Goal: Task Accomplishment & Management: Use online tool/utility

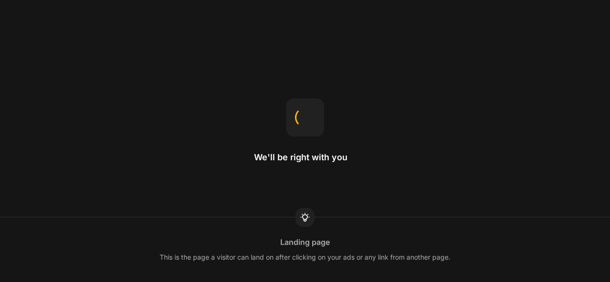
drag, startPoint x: 0, startPoint y: 0, endPoint x: 372, endPoint y: 161, distance: 405.6
click at [372, 161] on div "We'll be right with you Landing page This is the page a visitor can land on aft…" at bounding box center [305, 141] width 610 height 282
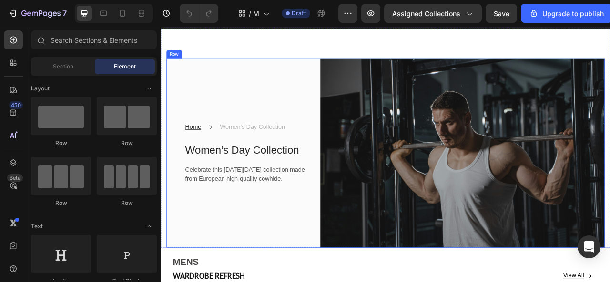
scroll to position [40, 0]
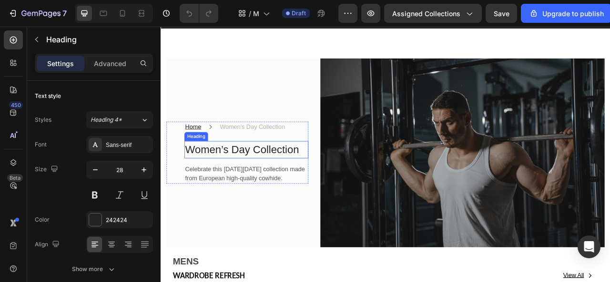
click at [244, 180] on p "Women’s Day Collection" at bounding box center [269, 183] width 156 height 20
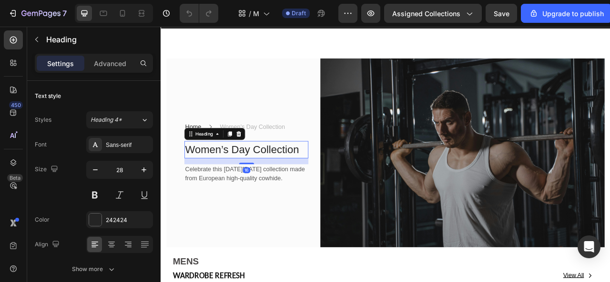
click at [244, 180] on p "Women’s Day Collection" at bounding box center [269, 183] width 156 height 20
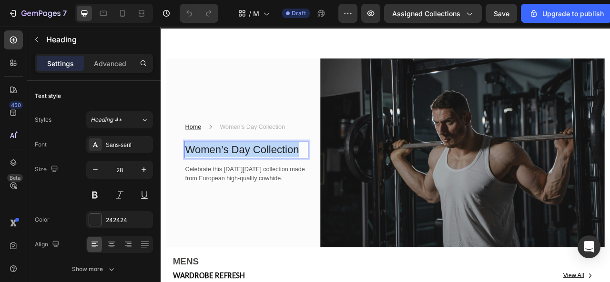
click at [244, 180] on p "Women’s Day Collection" at bounding box center [269, 183] width 156 height 20
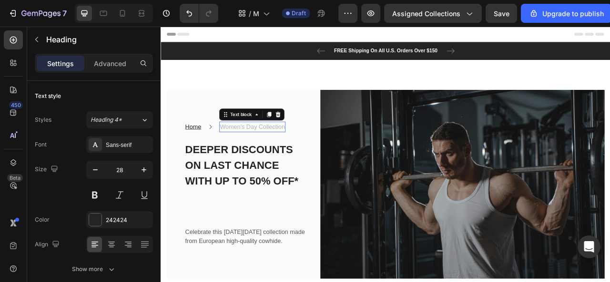
click at [255, 149] on p "Women’s Day Collection" at bounding box center [277, 154] width 83 height 11
click at [312, 136] on div at bounding box center [309, 138] width 11 height 11
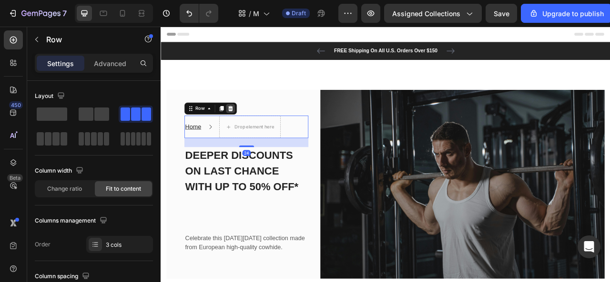
click at [251, 128] on icon at bounding box center [249, 131] width 6 height 7
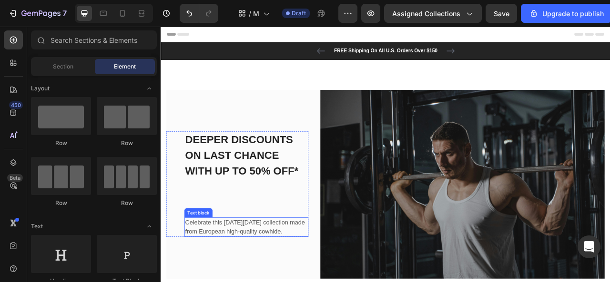
click at [224, 271] on p "Celebrate this [DATE][DATE] collection made from European high-quality cowhide." at bounding box center [269, 282] width 156 height 23
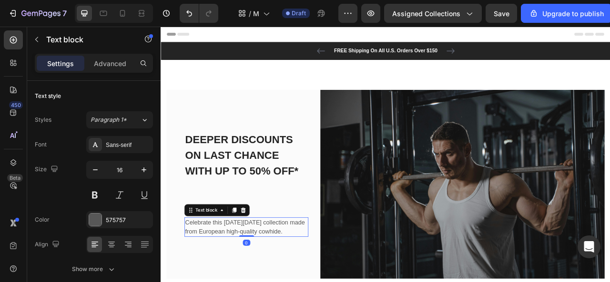
click at [224, 271] on p "Celebrate this [DATE][DATE] collection made from European high-quality cowhide." at bounding box center [269, 282] width 156 height 23
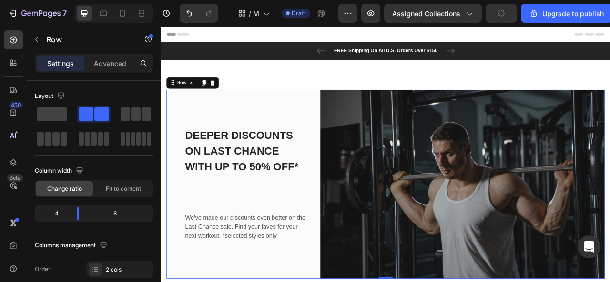
click at [328, 134] on div "⁠⁠⁠⁠⁠⁠⁠ DEEPER DISCOUNTS ON LAST CHANCE WITH UP TO 50% OFF* Heading We've made …" at bounding box center [258, 227] width 181 height 241
click at [292, 190] on strong "DEEPER DISCOUNTS ON LAST CHANCE WITH UP TO 50% OFF*" at bounding box center [263, 185] width 144 height 55
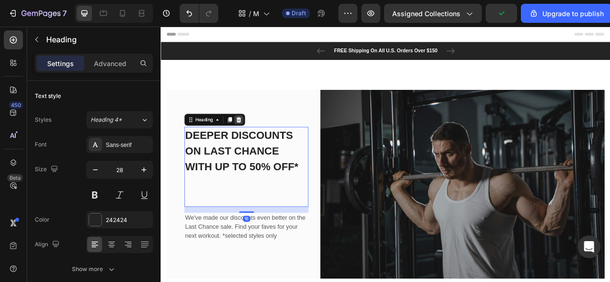
click at [259, 140] on div at bounding box center [259, 145] width 11 height 11
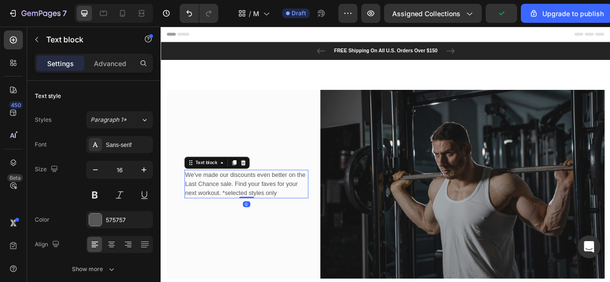
click at [266, 229] on p "We've made our discounts even better on the Last Chance sale. Find your faves f…" at bounding box center [269, 227] width 156 height 34
click at [266, 197] on icon at bounding box center [265, 200] width 6 height 7
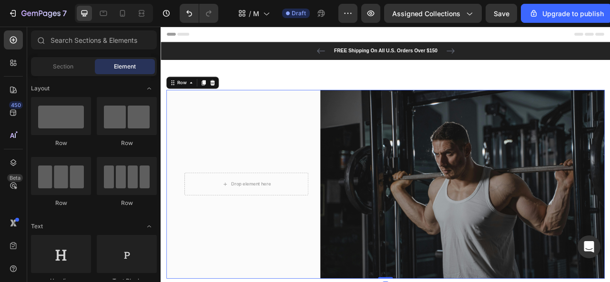
click at [295, 147] on div "Drop element here Row" at bounding box center [258, 227] width 181 height 241
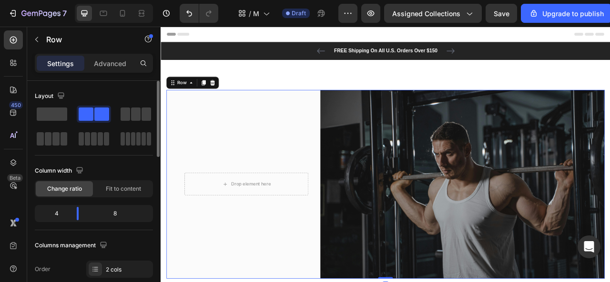
click at [47, 102] on div "Layout" at bounding box center [94, 96] width 118 height 15
click at [50, 115] on span at bounding box center [52, 114] width 30 height 13
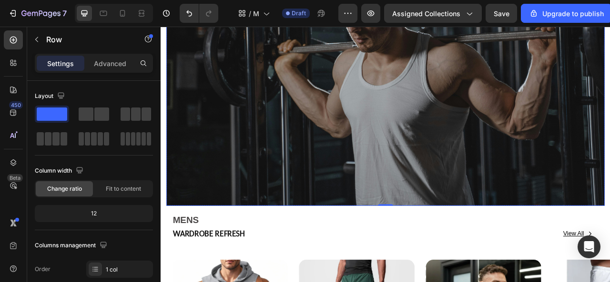
scroll to position [254, 0]
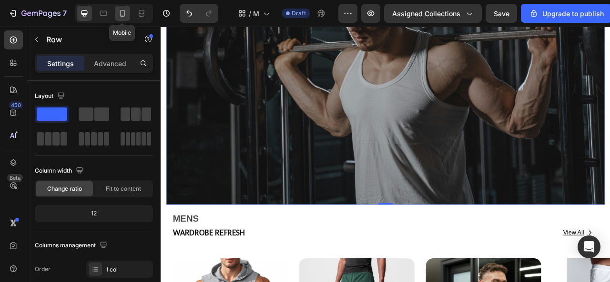
click at [122, 10] on icon at bounding box center [122, 13] width 5 height 7
type input "100%"
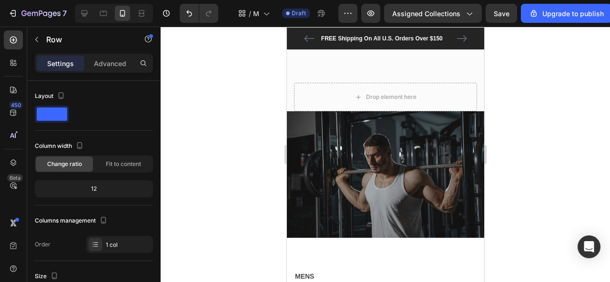
scroll to position [20, 0]
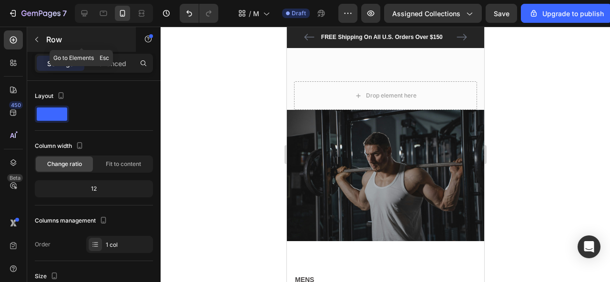
click at [39, 37] on icon "button" at bounding box center [37, 40] width 8 height 8
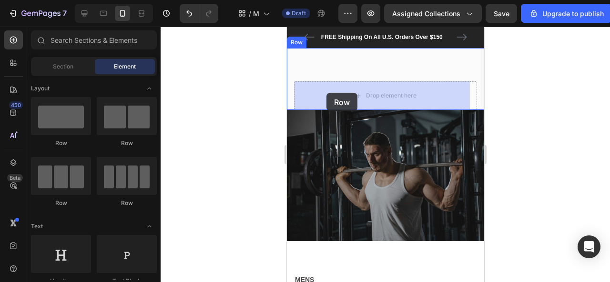
drag, startPoint x: 332, startPoint y: 151, endPoint x: 330, endPoint y: 91, distance: 59.6
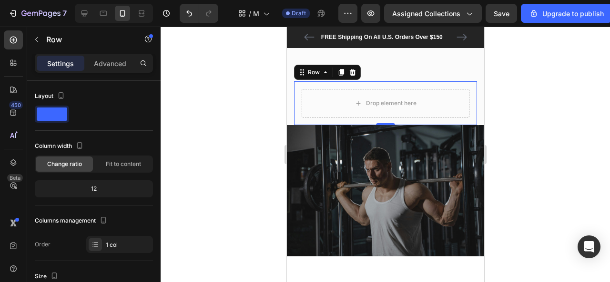
click at [295, 88] on div "Drop element here Row 0" at bounding box center [384, 103] width 183 height 44
click at [113, 60] on p "Advanced" at bounding box center [110, 64] width 32 height 10
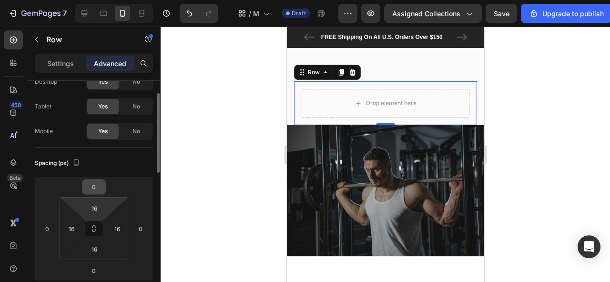
scroll to position [49, 0]
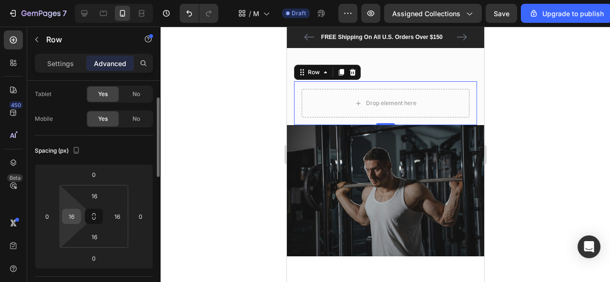
click at [76, 214] on input "16" at bounding box center [71, 217] width 14 height 14
type input "0"
click at [116, 217] on input "16" at bounding box center [117, 217] width 14 height 14
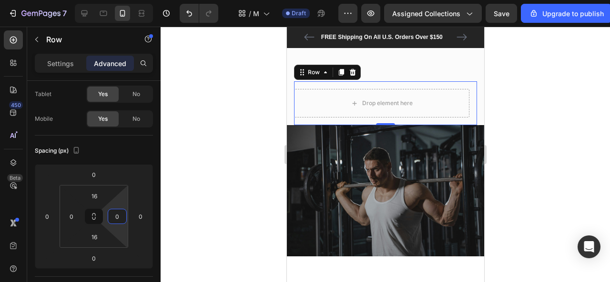
type input "0"
click at [203, 178] on div at bounding box center [385, 155] width 449 height 256
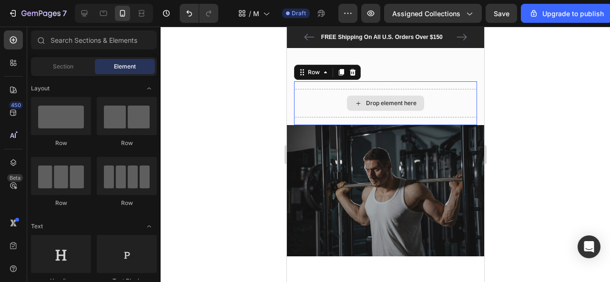
click at [322, 97] on div "Drop element here" at bounding box center [384, 103] width 183 height 29
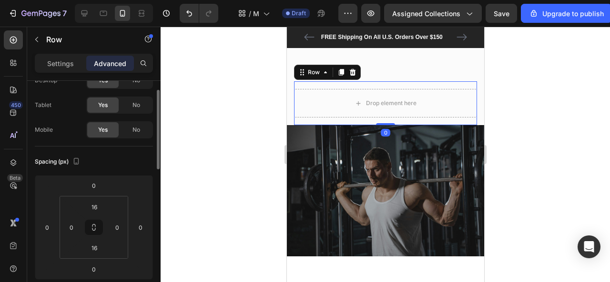
scroll to position [48, 0]
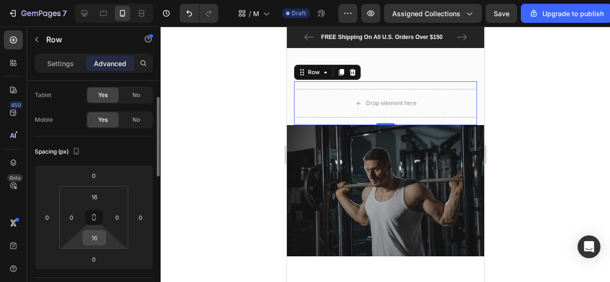
click at [98, 243] on input "16" at bounding box center [94, 238] width 19 height 14
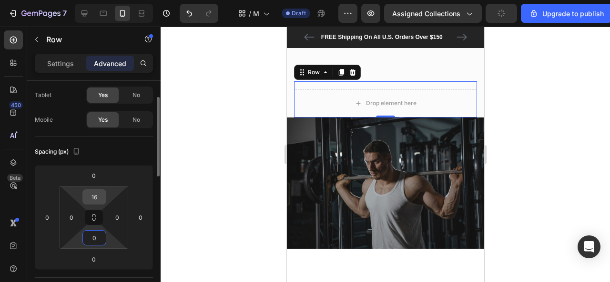
type input "0"
click at [98, 193] on input "16" at bounding box center [94, 197] width 19 height 14
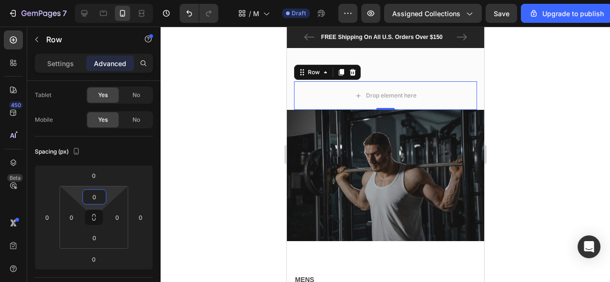
type input "0"
click at [241, 149] on div at bounding box center [385, 155] width 449 height 256
click at [317, 104] on div "Drop element here" at bounding box center [384, 95] width 183 height 29
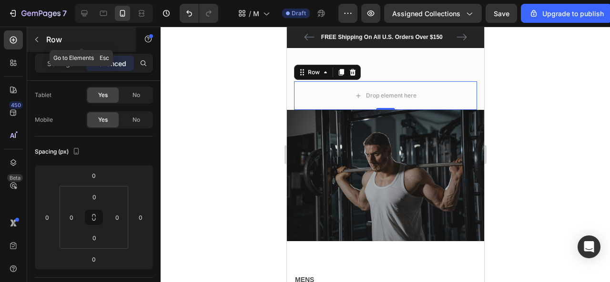
click at [40, 38] on icon "button" at bounding box center [37, 40] width 8 height 8
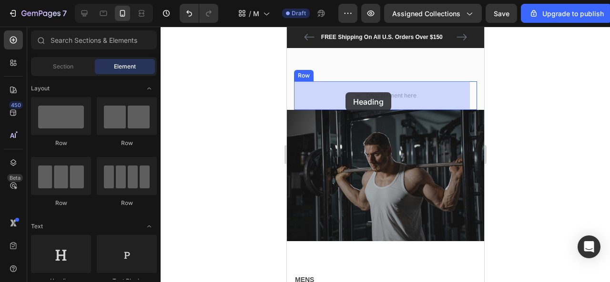
drag, startPoint x: 339, startPoint y: 289, endPoint x: 345, endPoint y: 92, distance: 196.8
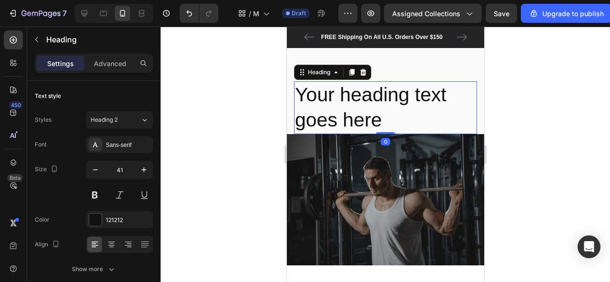
click at [342, 104] on h2 "Your heading text goes here" at bounding box center [384, 107] width 183 height 53
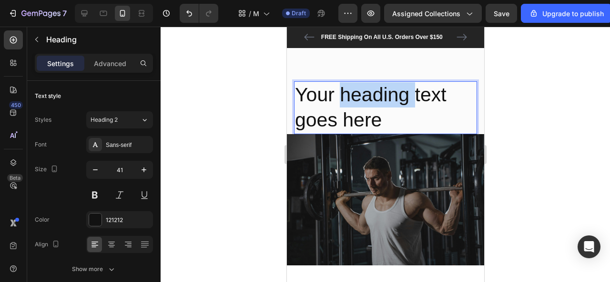
click at [342, 104] on p "Your heading text goes here" at bounding box center [384, 107] width 181 height 51
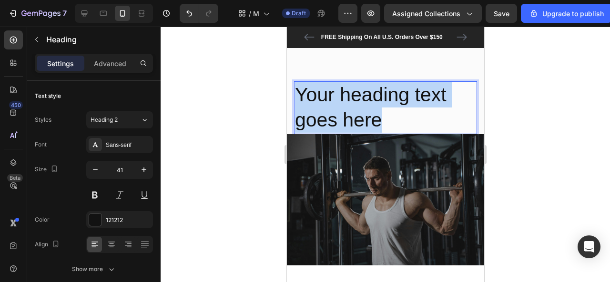
click at [342, 104] on p "Your heading text goes here" at bounding box center [384, 107] width 181 height 51
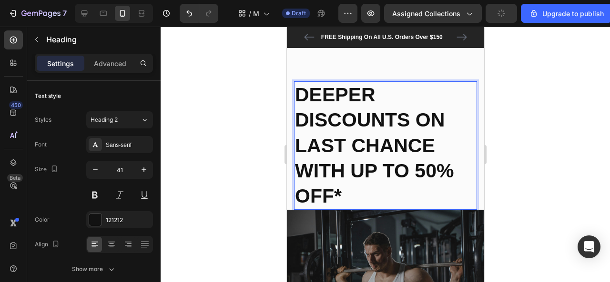
click at [342, 132] on p "DEEPER DISCOUNTS ON LAST CHANCE WITH UP TO 50% OFF*" at bounding box center [384, 145] width 181 height 127
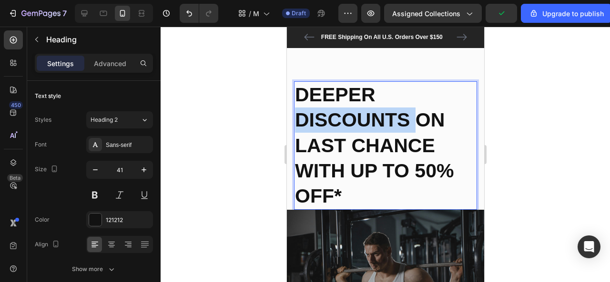
click at [342, 132] on p "DEEPER DISCOUNTS ON LAST CHANCE WITH UP TO 50% OFF*" at bounding box center [384, 145] width 181 height 127
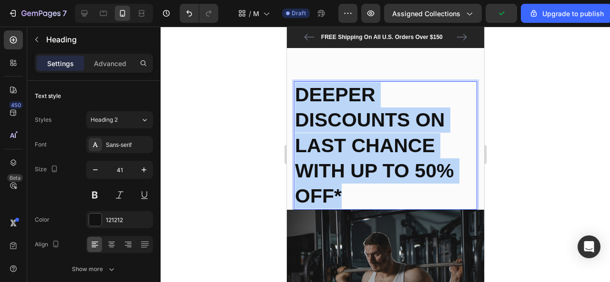
click at [342, 132] on p "DEEPER DISCOUNTS ON LAST CHANCE WITH UP TO 50% OFF*" at bounding box center [384, 145] width 181 height 127
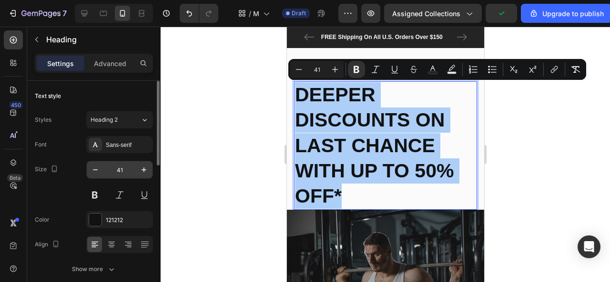
click at [125, 171] on input "41" at bounding box center [119, 169] width 31 height 17
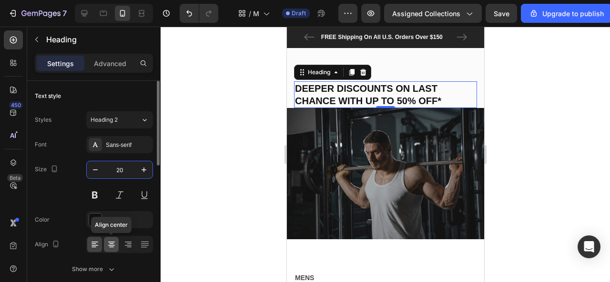
click at [111, 246] on icon at bounding box center [112, 245] width 10 height 10
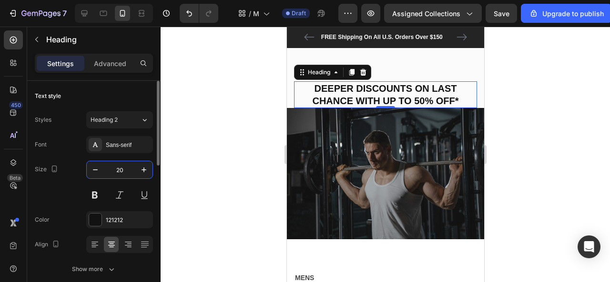
click at [124, 172] on input "20" at bounding box center [119, 169] width 31 height 17
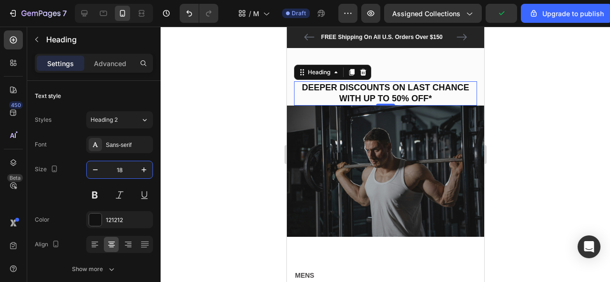
type input "18"
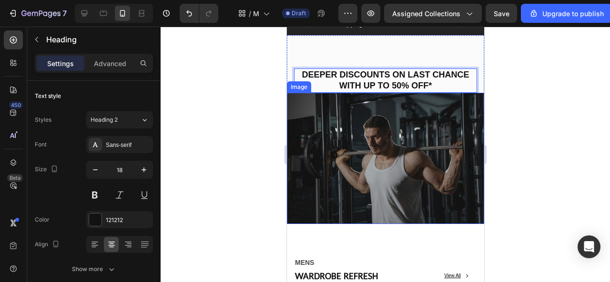
scroll to position [33, 0]
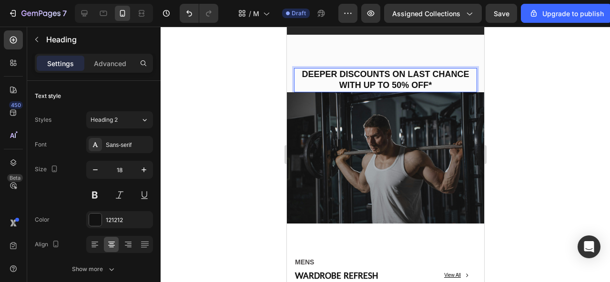
click at [360, 91] on h2 "DEEPER DISCOUNTS ON LAST CHANCE WITH UP TO 50% OFF*" at bounding box center [384, 80] width 183 height 24
click at [312, 84] on p "DEEPER DISCOUNTS ON LAST CHANCE WITH UP TO 50% OFF*" at bounding box center [384, 80] width 181 height 22
click at [115, 60] on p "Advanced" at bounding box center [110, 64] width 32 height 10
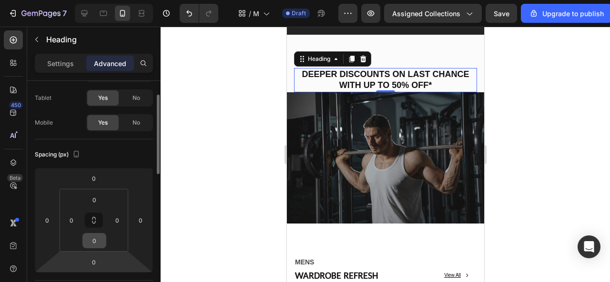
scroll to position [45, 0]
click at [96, 266] on input "0" at bounding box center [93, 262] width 19 height 14
type input "1"
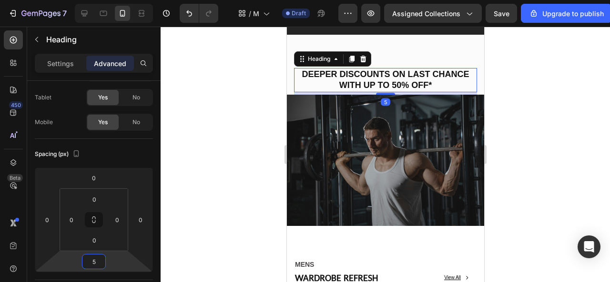
type input "5"
click at [232, 214] on div at bounding box center [385, 155] width 449 height 256
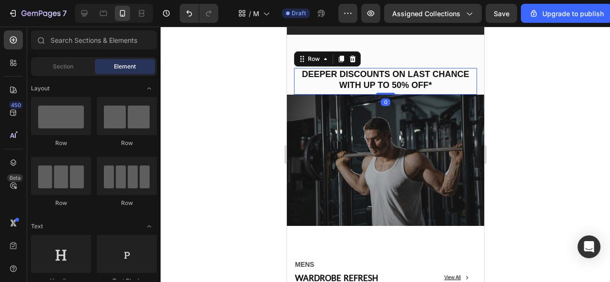
click at [377, 93] on div "⁠⁠⁠⁠⁠⁠⁠ DEEPER DISCOUNTS ON LAST CHANCE WITH UP TO 50% OFF* Heading Row 0" at bounding box center [384, 81] width 183 height 27
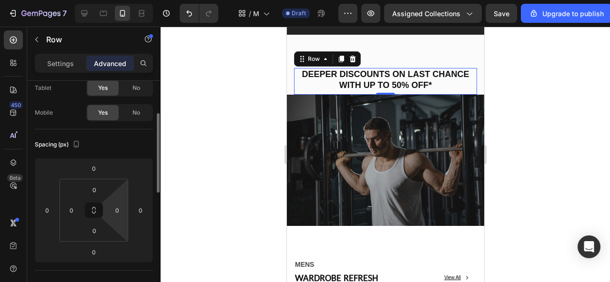
scroll to position [67, 0]
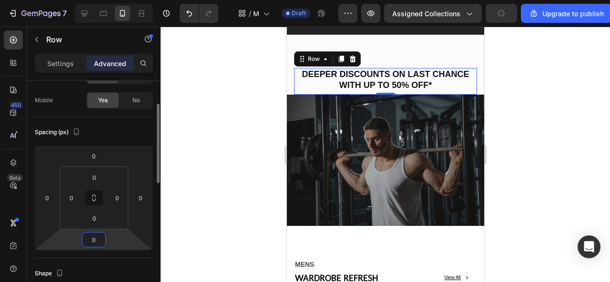
click at [99, 240] on input "0" at bounding box center [93, 240] width 19 height 14
type input "5"
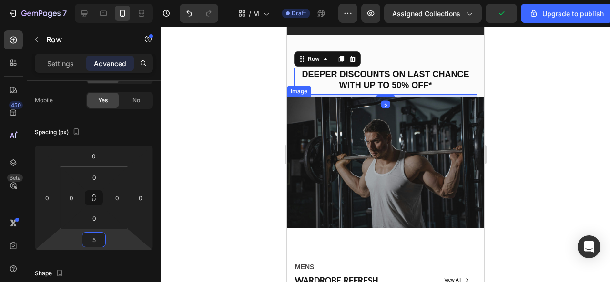
click at [241, 161] on div at bounding box center [385, 155] width 449 height 256
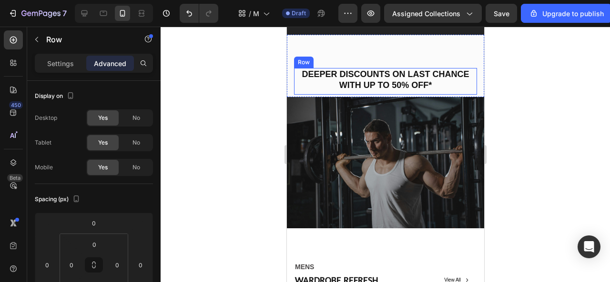
click at [381, 93] on div "⁠⁠⁠⁠⁠⁠⁠ DEEPER DISCOUNTS ON LAST CHANCE WITH UP TO 50% OFF* Heading" at bounding box center [384, 81] width 183 height 27
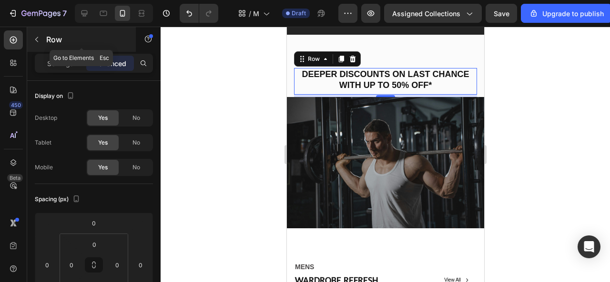
click at [37, 38] on icon "button" at bounding box center [36, 39] width 3 height 5
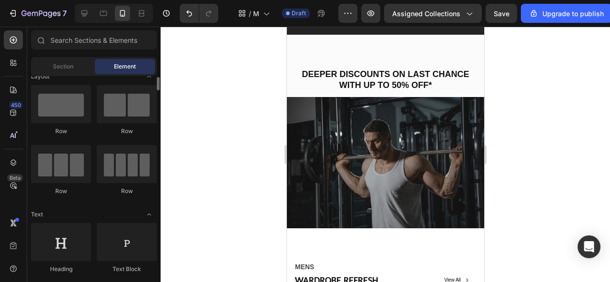
scroll to position [11, 0]
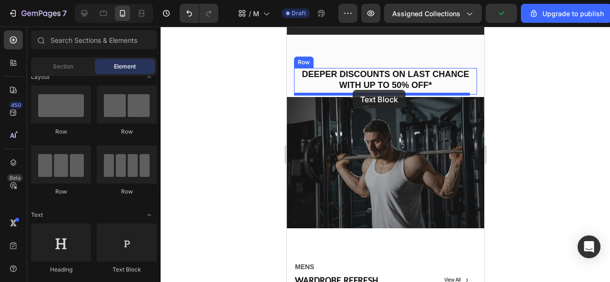
drag, startPoint x: 415, startPoint y: 267, endPoint x: 352, endPoint y: 90, distance: 188.0
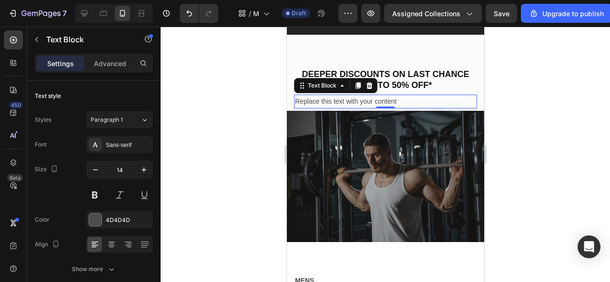
click at [385, 98] on div "Replace this text with your content" at bounding box center [384, 102] width 183 height 14
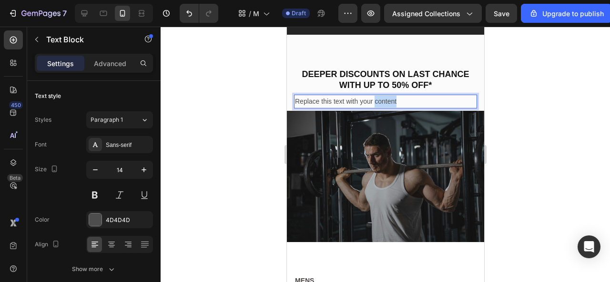
click at [385, 98] on p "Replace this text with your content" at bounding box center [384, 102] width 181 height 12
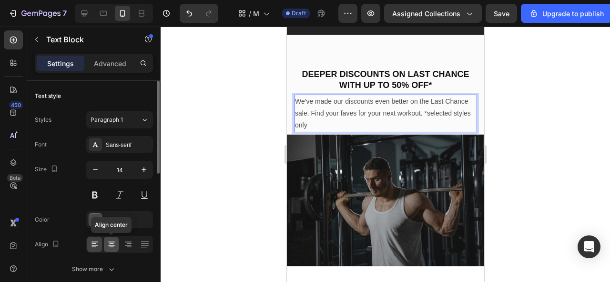
click at [113, 244] on icon at bounding box center [111, 244] width 5 height 1
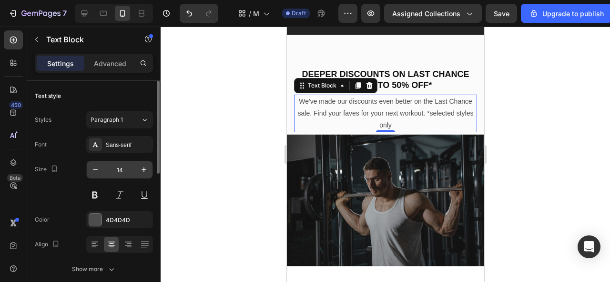
click at [125, 172] on input "14" at bounding box center [119, 169] width 31 height 17
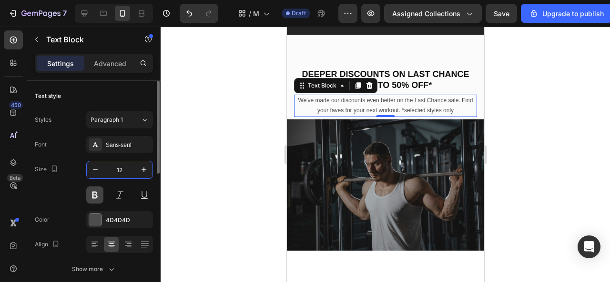
type input "12"
click at [97, 197] on button at bounding box center [94, 195] width 17 height 17
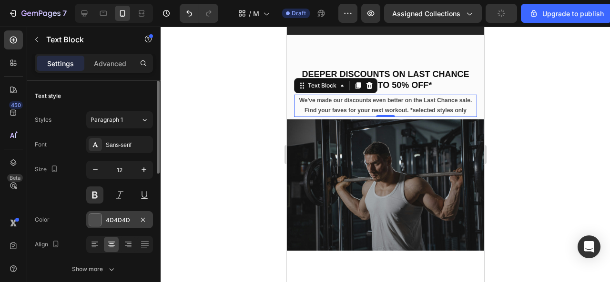
click at [99, 221] on div at bounding box center [95, 220] width 12 height 12
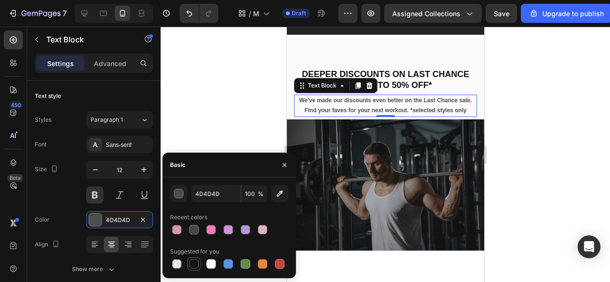
click at [195, 264] on div at bounding box center [194, 265] width 10 height 10
type input "151515"
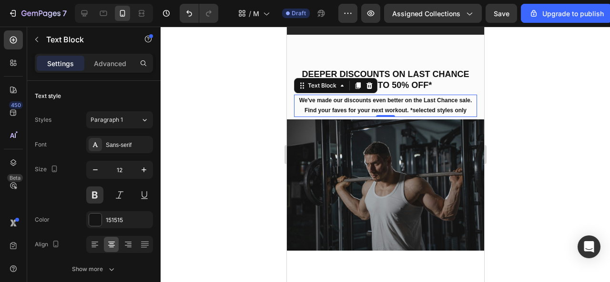
click at [228, 129] on div at bounding box center [385, 155] width 449 height 256
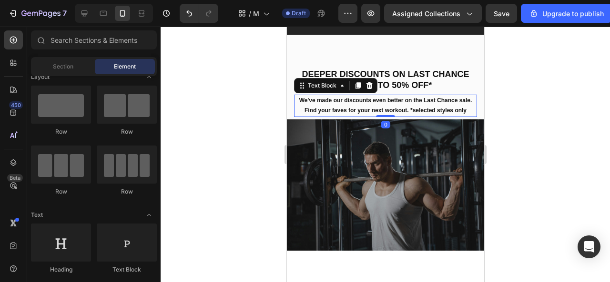
click at [340, 99] on p "We've made our discounts even better on the Last Chance sale. Find your faves f…" at bounding box center [384, 106] width 181 height 20
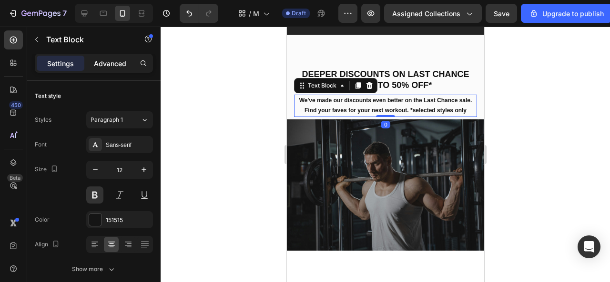
click at [116, 69] on div "Advanced" at bounding box center [110, 63] width 48 height 15
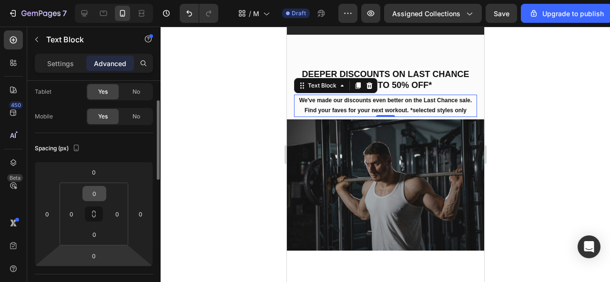
scroll to position [53, 0]
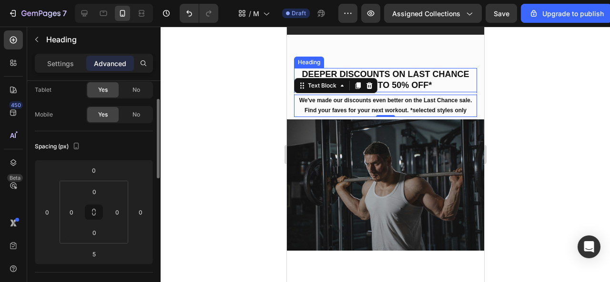
click at [347, 71] on strong "DEEPER DISCOUNTS ON LAST CHANCE WITH UP TO 50% OFF*" at bounding box center [384, 80] width 167 height 20
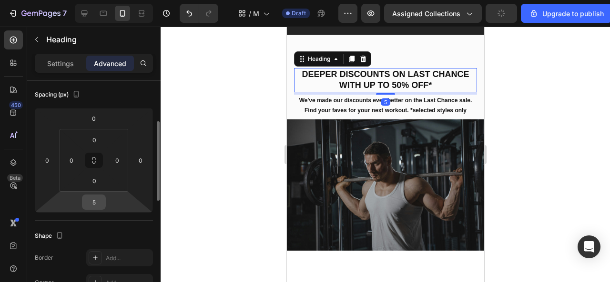
scroll to position [108, 0]
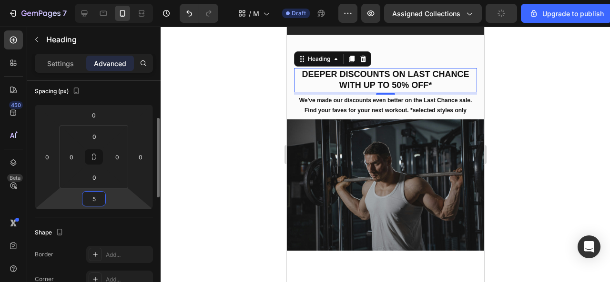
click at [99, 199] on input "5" at bounding box center [93, 199] width 19 height 14
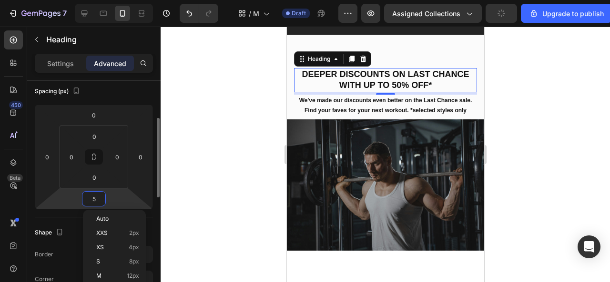
type input "0"
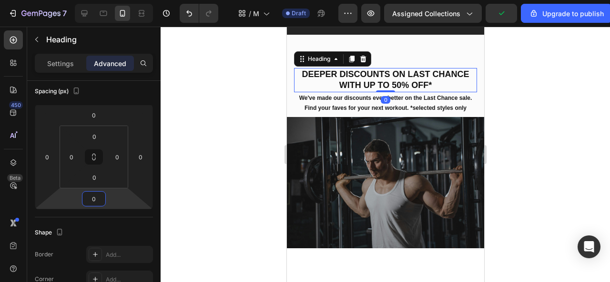
click at [245, 122] on div at bounding box center [385, 155] width 449 height 256
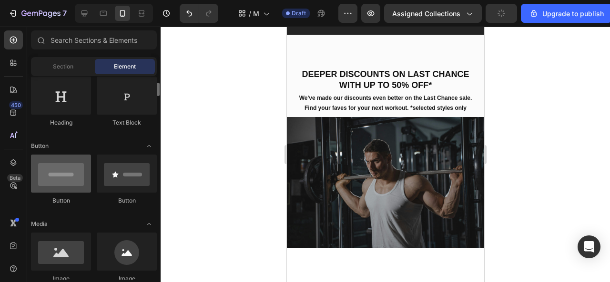
scroll to position [160, 0]
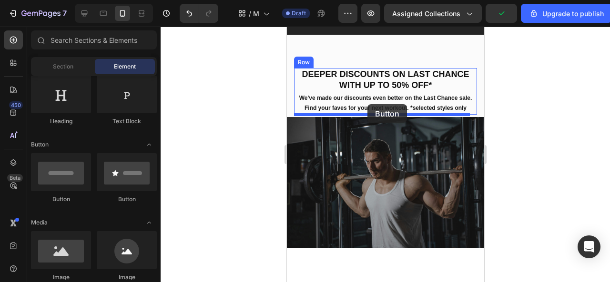
drag, startPoint x: 343, startPoint y: 203, endPoint x: 367, endPoint y: 102, distance: 103.6
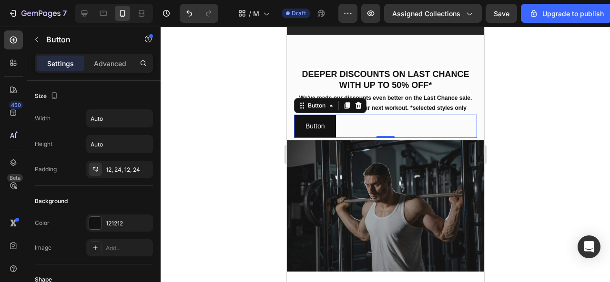
click at [264, 118] on div at bounding box center [385, 155] width 449 height 256
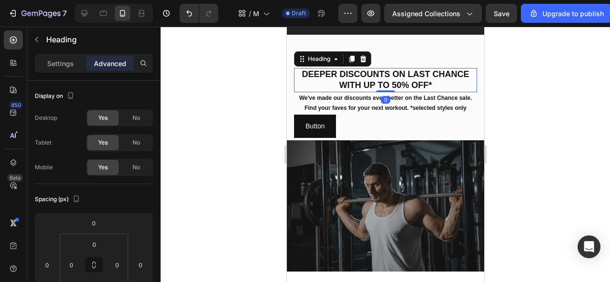
click at [302, 78] on strong "DEEPER DISCOUNTS ON LAST CHANCE WITH UP TO 50% OFF*" at bounding box center [384, 80] width 167 height 20
click at [275, 90] on div at bounding box center [385, 155] width 449 height 256
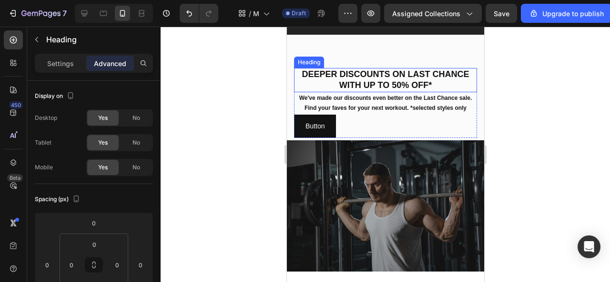
click at [310, 85] on p "⁠⁠⁠⁠⁠⁠⁠ DEEPER DISCOUNTS ON LAST CHANCE WITH UP TO 50% OFF*" at bounding box center [384, 80] width 181 height 22
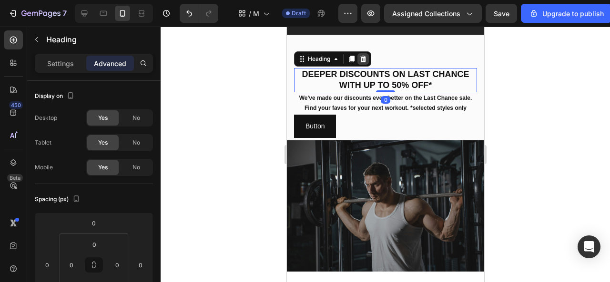
click at [362, 60] on icon at bounding box center [363, 59] width 8 height 8
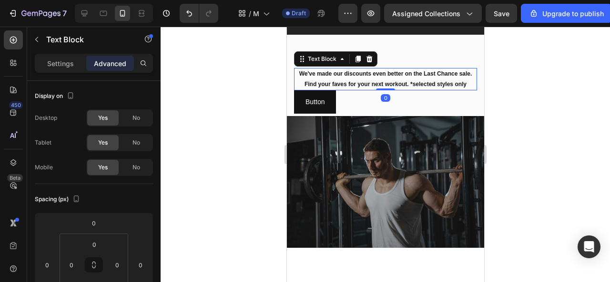
click at [348, 86] on p "We've made our discounts even better on the Last Chance sale. Find your faves f…" at bounding box center [384, 79] width 181 height 20
click at [370, 61] on icon at bounding box center [369, 59] width 6 height 7
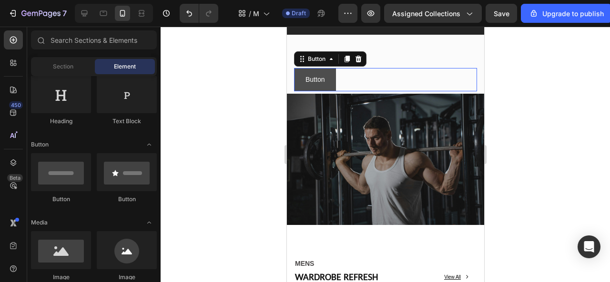
click at [332, 87] on button "Button" at bounding box center [314, 79] width 42 height 23
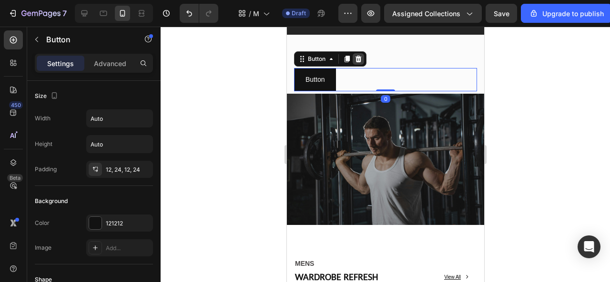
click at [355, 56] on icon at bounding box center [358, 59] width 8 height 8
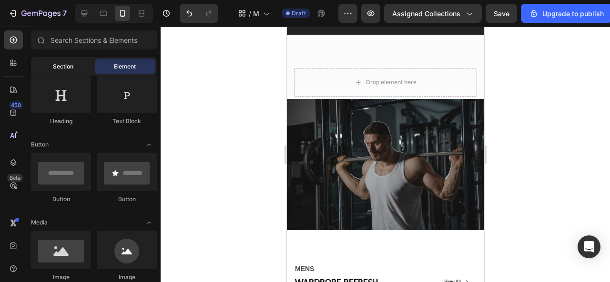
click at [53, 67] on span "Section" at bounding box center [63, 66] width 20 height 9
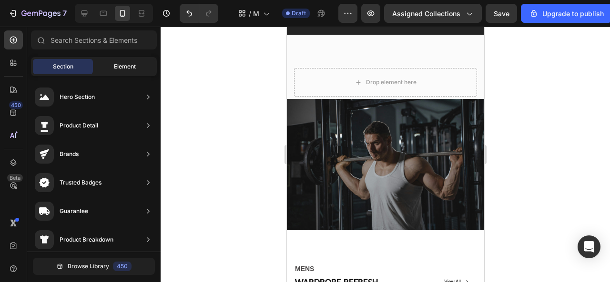
click at [107, 64] on div "Element" at bounding box center [125, 66] width 60 height 15
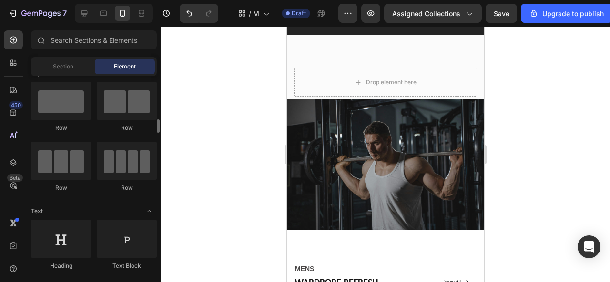
scroll to position [0, 0]
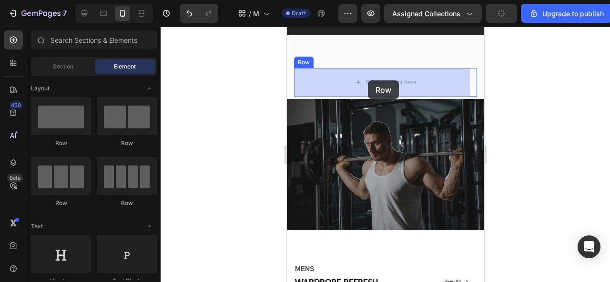
drag, startPoint x: 348, startPoint y: 142, endPoint x: 367, endPoint y: 80, distance: 65.6
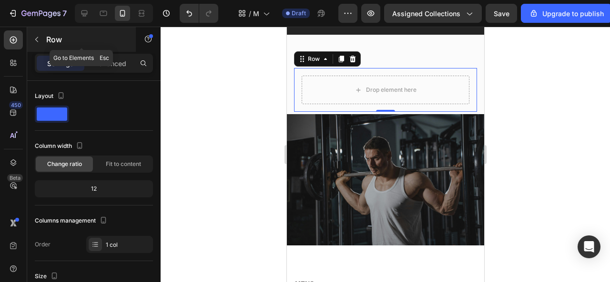
click at [42, 36] on button "button" at bounding box center [36, 39] width 15 height 15
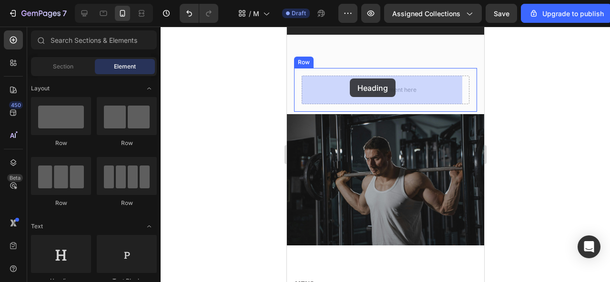
drag, startPoint x: 333, startPoint y: 276, endPoint x: 349, endPoint y: 79, distance: 197.9
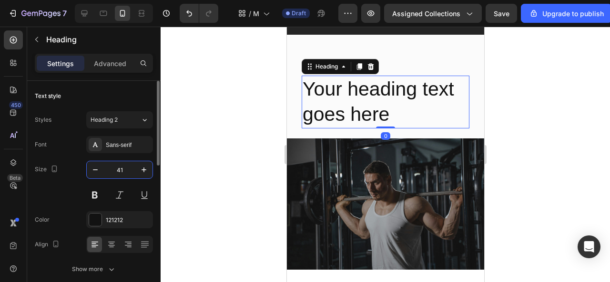
click at [117, 172] on input "41" at bounding box center [119, 169] width 31 height 17
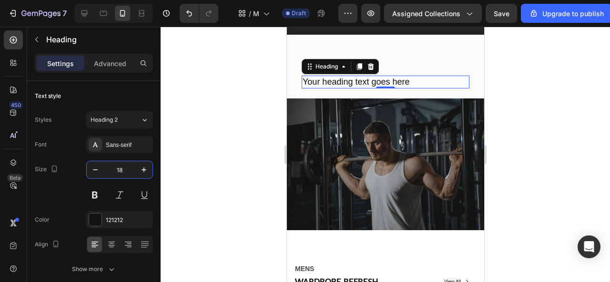
click at [353, 84] on h2 "Your heading text goes here" at bounding box center [385, 82] width 168 height 13
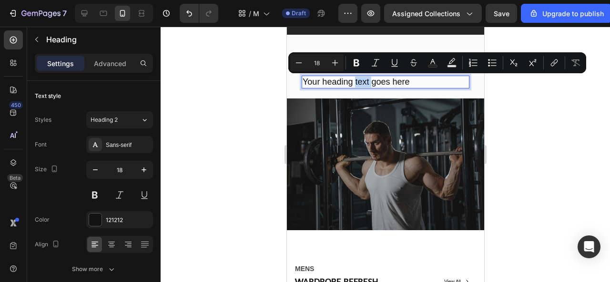
click at [353, 84] on p "Your heading text goes here" at bounding box center [385, 82] width 166 height 11
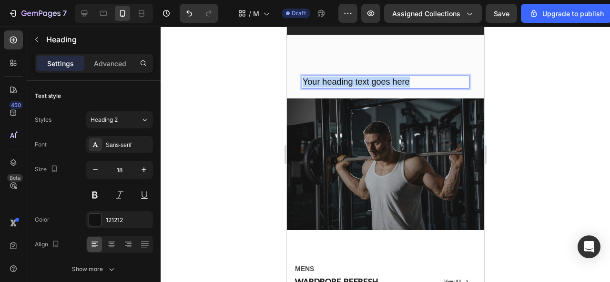
click at [353, 84] on p "Your heading text goes here" at bounding box center [385, 82] width 166 height 11
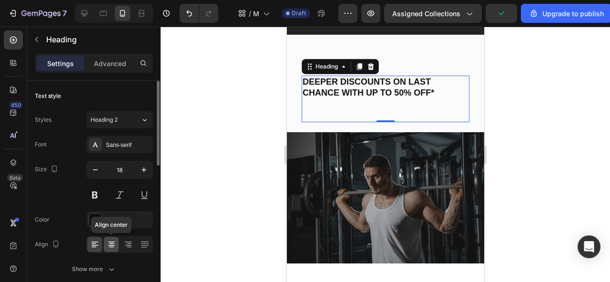
click at [111, 240] on icon at bounding box center [112, 245] width 10 height 10
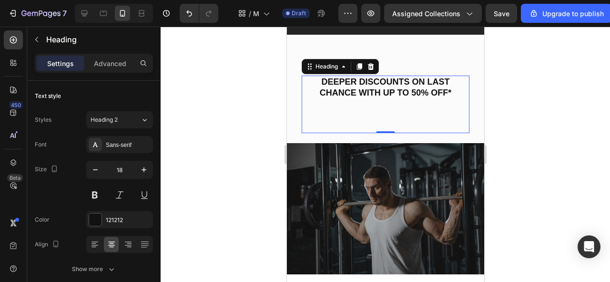
click at [346, 125] on p "Rich Text Editor. Editing area: main" at bounding box center [385, 115] width 166 height 33
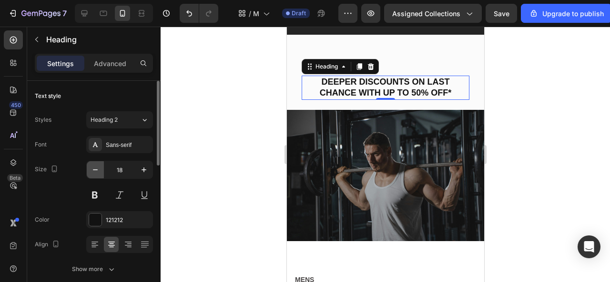
click at [93, 168] on icon "button" at bounding box center [96, 170] width 10 height 10
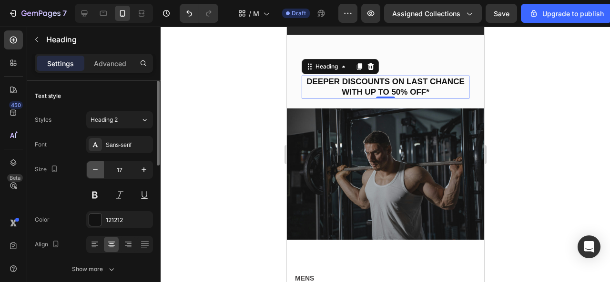
click at [92, 168] on icon "button" at bounding box center [96, 170] width 10 height 10
type input "16"
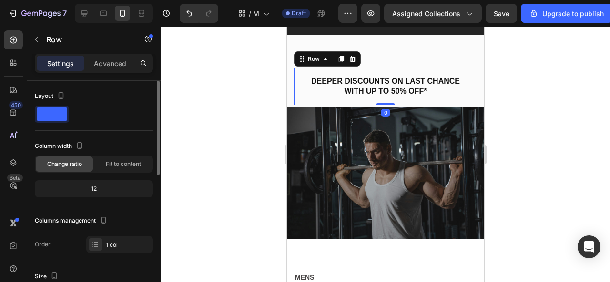
click at [296, 93] on div "⁠⁠⁠⁠⁠⁠⁠ DEEPER DISCOUNTS ON LAST CHANCE WITH UP TO 50% OFF* Heading Row 0" at bounding box center [384, 86] width 183 height 37
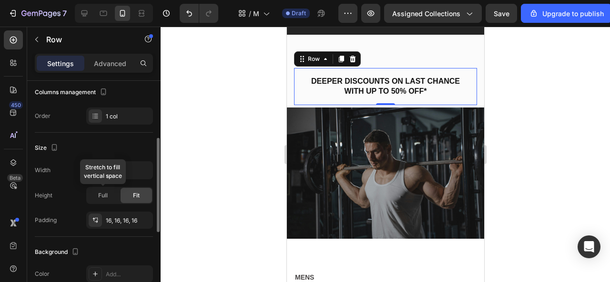
scroll to position [132, 0]
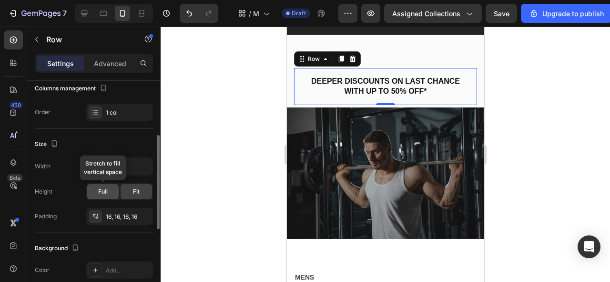
click at [99, 194] on span "Full" at bounding box center [103, 192] width 10 height 9
click at [139, 200] on div "Width 100% Height Full Fit Padding 16, 16, 16, 16" at bounding box center [94, 192] width 118 height 68
click at [133, 193] on span "Fit" at bounding box center [136, 192] width 7 height 9
click at [106, 188] on span "Full" at bounding box center [103, 192] width 10 height 9
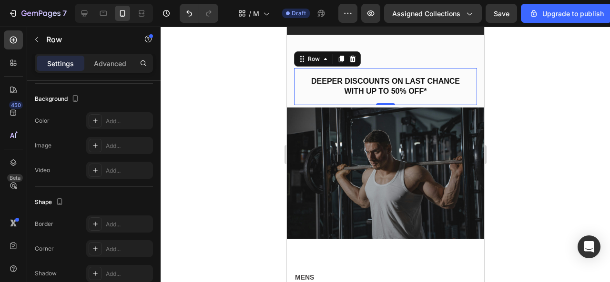
scroll to position [380, 0]
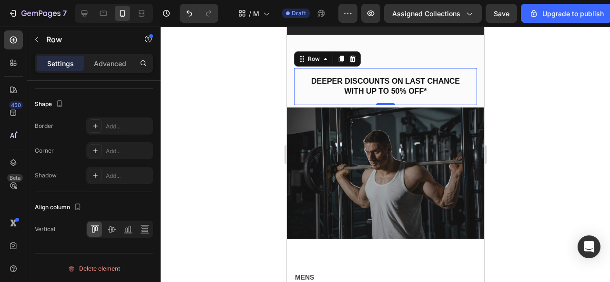
click at [415, 103] on div "⁠⁠⁠⁠⁠⁠⁠ DEEPER DISCOUNTS ON LAST CHANCE WITH UP TO 50% OFF* Heading Row 0" at bounding box center [384, 86] width 183 height 37
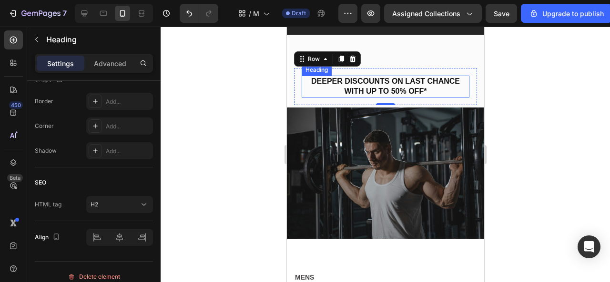
click at [359, 96] on h2 "⁠⁠⁠⁠⁠⁠⁠ DEEPER DISCOUNTS ON LAST CHANCE WITH UP TO 50% OFF*" at bounding box center [385, 87] width 168 height 22
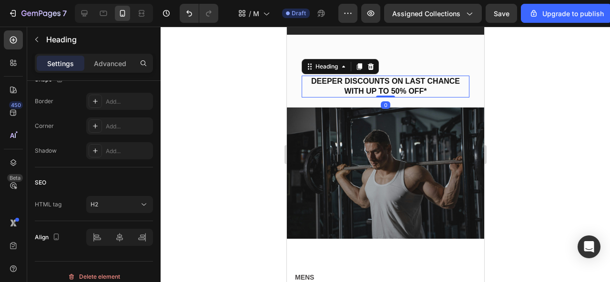
scroll to position [0, 0]
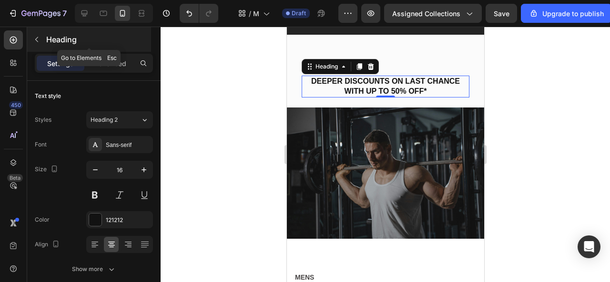
click at [35, 39] on icon "button" at bounding box center [37, 40] width 8 height 8
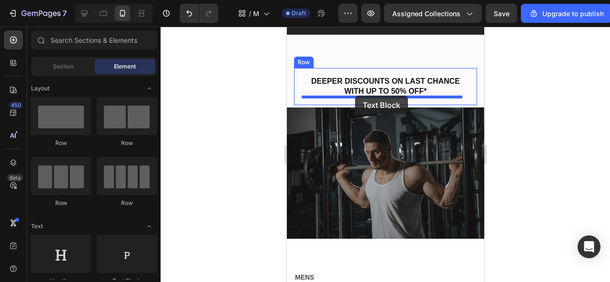
drag, startPoint x: 395, startPoint y: 279, endPoint x: 354, endPoint y: 96, distance: 187.3
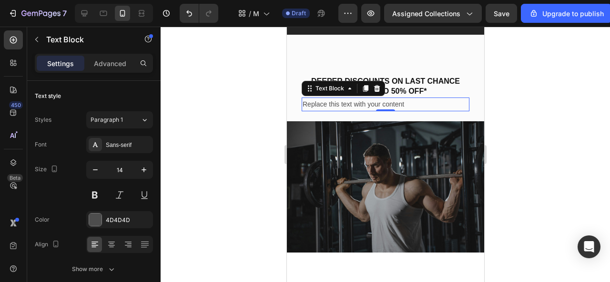
click at [326, 105] on div "Replace this text with your content" at bounding box center [385, 105] width 168 height 14
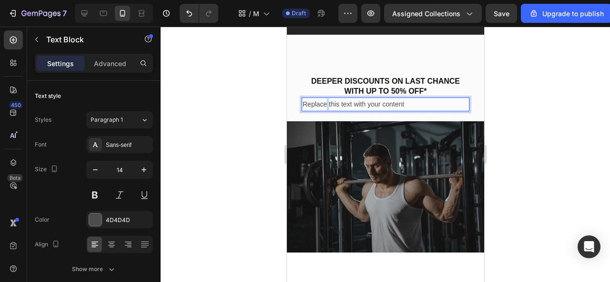
click at [326, 105] on p "Replace this text with your content" at bounding box center [385, 105] width 166 height 12
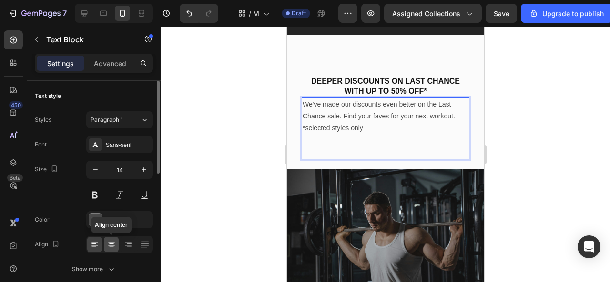
click at [111, 242] on icon at bounding box center [111, 242] width 7 height 1
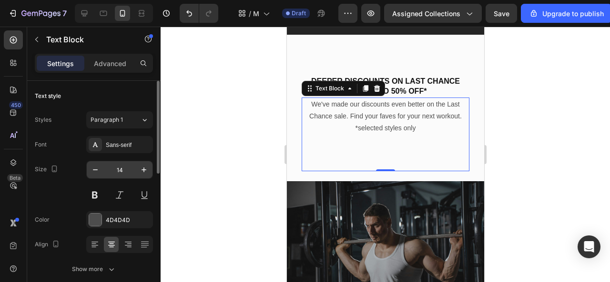
click at [121, 171] on input "14" at bounding box center [119, 169] width 31 height 17
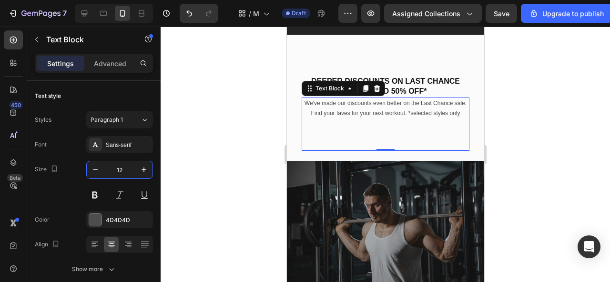
type input "12"
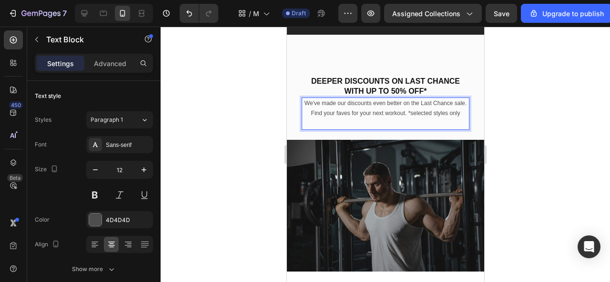
click at [344, 130] on p "We've made our discounts even better on the Last Chance sale. Find your faves f…" at bounding box center [385, 114] width 166 height 31
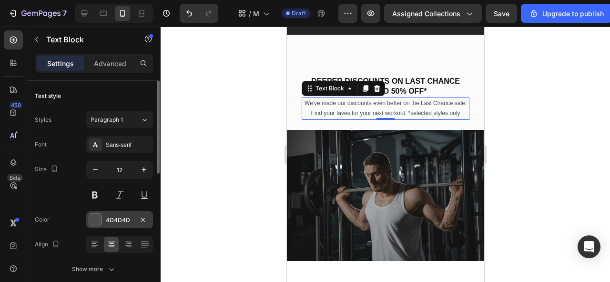
click at [99, 219] on div at bounding box center [95, 220] width 12 height 12
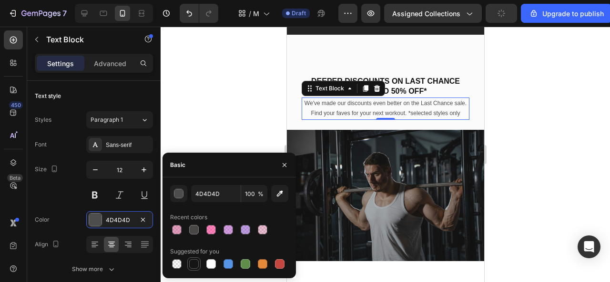
click at [192, 263] on div at bounding box center [194, 265] width 10 height 10
type input "151515"
click at [259, 111] on div at bounding box center [385, 155] width 449 height 256
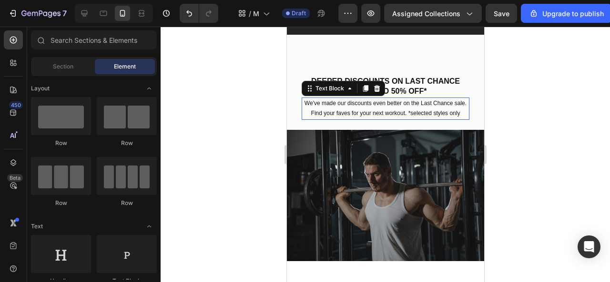
click at [356, 115] on p "We've made our discounts even better on the Last Chance sale. Find your faves f…" at bounding box center [385, 109] width 166 height 20
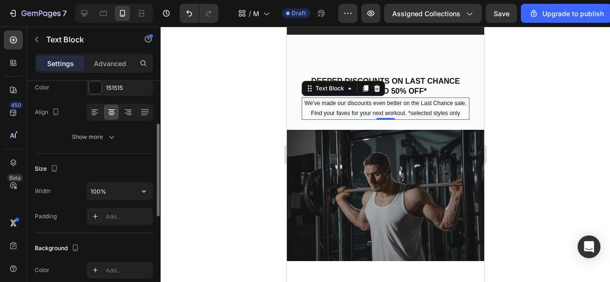
scroll to position [125, 0]
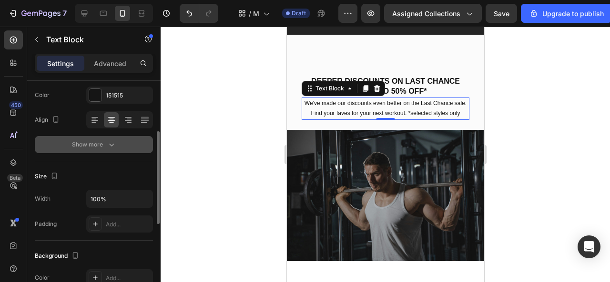
click at [107, 145] on icon "button" at bounding box center [112, 145] width 10 height 10
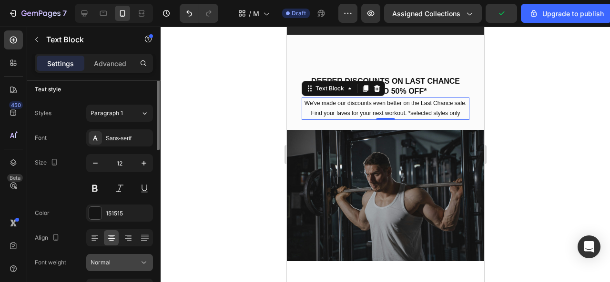
scroll to position [0, 0]
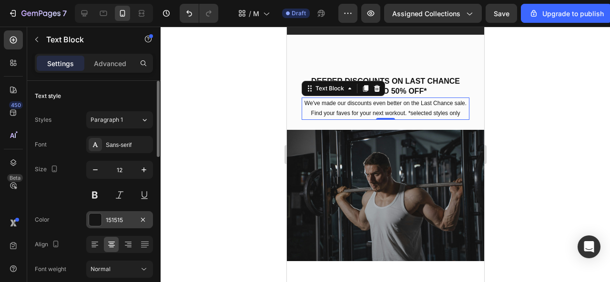
click at [95, 221] on div at bounding box center [95, 220] width 12 height 12
click at [94, 197] on button at bounding box center [94, 195] width 17 height 17
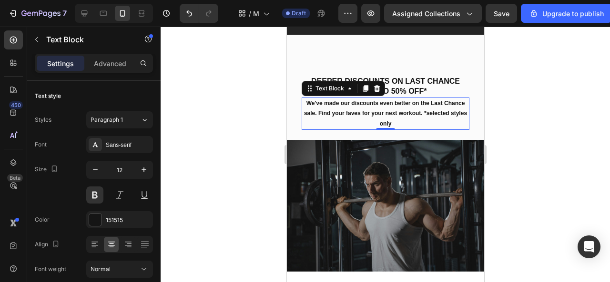
click at [237, 110] on div at bounding box center [385, 155] width 449 height 256
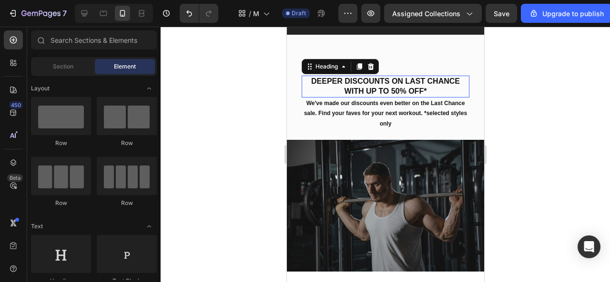
click at [383, 81] on strong "DEEPER DISCOUNTS ON LAST CHANCE WITH UP TO 50% OFF*" at bounding box center [385, 86] width 149 height 18
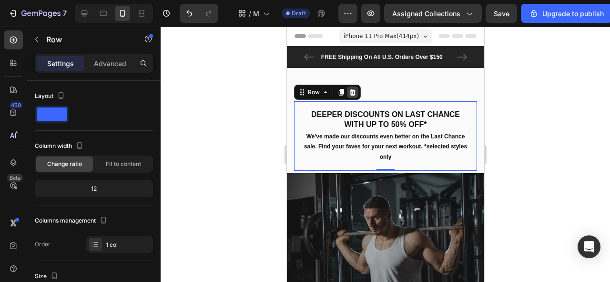
click at [352, 94] on icon at bounding box center [352, 92] width 6 height 7
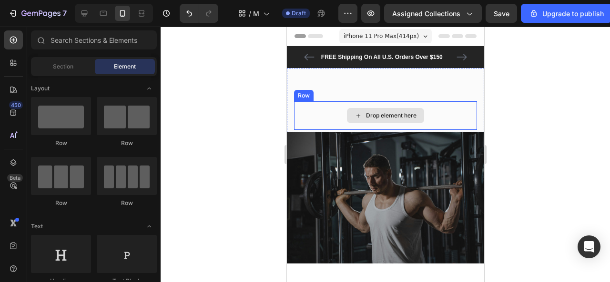
click at [358, 117] on div "Drop element here" at bounding box center [384, 115] width 77 height 15
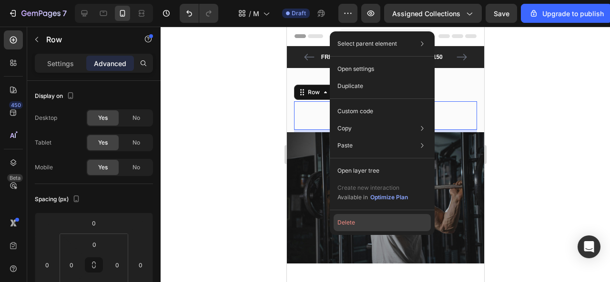
click at [353, 224] on button "Delete" at bounding box center [381, 222] width 97 height 17
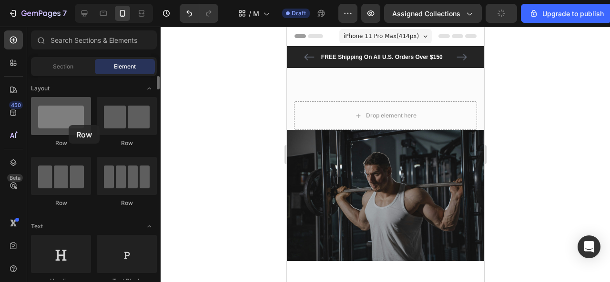
click at [69, 125] on div at bounding box center [61, 116] width 60 height 38
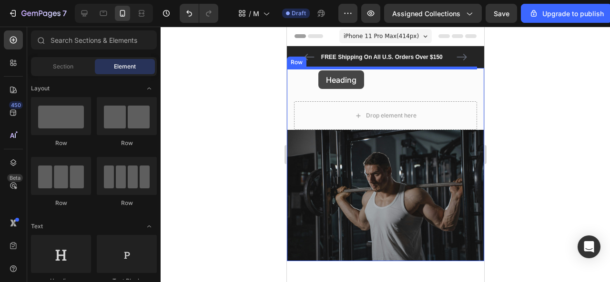
drag, startPoint x: 355, startPoint y: 271, endPoint x: 319, endPoint y: 72, distance: 202.3
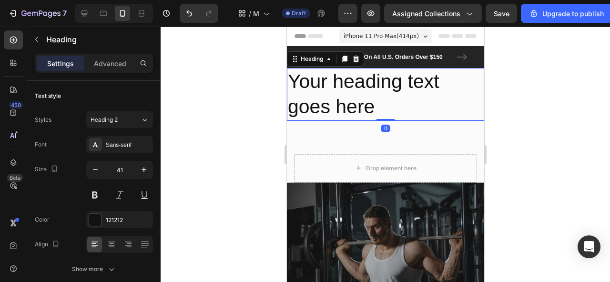
click at [332, 93] on h2 "Your heading text goes here" at bounding box center [384, 94] width 197 height 53
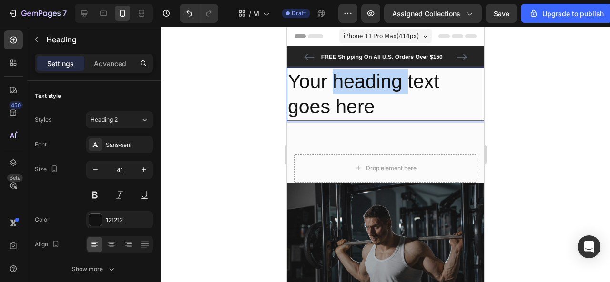
click at [332, 93] on p "Your heading text goes here" at bounding box center [384, 94] width 195 height 51
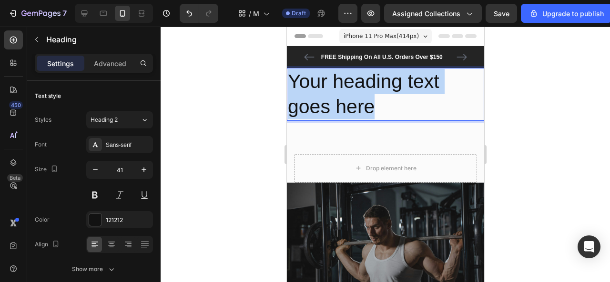
click at [332, 93] on p "Your heading text goes here" at bounding box center [384, 94] width 195 height 51
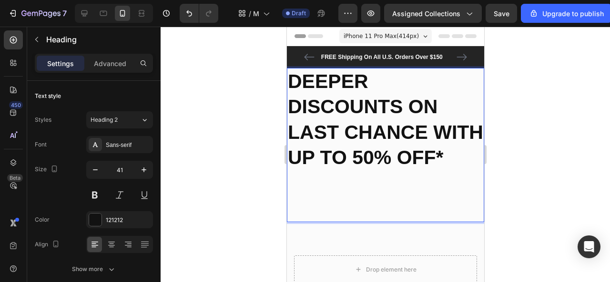
click at [321, 162] on strong "DEEPER DISCOUNTS ON LAST CHANCE WITH UP TO 50% OFF*" at bounding box center [384, 119] width 195 height 98
click at [310, 169] on strong "DEEPER DISCOUNTS ON LAST CHANCE WITH UP TO 50% OFF*" at bounding box center [384, 119] width 195 height 98
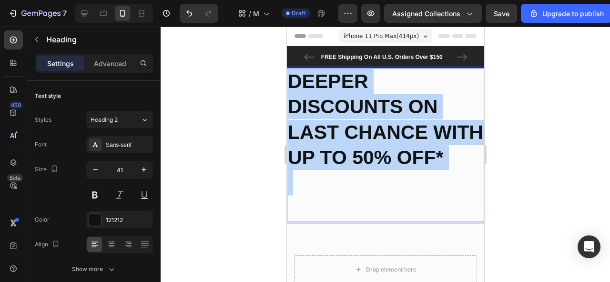
click at [310, 169] on strong "DEEPER DISCOUNTS ON LAST CHANCE WITH UP TO 50% OFF*" at bounding box center [384, 119] width 195 height 98
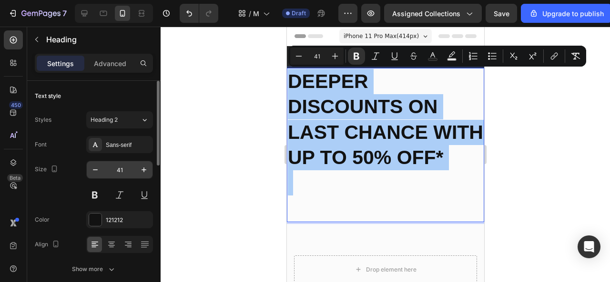
click at [124, 168] on input "41" at bounding box center [119, 169] width 31 height 17
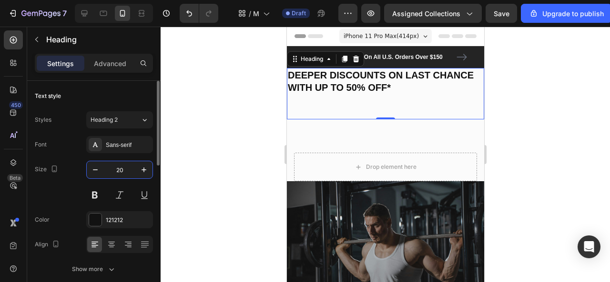
type input "2"
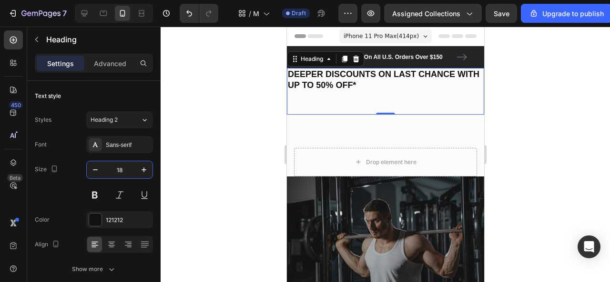
type input "18"
click at [112, 242] on icon at bounding box center [111, 242] width 7 height 1
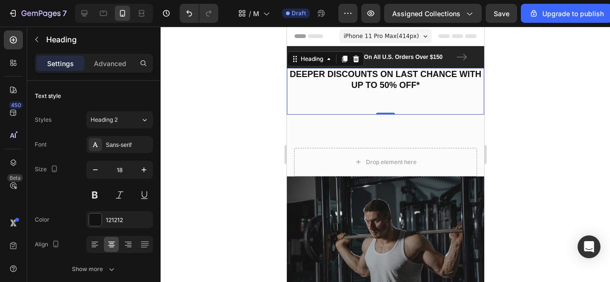
click at [389, 107] on h2 "DEEPER DISCOUNTS ON LAST CHANCE WITH UP TO 50% OFF*" at bounding box center [384, 91] width 197 height 47
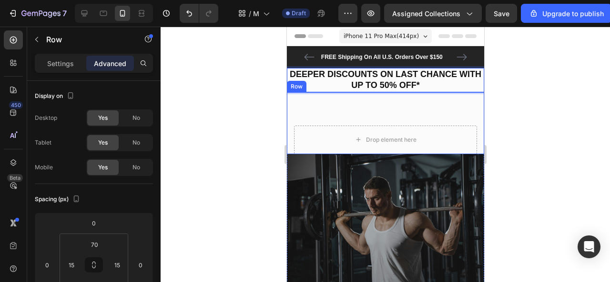
click at [389, 107] on div "Drop element here Row" at bounding box center [384, 123] width 197 height 62
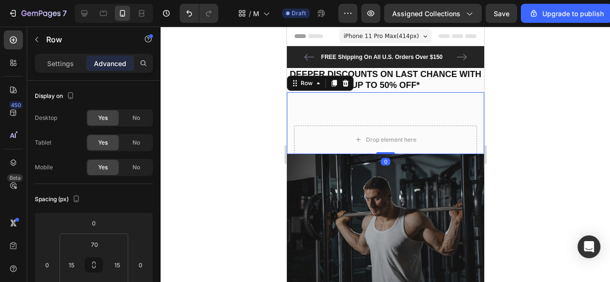
click at [547, 105] on div at bounding box center [385, 155] width 449 height 256
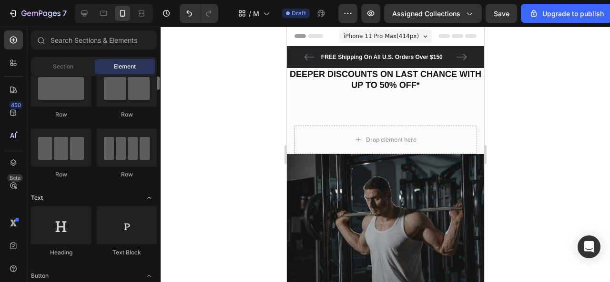
scroll to position [30, 0]
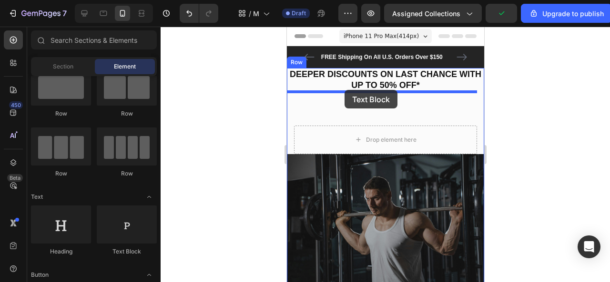
drag, startPoint x: 394, startPoint y: 254, endPoint x: 344, endPoint y: 90, distance: 171.9
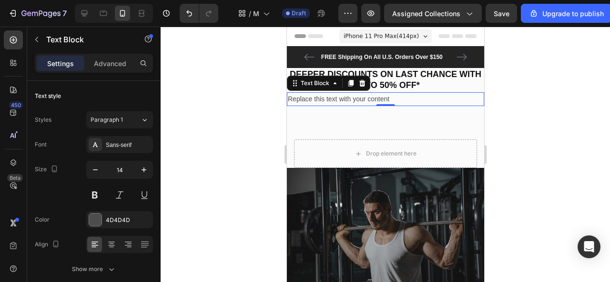
click at [341, 99] on div "Replace this text with your content" at bounding box center [384, 99] width 197 height 14
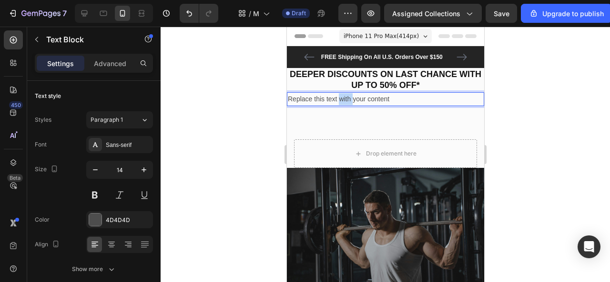
click at [341, 99] on p "Replace this text with your content" at bounding box center [384, 99] width 195 height 12
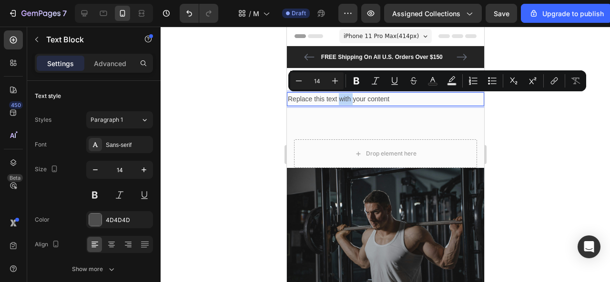
click at [341, 99] on p "Replace this text with your content" at bounding box center [384, 99] width 195 height 12
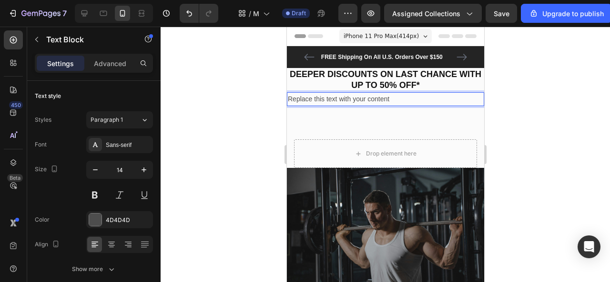
click at [341, 99] on p "Replace this text with your content" at bounding box center [384, 99] width 195 height 12
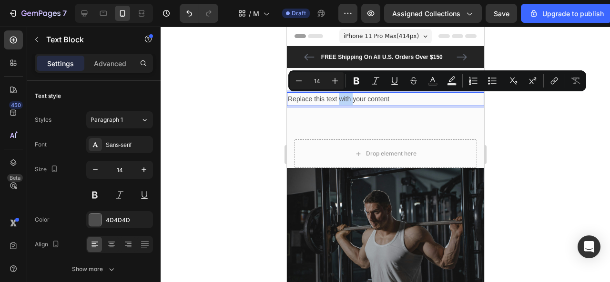
click at [341, 99] on p "Replace this text with your content" at bounding box center [384, 99] width 195 height 12
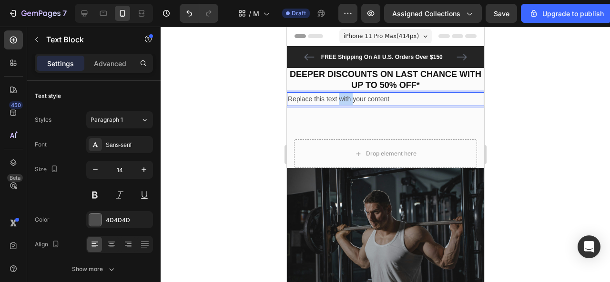
click at [341, 99] on p "Replace this text with your content" at bounding box center [384, 99] width 195 height 12
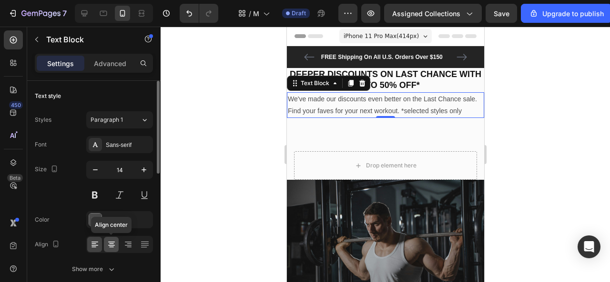
click at [110, 242] on icon at bounding box center [111, 242] width 7 height 1
click at [124, 173] on input "14" at bounding box center [119, 169] width 31 height 17
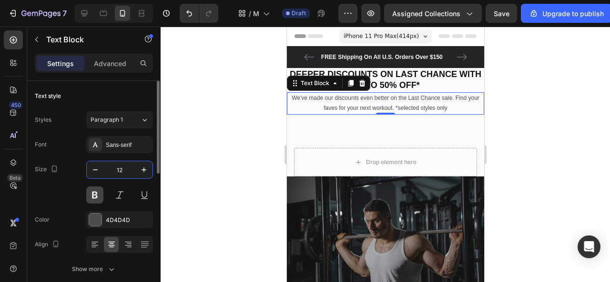
type input "12"
click at [95, 195] on button at bounding box center [94, 195] width 17 height 17
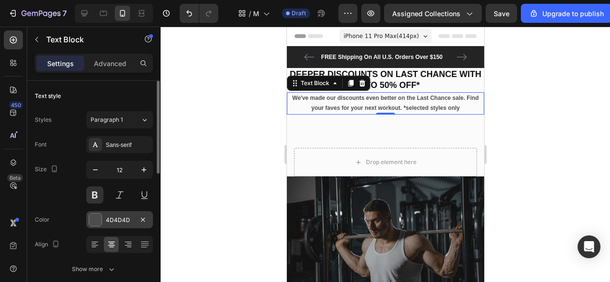
click at [107, 216] on div "4D4D4D" at bounding box center [120, 220] width 28 height 9
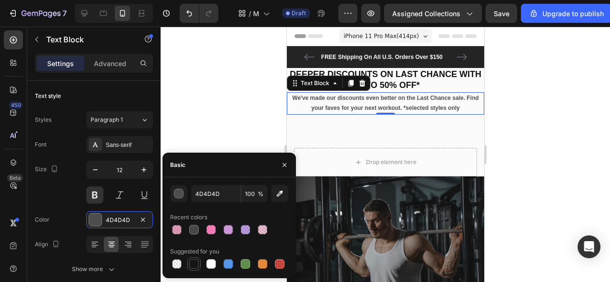
click at [193, 261] on div at bounding box center [194, 265] width 10 height 10
type input "151515"
click at [222, 121] on div at bounding box center [385, 155] width 449 height 256
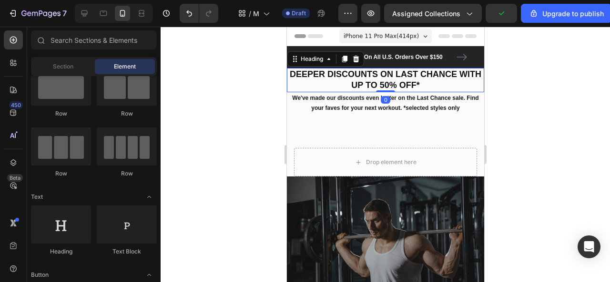
click at [372, 90] on strong "DEEPER DISCOUNTS ON LAST CHANCE WITH UP TO 50% OFF*" at bounding box center [384, 80] width 191 height 20
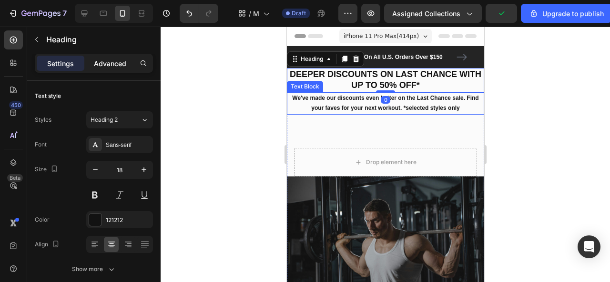
click at [119, 64] on p "Advanced" at bounding box center [110, 64] width 32 height 10
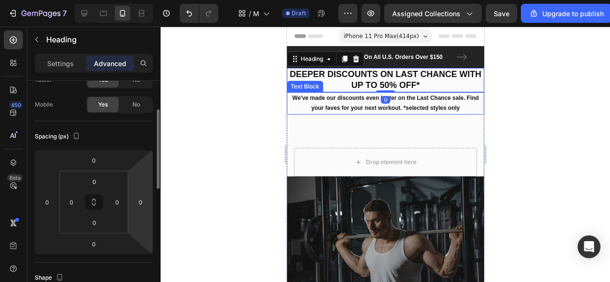
scroll to position [70, 0]
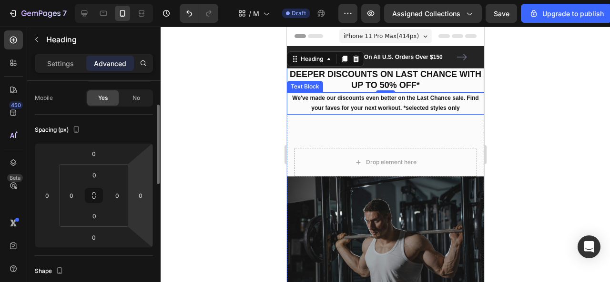
click at [399, 106] on p "We've made our discounts even better on the Last Chance sale. Find your faves f…" at bounding box center [384, 103] width 195 height 20
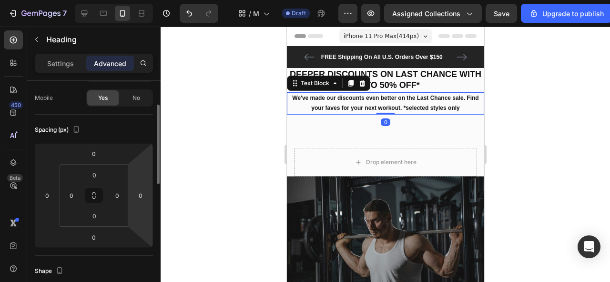
scroll to position [0, 0]
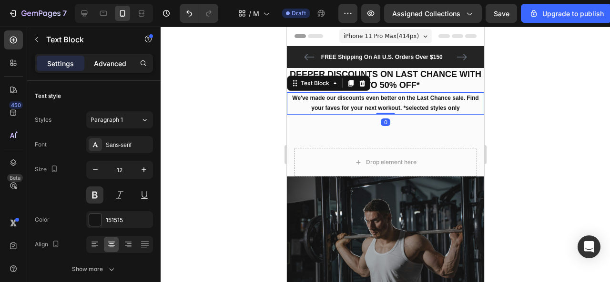
click at [103, 68] on p "Advanced" at bounding box center [110, 64] width 32 height 10
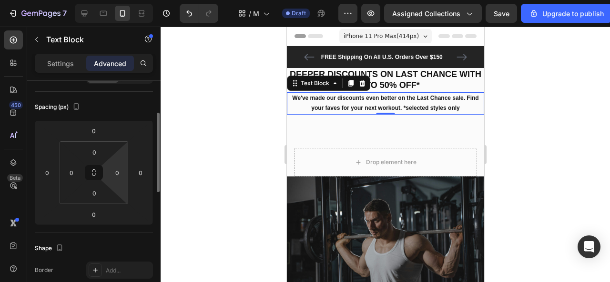
scroll to position [121, 0]
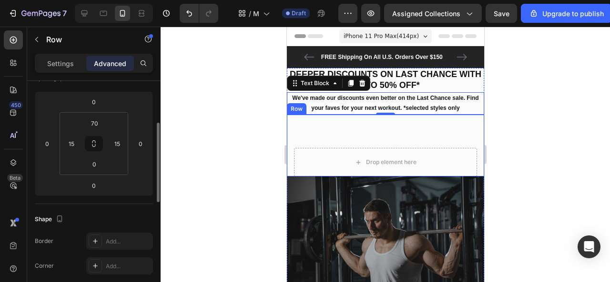
click at [365, 129] on div "Drop element here Row" at bounding box center [384, 146] width 197 height 62
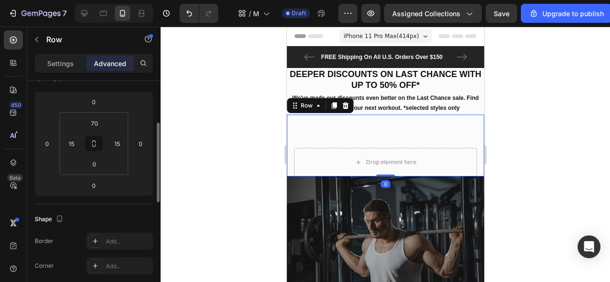
scroll to position [0, 0]
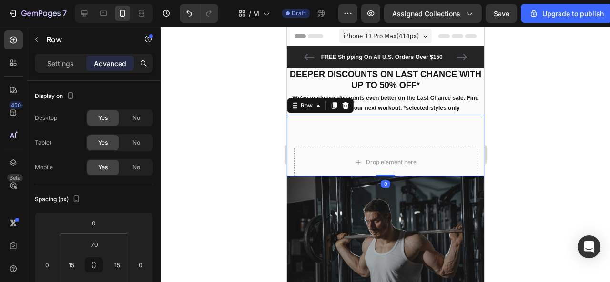
click at [234, 108] on div at bounding box center [385, 155] width 449 height 256
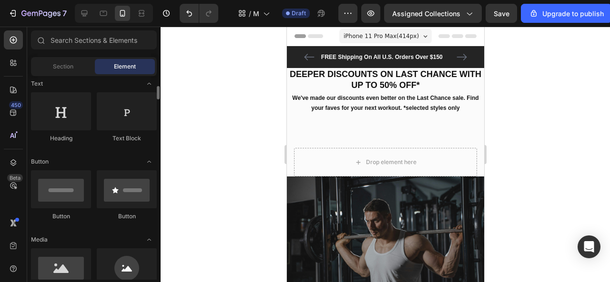
scroll to position [143, 0]
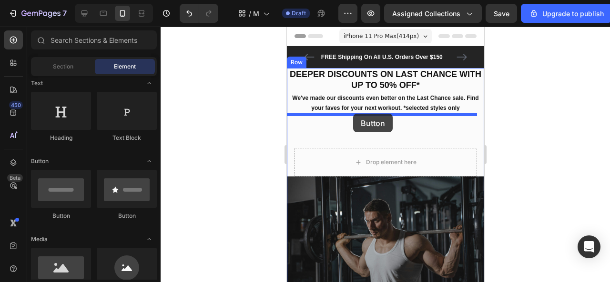
drag, startPoint x: 350, startPoint y: 218, endPoint x: 352, endPoint y: 114, distance: 104.3
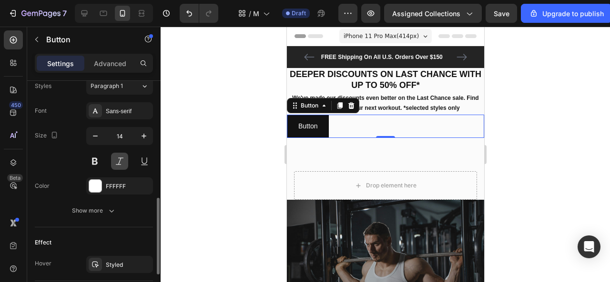
scroll to position [357, 0]
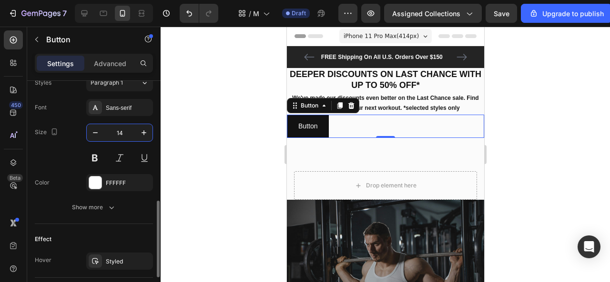
click at [122, 131] on input "14" at bounding box center [119, 132] width 31 height 17
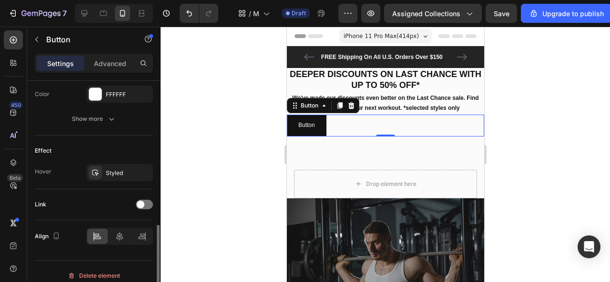
scroll to position [446, 0]
type input "12"
click at [120, 234] on icon at bounding box center [119, 236] width 7 height 9
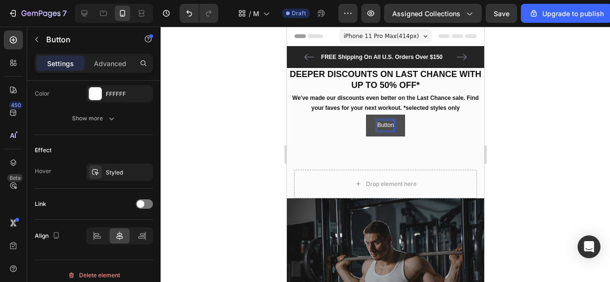
click at [383, 125] on p "Button" at bounding box center [385, 126] width 17 height 10
click at [367, 115] on button "Shop" at bounding box center [385, 126] width 36 height 22
click at [365, 115] on button "SHOP" at bounding box center [384, 126] width 39 height 22
click at [258, 142] on div at bounding box center [385, 155] width 449 height 256
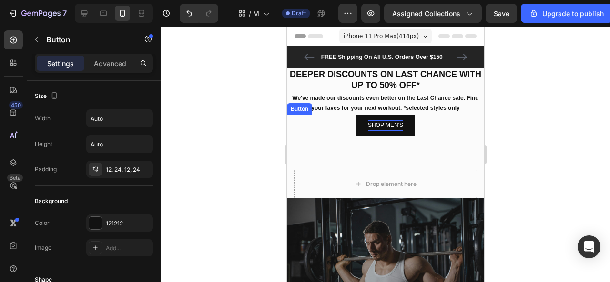
click at [387, 123] on p "SHOP MEN'S" at bounding box center [384, 126] width 35 height 10
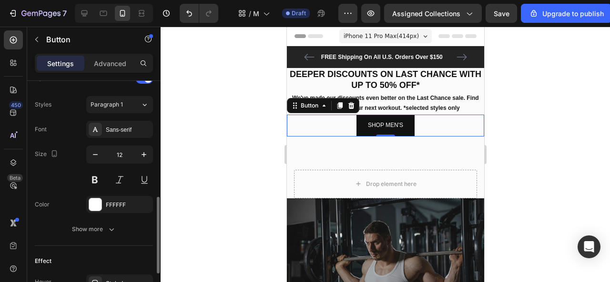
scroll to position [338, 0]
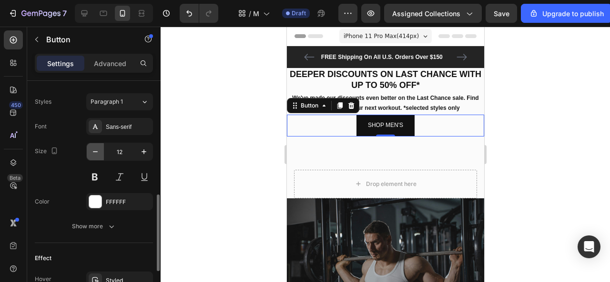
click at [92, 148] on icon "button" at bounding box center [96, 152] width 10 height 10
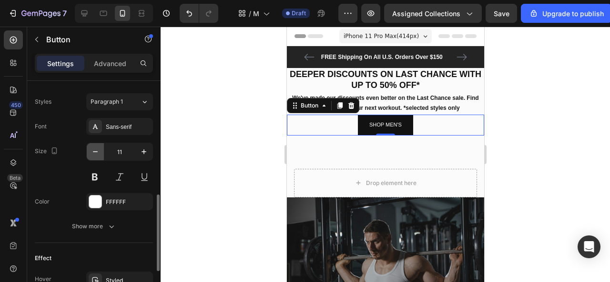
click at [92, 148] on icon "button" at bounding box center [96, 152] width 10 height 10
type input "10"
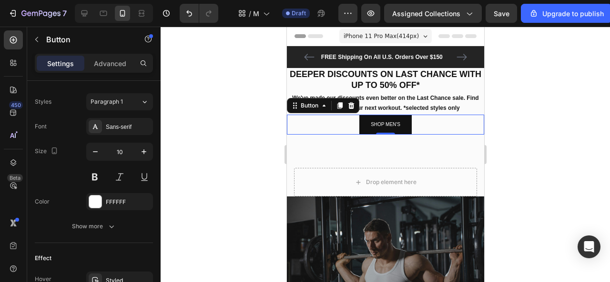
click at [192, 138] on div at bounding box center [385, 155] width 449 height 256
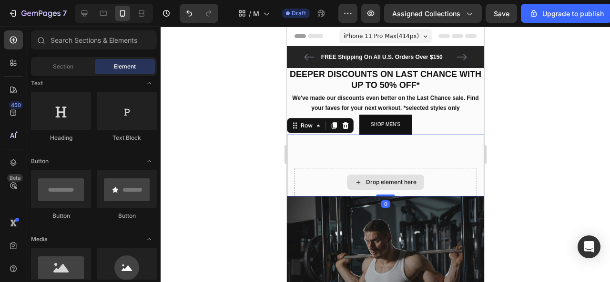
click at [321, 171] on div "Drop element here" at bounding box center [384, 182] width 183 height 29
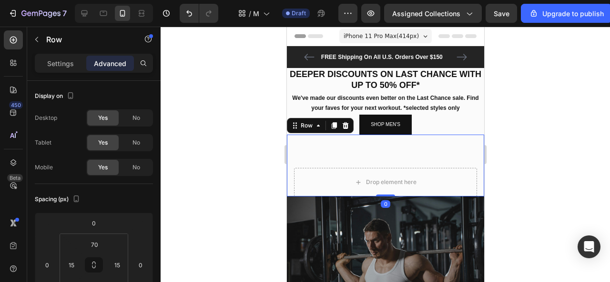
click at [308, 139] on div "Drop element here Row 0" at bounding box center [384, 166] width 197 height 62
click at [345, 128] on icon at bounding box center [345, 125] width 6 height 7
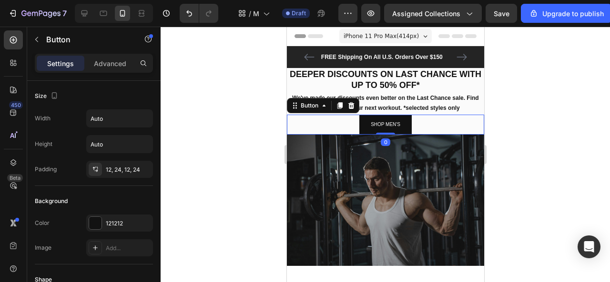
click at [352, 133] on div "SHOP MEN'S Button 0" at bounding box center [384, 125] width 197 height 20
click at [111, 57] on div "Advanced" at bounding box center [110, 63] width 48 height 15
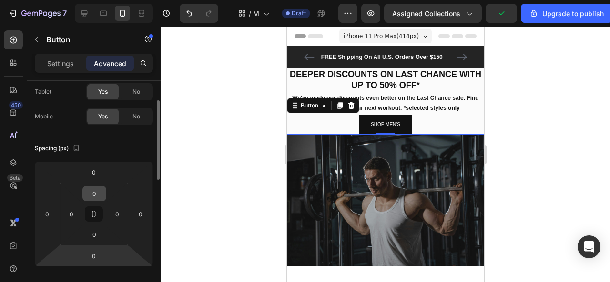
scroll to position [52, 0]
click at [91, 258] on input "0" at bounding box center [93, 255] width 19 height 14
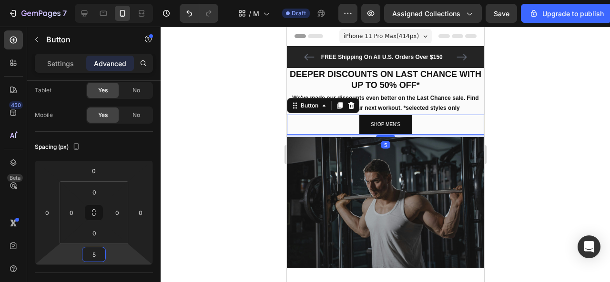
type input "5"
click at [224, 188] on div at bounding box center [385, 155] width 449 height 256
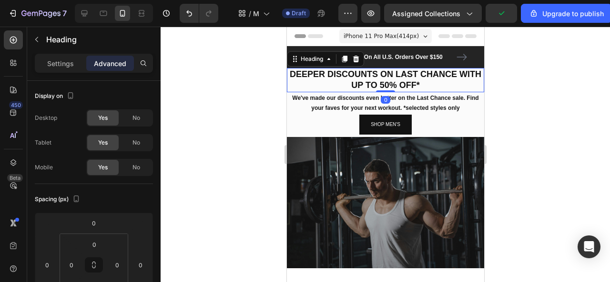
click at [473, 73] on p "⁠⁠⁠⁠⁠⁠⁠ DEEPER DISCOUNTS ON LAST CHANCE WITH UP TO 50% OFF*" at bounding box center [384, 80] width 195 height 22
click at [233, 98] on div at bounding box center [385, 155] width 449 height 256
click at [288, 71] on p "⁠⁠⁠⁠⁠⁠⁠ DEEPER DISCOUNTS ON LAST CHANCE WITH UP TO 50% OFF*" at bounding box center [384, 80] width 195 height 22
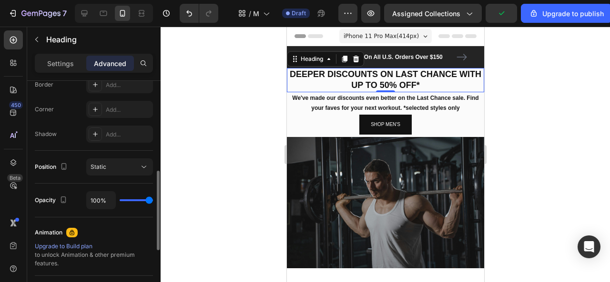
scroll to position [284, 0]
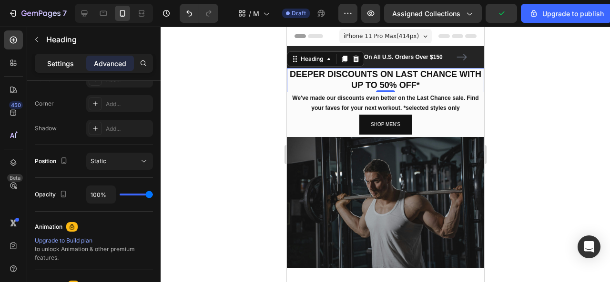
click at [61, 61] on p "Settings" at bounding box center [60, 64] width 27 height 10
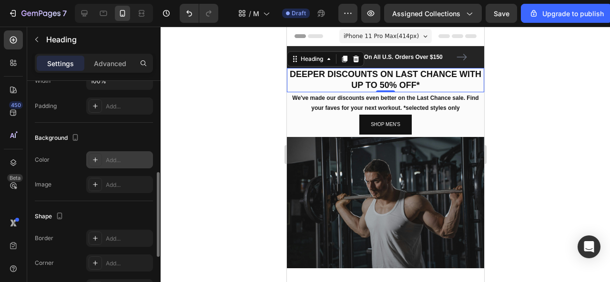
scroll to position [244, 0]
click at [101, 155] on div at bounding box center [95, 158] width 13 height 13
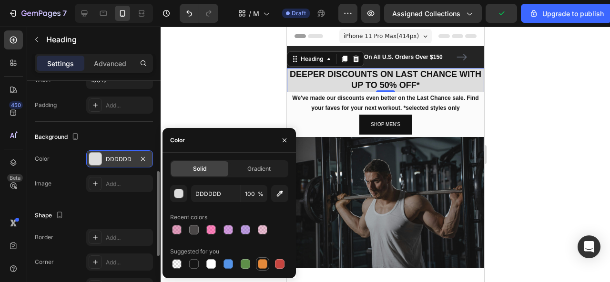
click at [261, 263] on div at bounding box center [263, 265] width 10 height 10
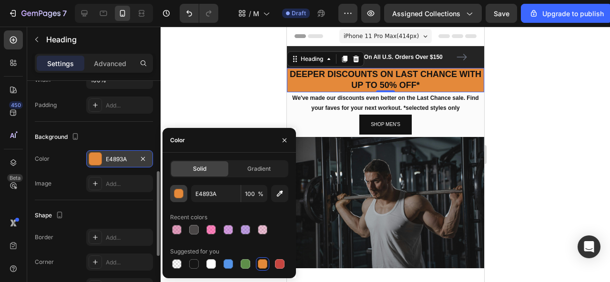
click at [181, 193] on div "button" at bounding box center [179, 195] width 10 height 10
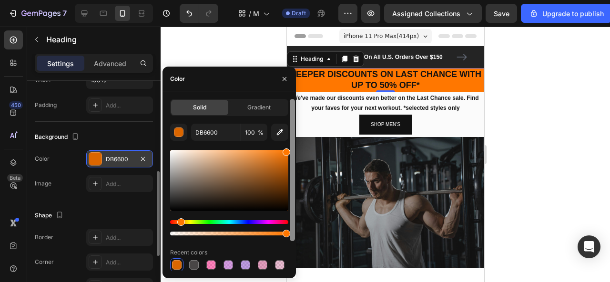
drag, startPoint x: 261, startPoint y: 160, endPoint x: 291, endPoint y: 146, distance: 33.3
click at [291, 146] on div "Solid Gradient DB6600 100 % Recent colors Suggested for you" at bounding box center [228, 185] width 133 height 172
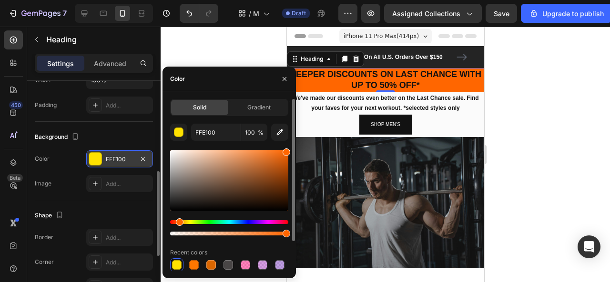
click at [178, 221] on div "Hue" at bounding box center [180, 223] width 8 height 8
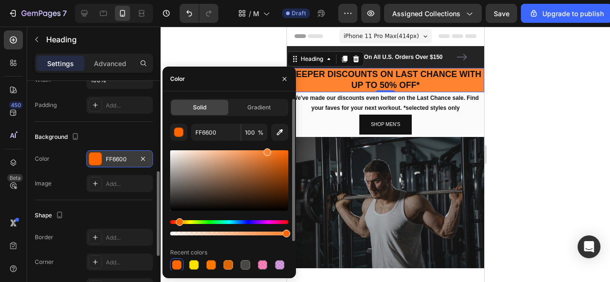
drag, startPoint x: 286, startPoint y: 153, endPoint x: 266, endPoint y: 150, distance: 20.3
click at [266, 150] on div at bounding box center [267, 153] width 8 height 8
type input "FF8330"
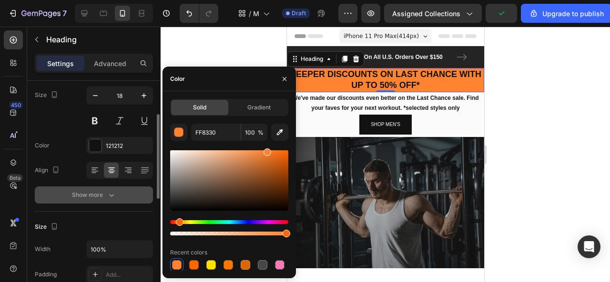
scroll to position [71, 0]
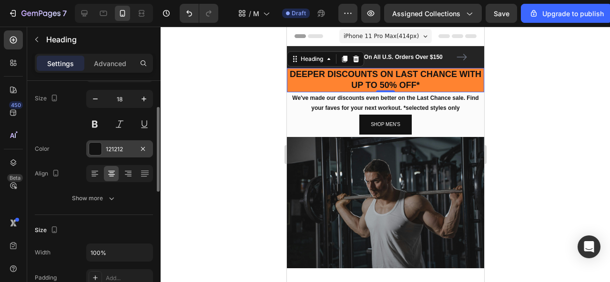
click at [97, 144] on div at bounding box center [95, 149] width 12 height 12
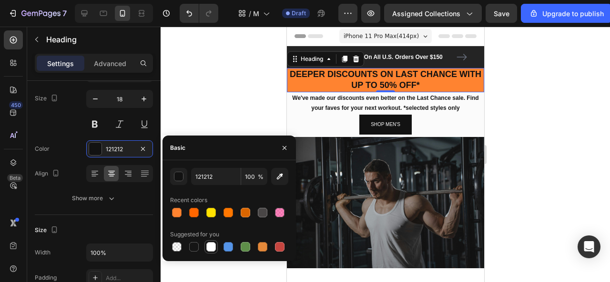
click at [211, 250] on div at bounding box center [211, 247] width 10 height 10
type input "FFFFFF"
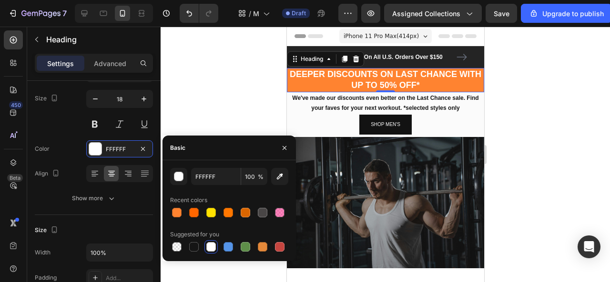
click at [227, 91] on div at bounding box center [385, 155] width 449 height 256
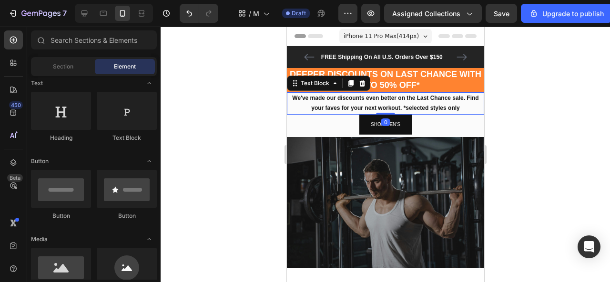
click at [327, 103] on p "We've made our discounts even better on the Last Chance sale. Find your faves f…" at bounding box center [384, 103] width 195 height 20
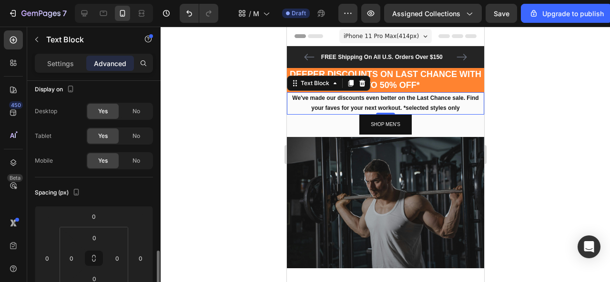
scroll to position [0, 0]
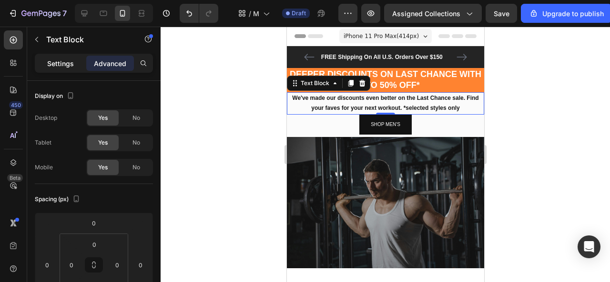
click at [59, 57] on div "Settings" at bounding box center [61, 63] width 48 height 15
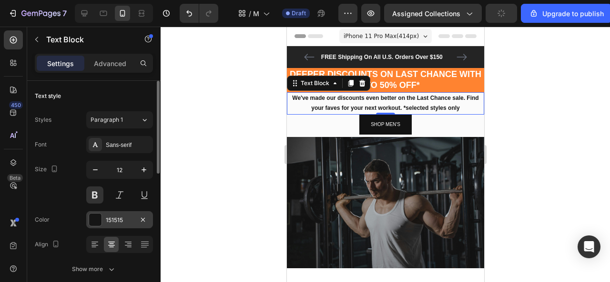
click at [94, 221] on div at bounding box center [95, 220] width 12 height 12
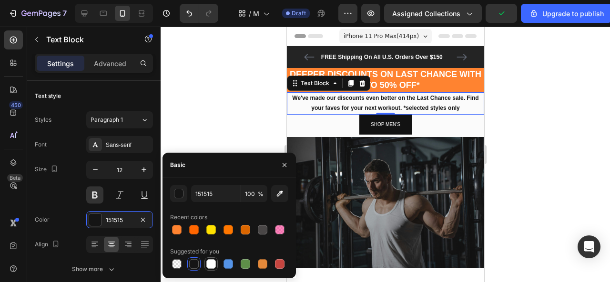
click at [213, 267] on div at bounding box center [211, 265] width 10 height 10
type input "FFFFFF"
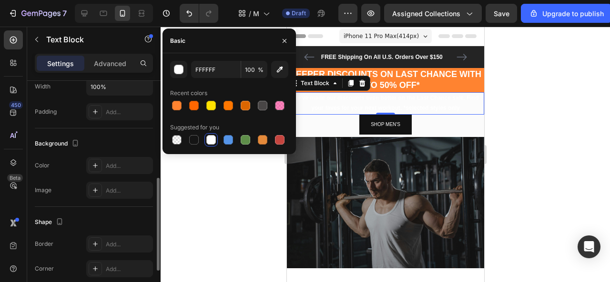
scroll to position [238, 0]
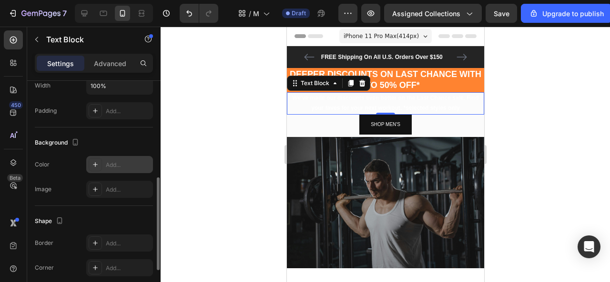
click at [117, 163] on div "Add..." at bounding box center [128, 165] width 45 height 9
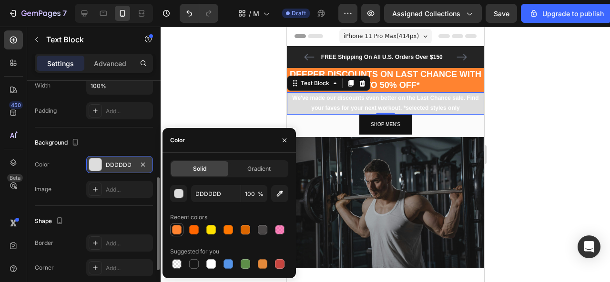
click at [180, 230] on div at bounding box center [177, 230] width 10 height 10
type input "FF8330"
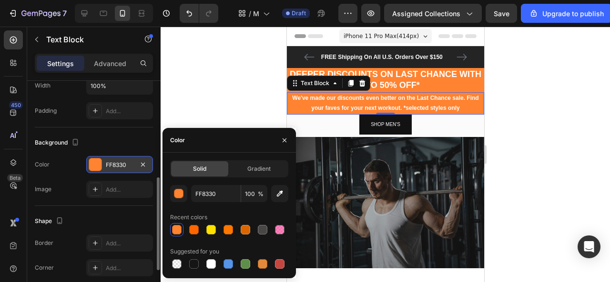
click at [200, 82] on div at bounding box center [385, 155] width 449 height 256
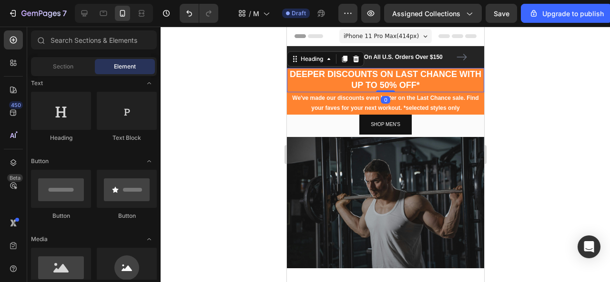
click at [380, 85] on strong "DEEPER DISCOUNTS ON LAST CHANCE WITH UP TO 50% OFF*" at bounding box center [384, 80] width 191 height 20
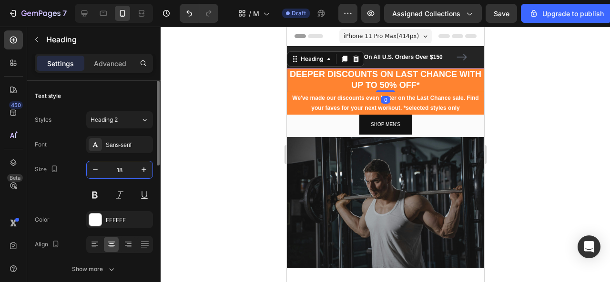
click at [123, 167] on input "18" at bounding box center [119, 169] width 31 height 17
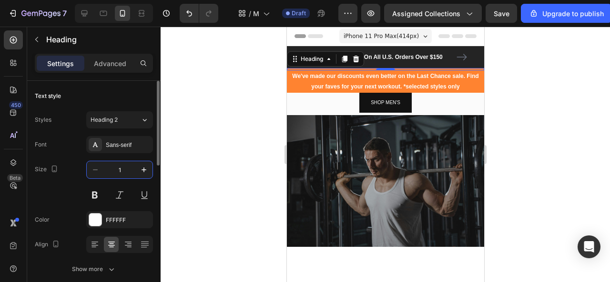
type input "14"
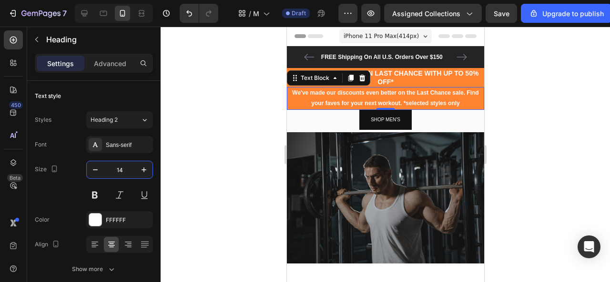
click at [323, 105] on p "We've made our discounts even better on the Last Chance sale. Find your faves f…" at bounding box center [384, 98] width 195 height 20
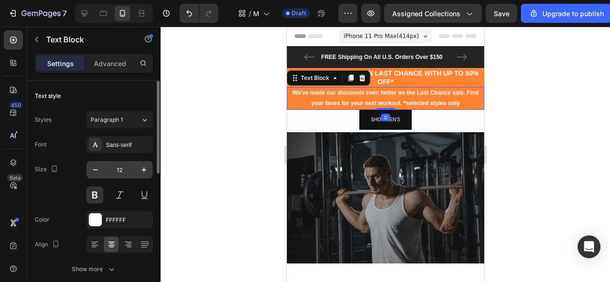
click at [124, 166] on input "12" at bounding box center [119, 169] width 31 height 17
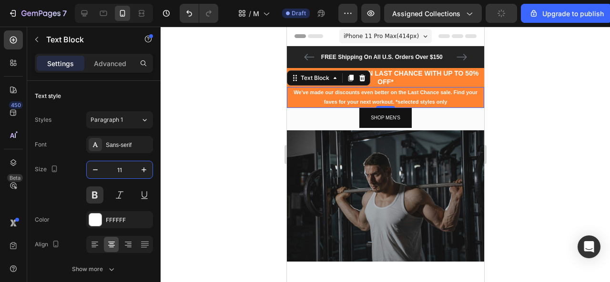
type input "11"
click at [232, 102] on div at bounding box center [385, 155] width 449 height 256
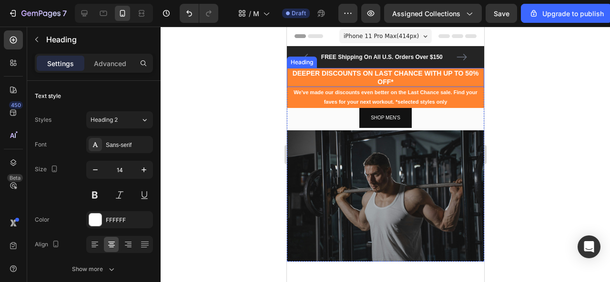
click at [301, 84] on p "⁠⁠⁠⁠⁠⁠⁠ DEEPER DISCOUNTS ON LAST CHANCE WITH UP TO 50% OFF*" at bounding box center [384, 77] width 195 height 17
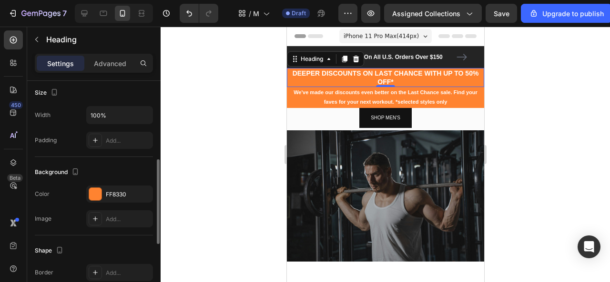
scroll to position [210, 0]
click at [108, 192] on div "FF8330" at bounding box center [120, 194] width 28 height 9
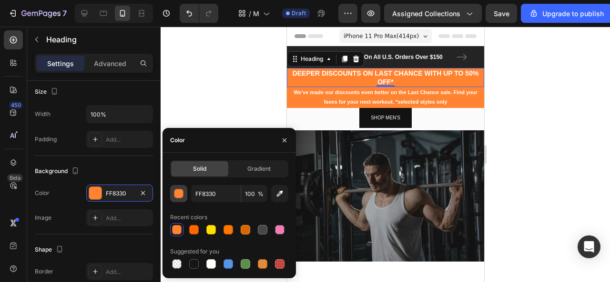
click at [177, 192] on div "button" at bounding box center [179, 195] width 10 height 10
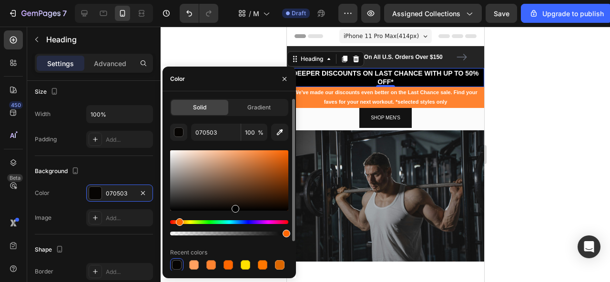
type input "000000"
drag, startPoint x: 266, startPoint y: 152, endPoint x: 234, endPoint y: 213, distance: 69.2
click at [234, 213] on div at bounding box center [229, 193] width 118 height 89
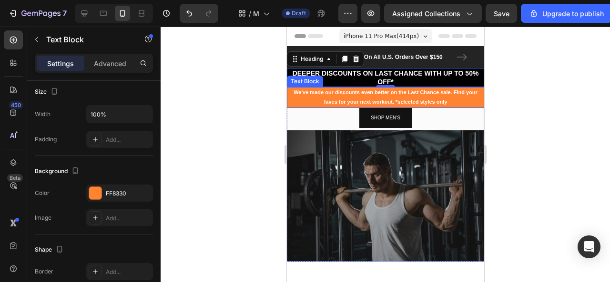
click at [332, 101] on p "We've made our discounts even better on the Last Chance sale. Find your faves f…" at bounding box center [384, 97] width 195 height 19
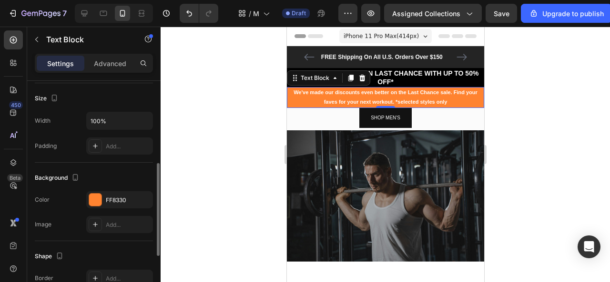
scroll to position [204, 0]
click at [116, 202] on div "FF8330" at bounding box center [119, 199] width 67 height 17
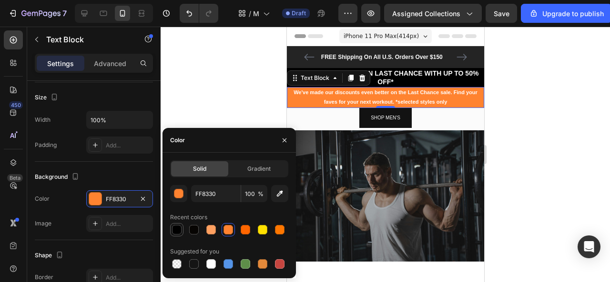
click at [178, 229] on div at bounding box center [177, 230] width 10 height 10
type input "000000"
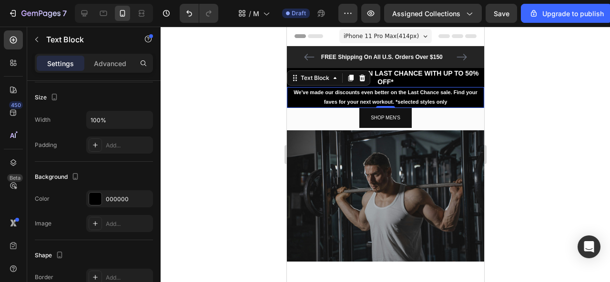
click at [221, 116] on div at bounding box center [385, 155] width 449 height 256
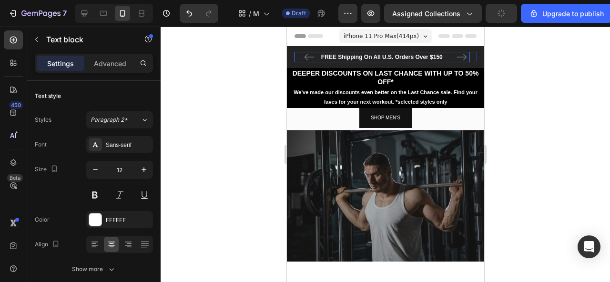
click at [374, 56] on p "FREE Shipping On All U.S. Orders Over $150" at bounding box center [381, 57] width 174 height 9
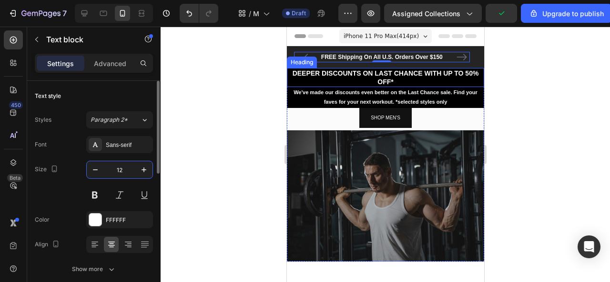
click at [127, 168] on input "12" at bounding box center [119, 169] width 31 height 17
type input "10"
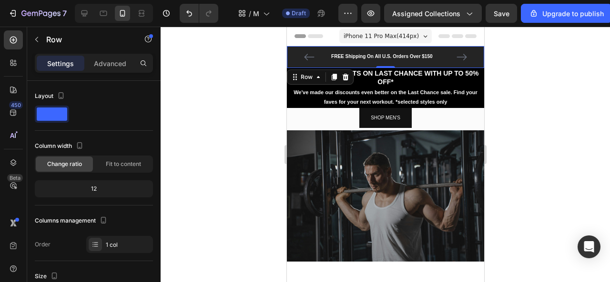
drag, startPoint x: 290, startPoint y: 51, endPoint x: 462, endPoint y: 153, distance: 200.1
click at [290, 51] on div "FREE Shipping On All U.S. Orders Over $150 Text block 60-DAY FREE RETURNS Text …" at bounding box center [384, 57] width 197 height 22
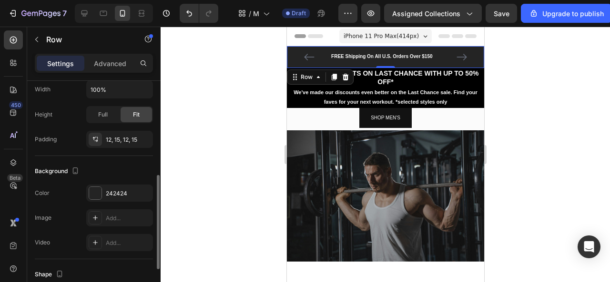
scroll to position [220, 0]
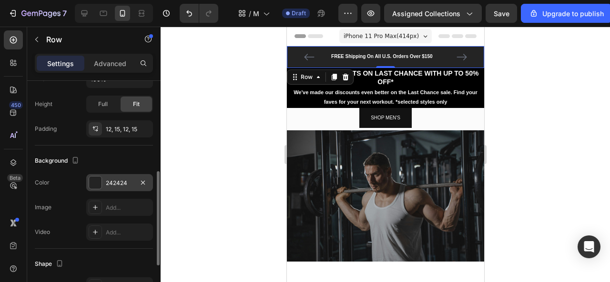
click at [97, 181] on div at bounding box center [95, 183] width 12 height 12
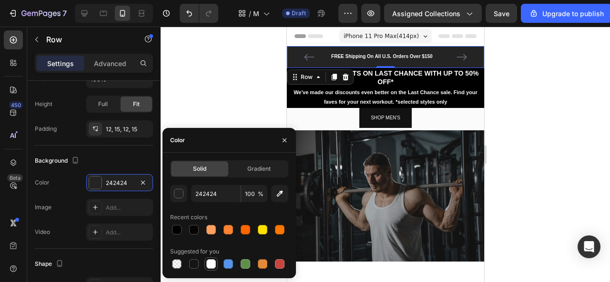
click at [209, 262] on div at bounding box center [211, 265] width 10 height 10
type input "FFFFFF"
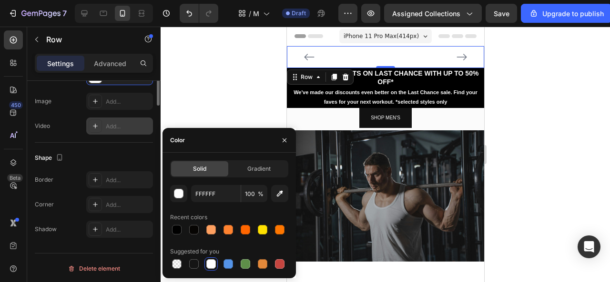
scroll to position [0, 0]
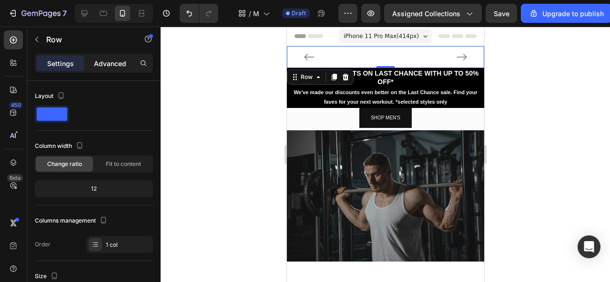
click at [119, 65] on p "Advanced" at bounding box center [110, 64] width 32 height 10
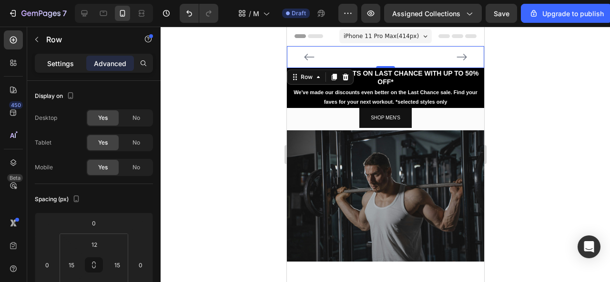
click at [67, 66] on p "Settings" at bounding box center [60, 64] width 27 height 10
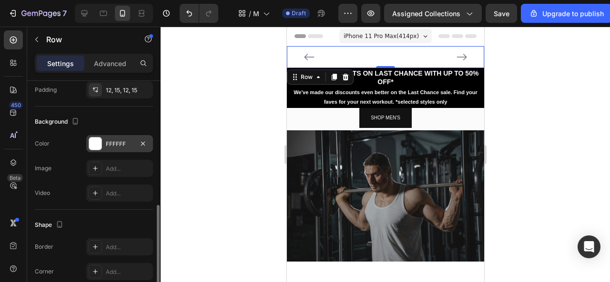
scroll to position [258, 0]
click at [108, 144] on div "FFFFFF" at bounding box center [120, 145] width 28 height 9
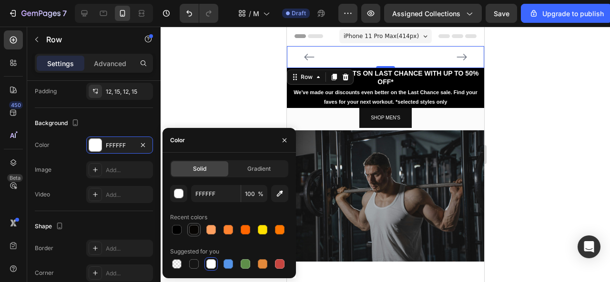
click at [191, 226] on div at bounding box center [194, 230] width 10 height 10
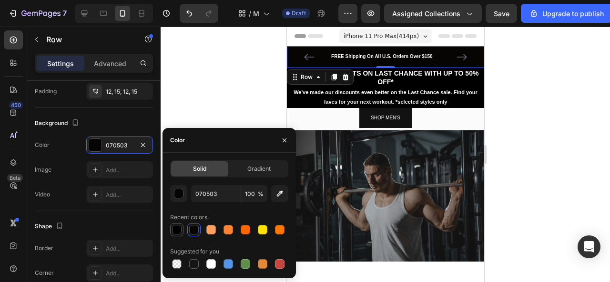
click at [178, 226] on div at bounding box center [177, 230] width 10 height 10
type input "000000"
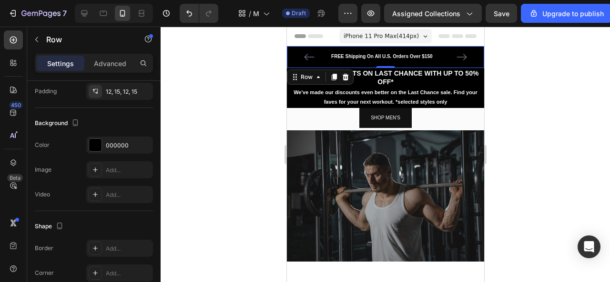
click at [205, 59] on div at bounding box center [385, 155] width 449 height 256
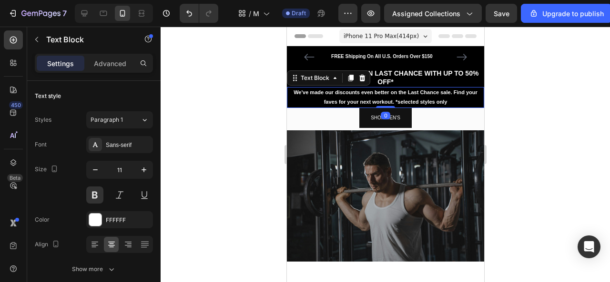
click at [425, 88] on div "We've made our discounts even better on the Last Chance sale. Find your faves f…" at bounding box center [384, 97] width 197 height 21
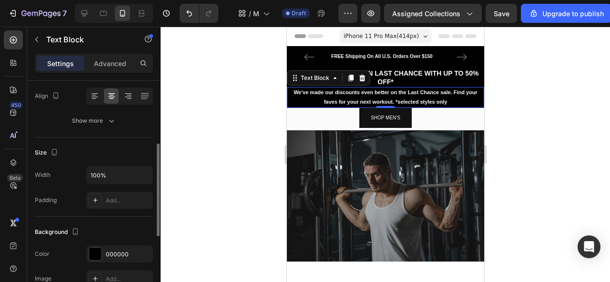
scroll to position [189, 0]
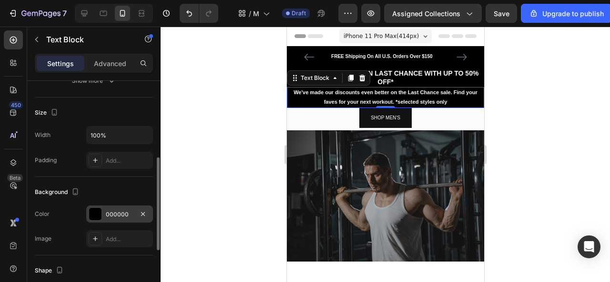
click at [97, 211] on div at bounding box center [95, 214] width 12 height 12
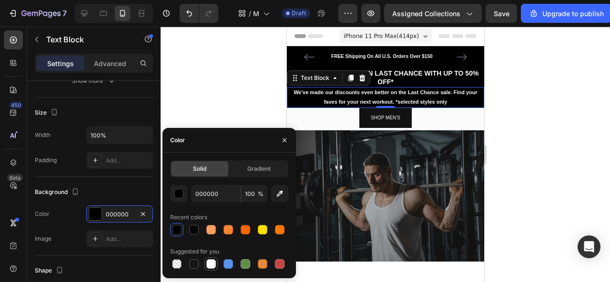
click at [214, 266] on div at bounding box center [211, 265] width 10 height 10
type input "FFFFFF"
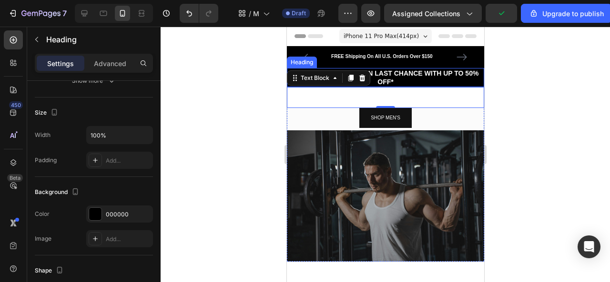
click at [407, 80] on p "⁠⁠⁠⁠⁠⁠⁠ DEEPER DISCOUNTS ON LAST CHANCE WITH UP TO 50% OFF*" at bounding box center [384, 77] width 195 height 17
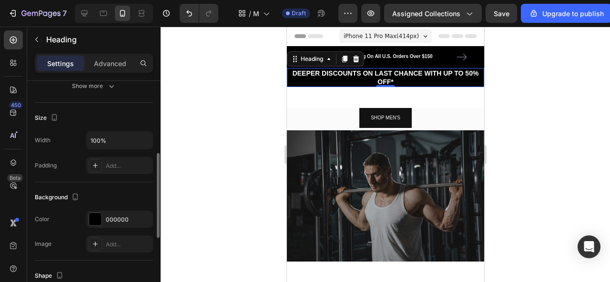
scroll to position [187, 0]
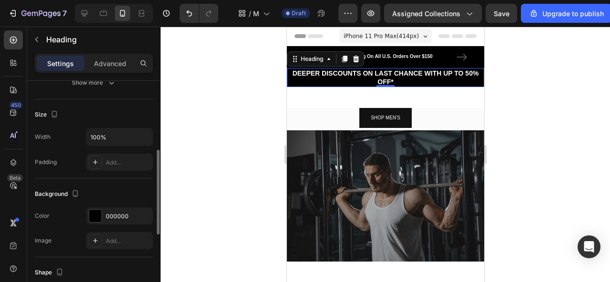
click at [104, 215] on div "000000" at bounding box center [119, 216] width 67 height 17
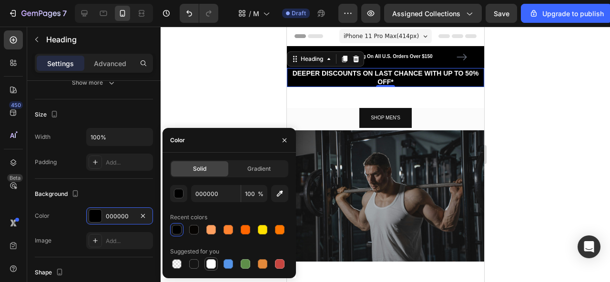
click at [212, 267] on div at bounding box center [211, 265] width 10 height 10
type input "FFFFFF"
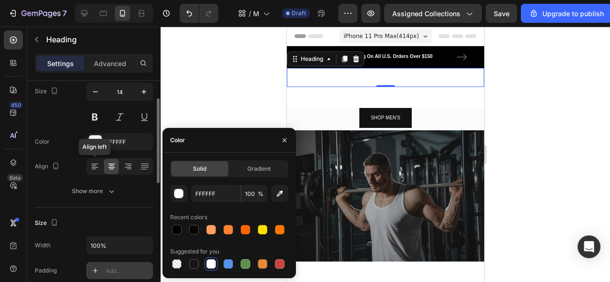
scroll to position [69, 0]
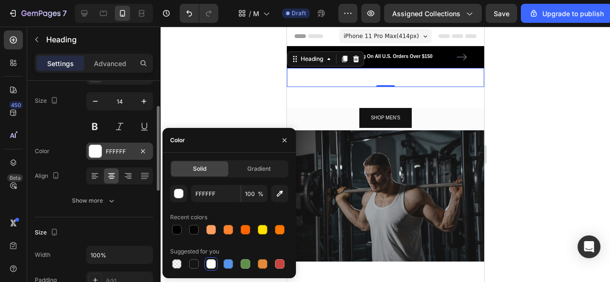
click at [115, 155] on div "FFFFFF" at bounding box center [119, 151] width 67 height 17
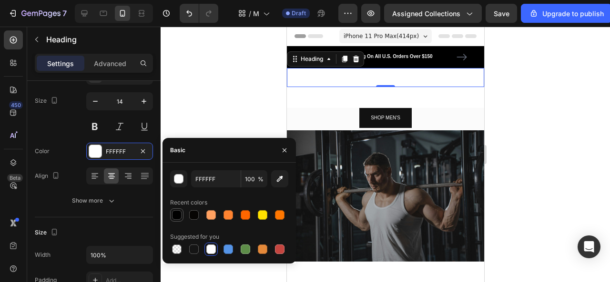
click at [179, 214] on div at bounding box center [177, 216] width 10 height 10
type input "000000"
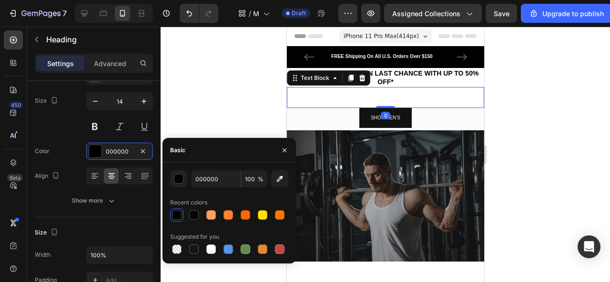
click at [335, 101] on p "We've made our discounts even better on the Last Chance sale. Find your faves f…" at bounding box center [384, 97] width 195 height 19
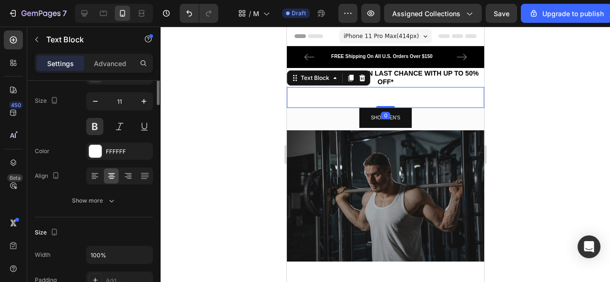
scroll to position [0, 0]
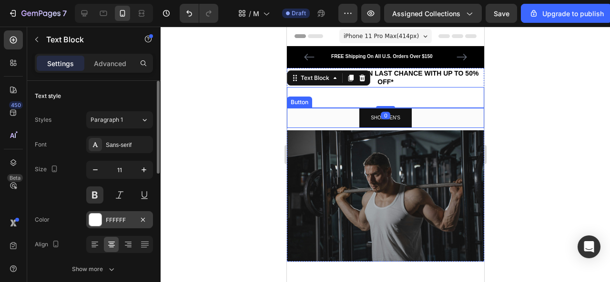
click at [95, 215] on div at bounding box center [95, 220] width 12 height 12
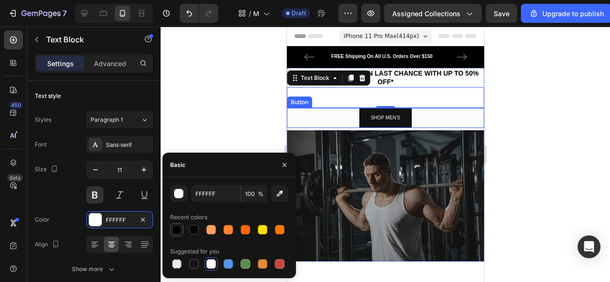
click at [177, 227] on div at bounding box center [177, 230] width 10 height 10
type input "000000"
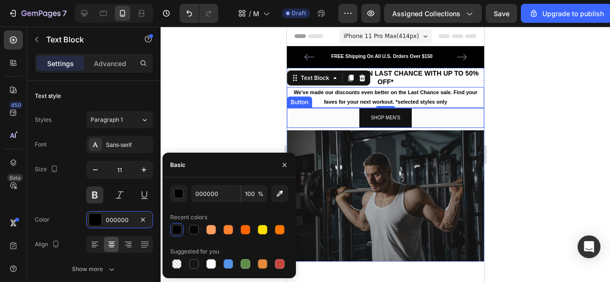
click at [233, 104] on div at bounding box center [385, 155] width 449 height 256
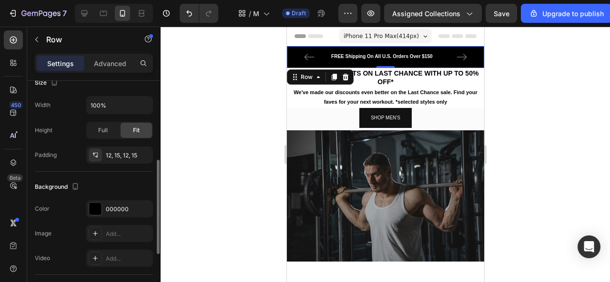
scroll to position [194, 0]
click at [95, 209] on div at bounding box center [95, 208] width 12 height 12
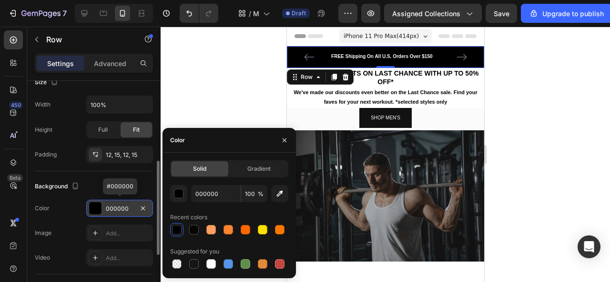
click at [95, 209] on div at bounding box center [95, 208] width 12 height 12
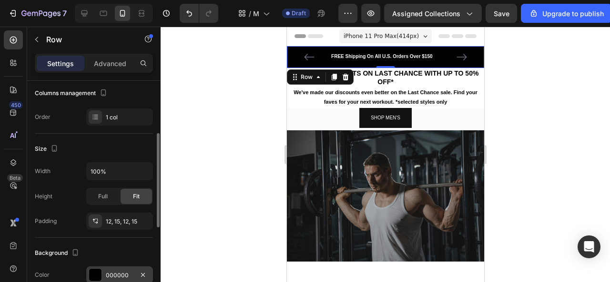
scroll to position [97, 0]
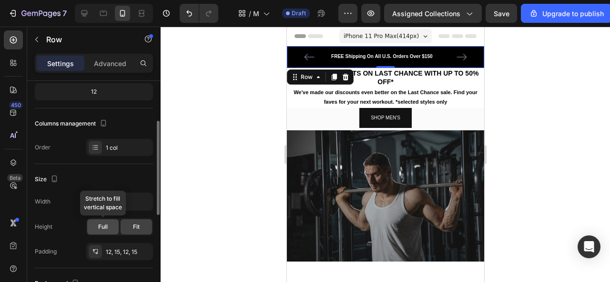
click at [98, 227] on span "Full" at bounding box center [103, 227] width 10 height 9
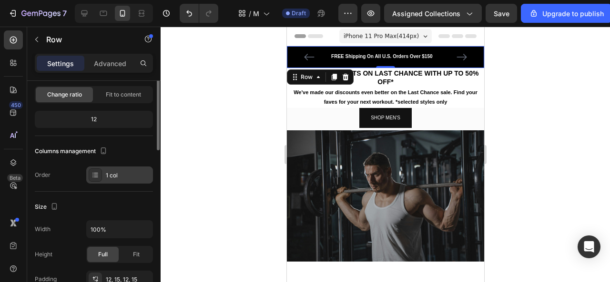
scroll to position [30, 0]
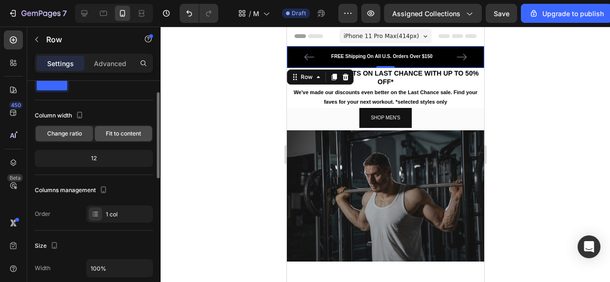
click at [116, 132] on span "Fit to content" at bounding box center [123, 134] width 35 height 9
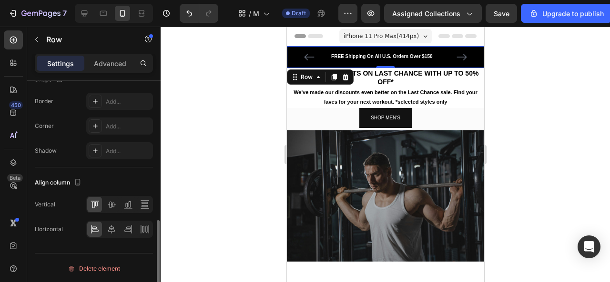
scroll to position [0, 0]
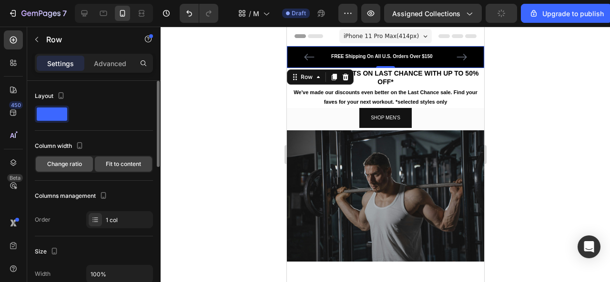
click at [65, 164] on span "Change ratio" at bounding box center [64, 164] width 35 height 9
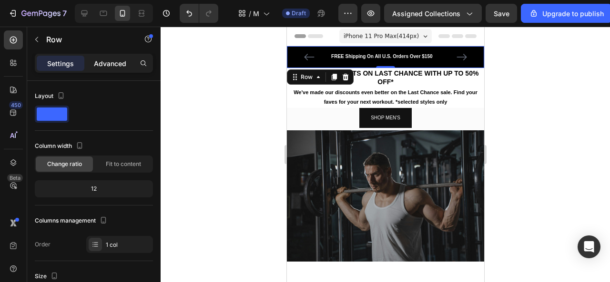
click at [122, 70] on div "Advanced" at bounding box center [110, 63] width 48 height 15
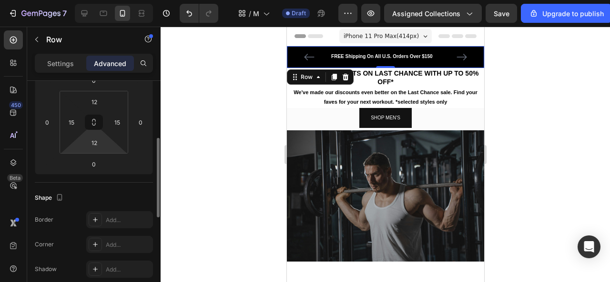
scroll to position [154, 0]
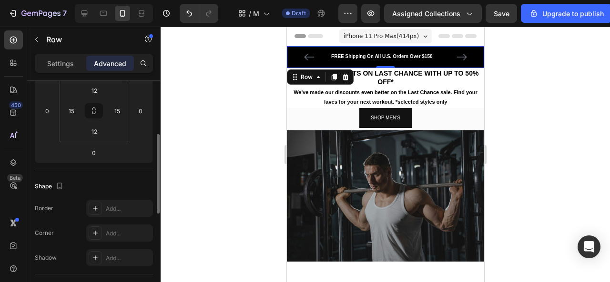
click at [217, 158] on div at bounding box center [385, 155] width 449 height 256
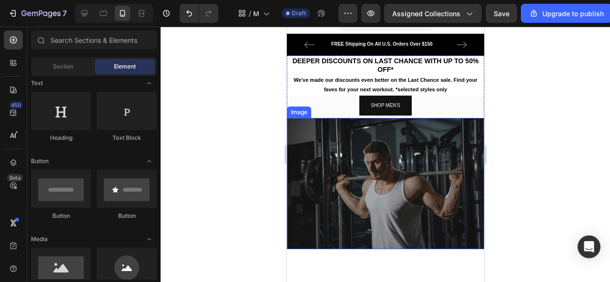
scroll to position [12, 0]
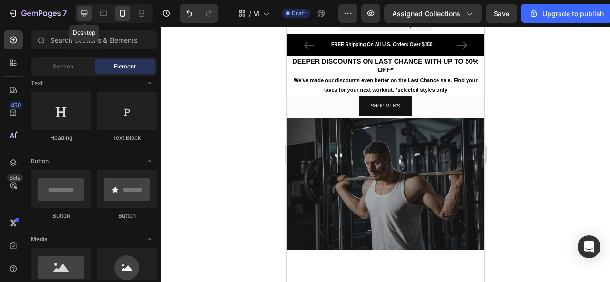
click at [83, 9] on icon at bounding box center [85, 14] width 10 height 10
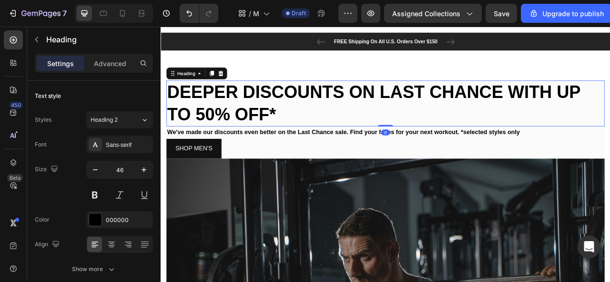
click at [429, 115] on strong "DEEPER DISCOUNTS ON LAST CHANCE WITH UP TO 50% OFF*" at bounding box center [431, 124] width 525 height 53
click at [111, 241] on icon at bounding box center [112, 245] width 10 height 10
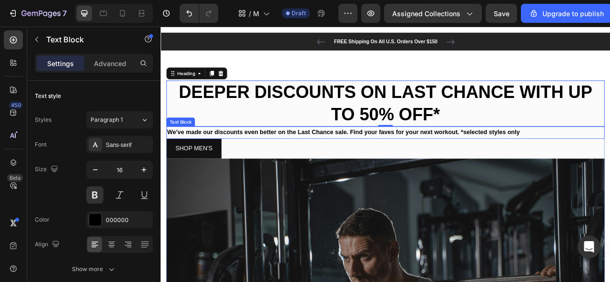
click at [322, 168] on p "We've made our discounts even better on the Last Chance sale. Find your faves f…" at bounding box center [446, 162] width 555 height 14
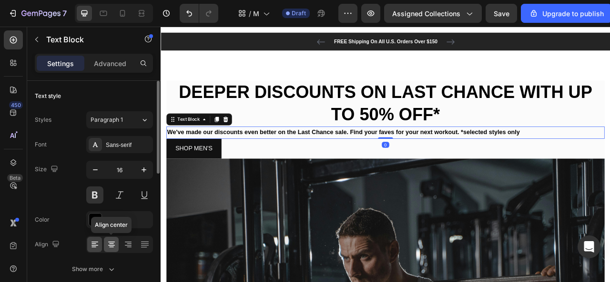
click at [110, 244] on icon at bounding box center [111, 244] width 5 height 1
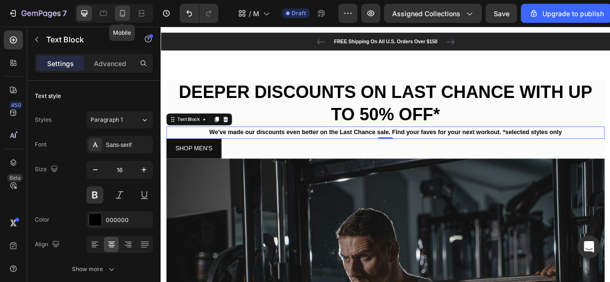
click at [124, 17] on icon at bounding box center [123, 14] width 10 height 10
type input "11"
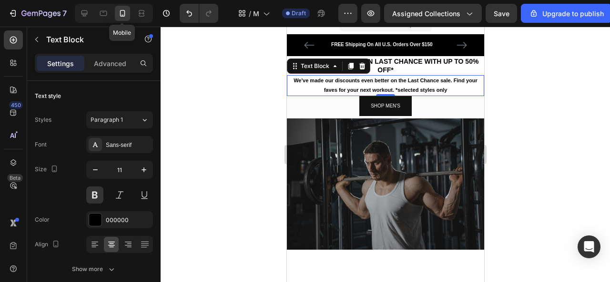
scroll to position [27, 0]
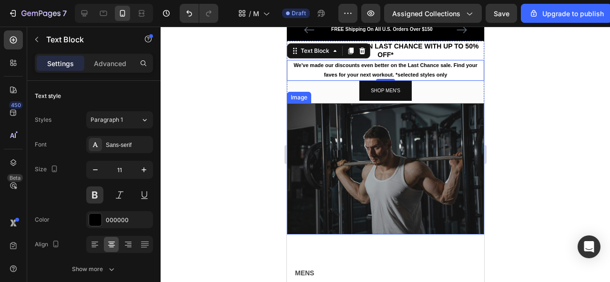
click at [256, 99] on div at bounding box center [385, 155] width 449 height 256
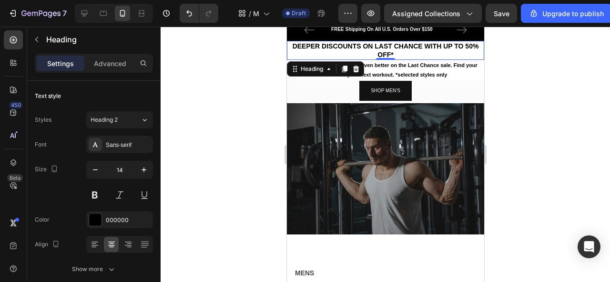
click at [242, 108] on div at bounding box center [385, 155] width 449 height 256
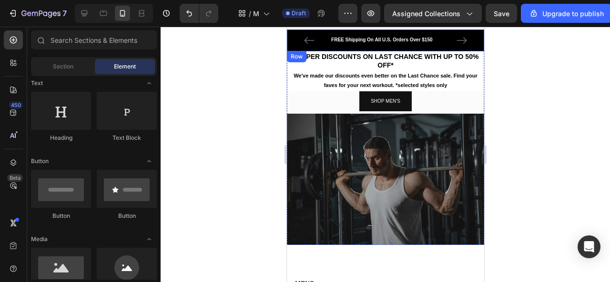
scroll to position [0, 0]
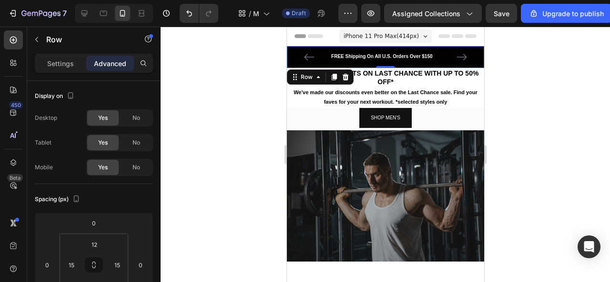
click at [319, 51] on div "FREE Shipping On All U.S. Orders Over $150 Text block 60-DAY FREE RETURNS Text …" at bounding box center [384, 57] width 197 height 22
click at [345, 80] on icon at bounding box center [345, 77] width 6 height 7
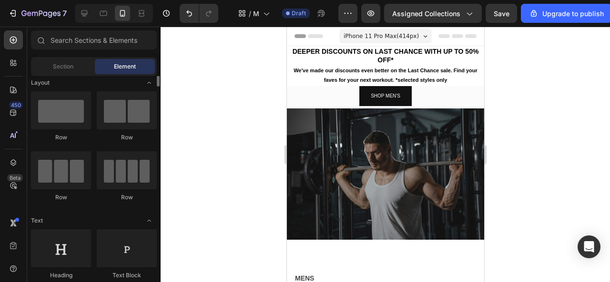
scroll to position [2, 0]
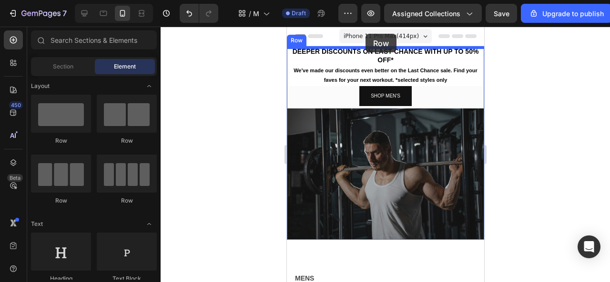
drag, startPoint x: 355, startPoint y: 151, endPoint x: 365, endPoint y: 35, distance: 116.7
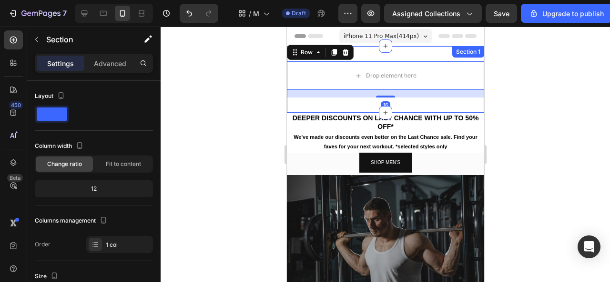
click at [372, 55] on div "Drop element here Row 16 Section 1" at bounding box center [384, 79] width 197 height 67
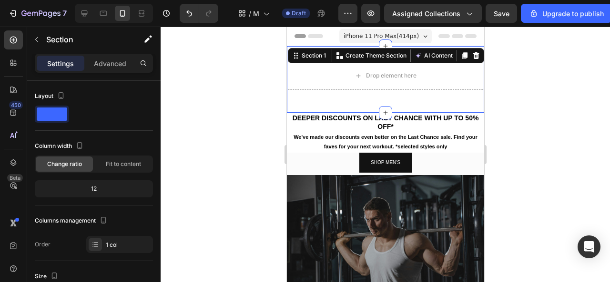
click at [105, 55] on div "Settings Advanced" at bounding box center [94, 63] width 118 height 19
click at [110, 65] on p "Advanced" at bounding box center [110, 64] width 32 height 10
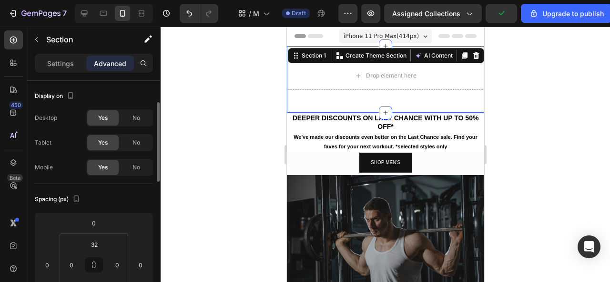
scroll to position [50, 0]
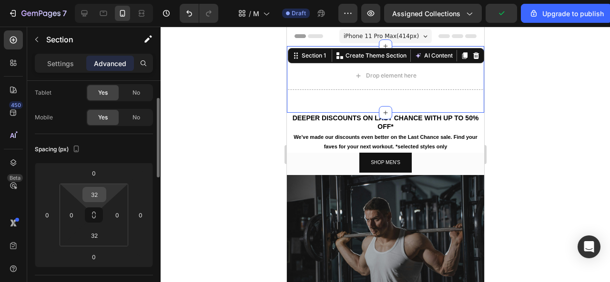
click at [104, 195] on div "32" at bounding box center [94, 194] width 24 height 15
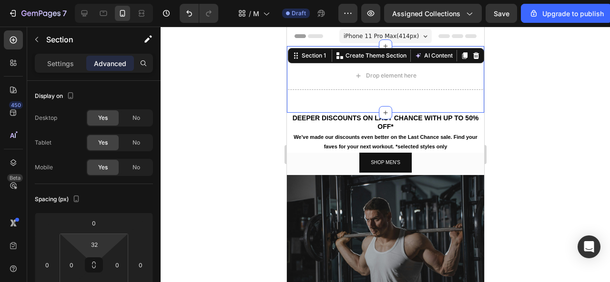
click at [104, 237] on div "32" at bounding box center [94, 244] width 24 height 15
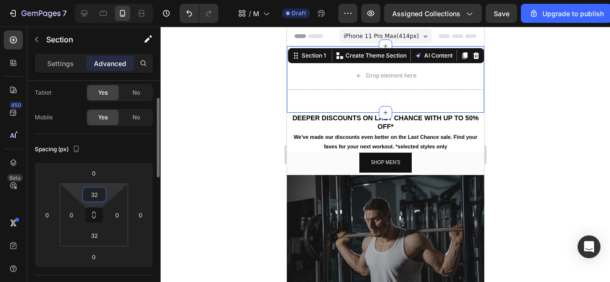
click at [99, 192] on input "32" at bounding box center [94, 195] width 19 height 14
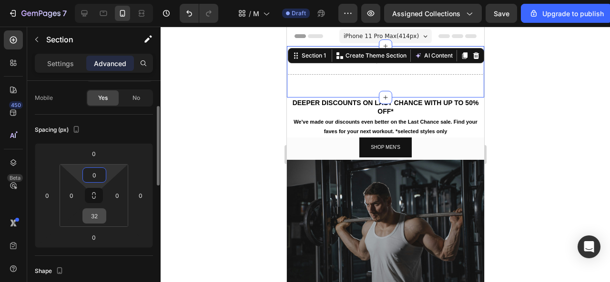
scroll to position [72, 0]
type input "0"
click at [98, 211] on input "32" at bounding box center [94, 214] width 19 height 14
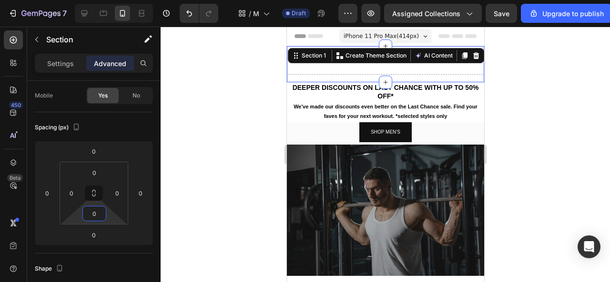
type input "0"
click at [229, 153] on div at bounding box center [385, 155] width 449 height 256
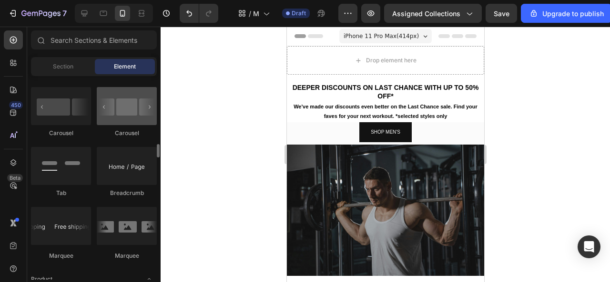
scroll to position [1021, 0]
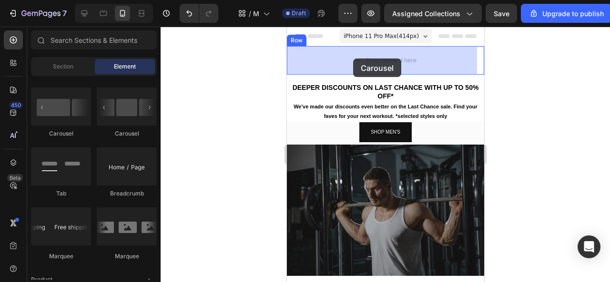
drag, startPoint x: 345, startPoint y: 137, endPoint x: 352, endPoint y: 54, distance: 83.6
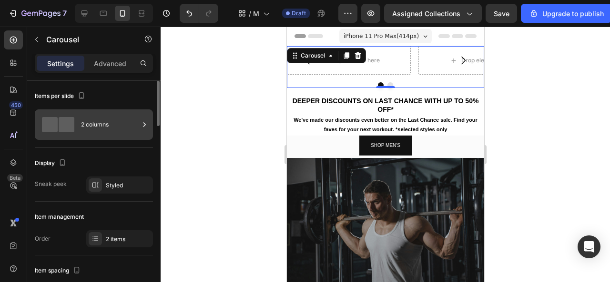
click at [121, 125] on div "2 columns" at bounding box center [110, 125] width 58 height 22
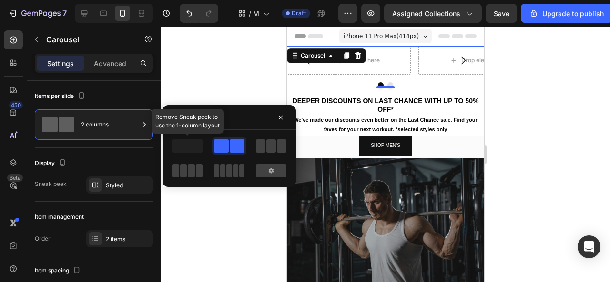
click at [182, 142] on span at bounding box center [187, 146] width 30 height 13
click at [240, 80] on div at bounding box center [385, 155] width 449 height 256
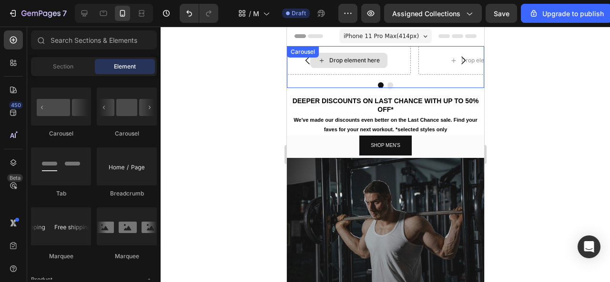
click at [375, 57] on div "Drop element here" at bounding box center [354, 61] width 50 height 8
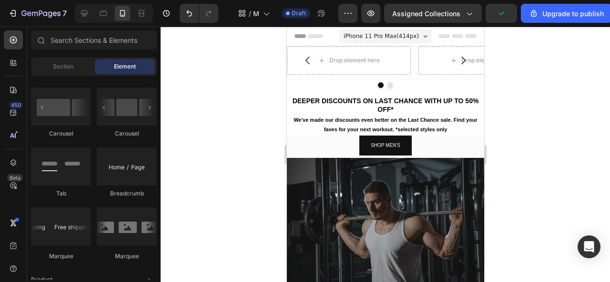
click at [212, 104] on div at bounding box center [385, 155] width 449 height 256
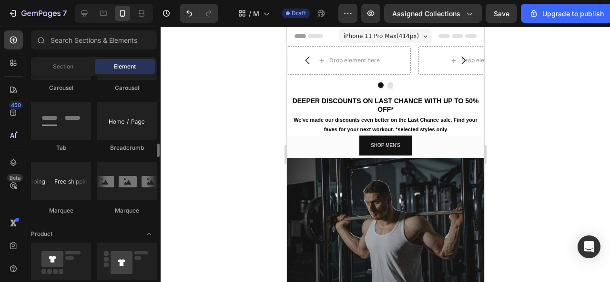
scroll to position [1069, 0]
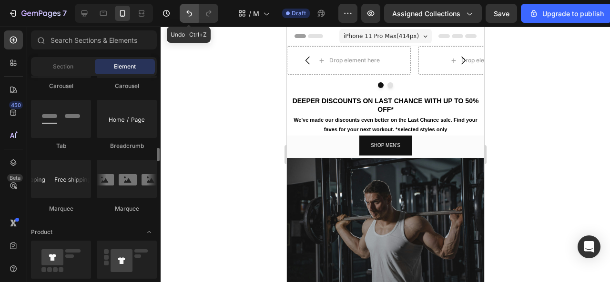
click at [190, 14] on icon "Undo/Redo" at bounding box center [189, 14] width 10 height 10
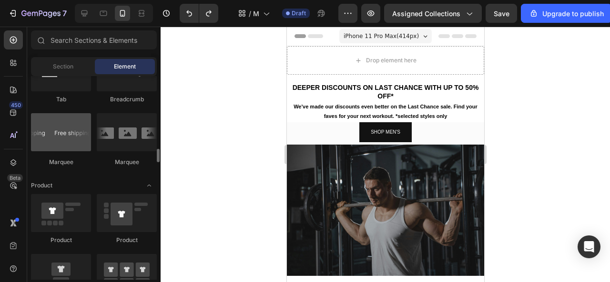
scroll to position [1113, 0]
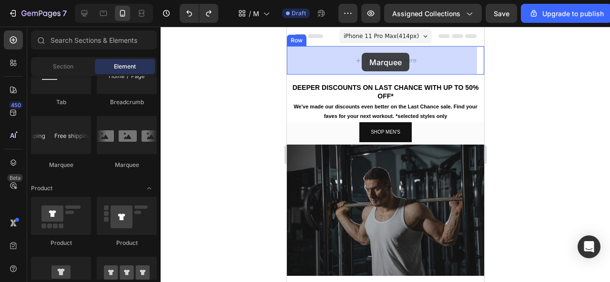
drag, startPoint x: 361, startPoint y: 164, endPoint x: 361, endPoint y: 53, distance: 111.5
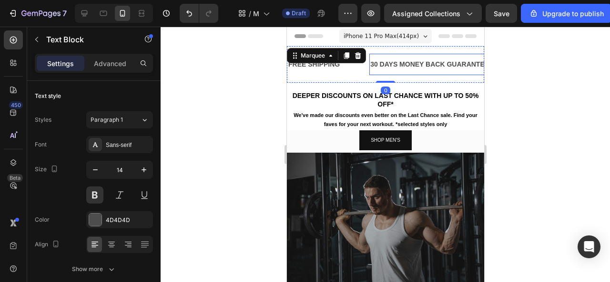
click at [403, 65] on div "30 DAYS MONEY BACK GUARANTEE" at bounding box center [429, 65] width 121 height 14
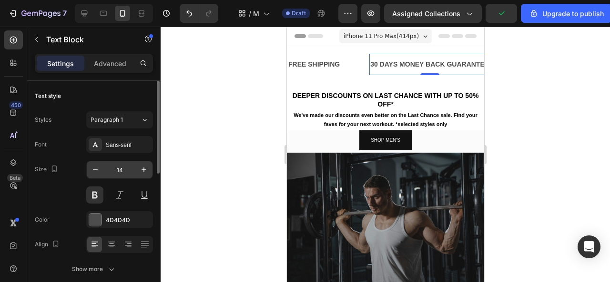
click at [121, 173] on input "14" at bounding box center [119, 169] width 31 height 17
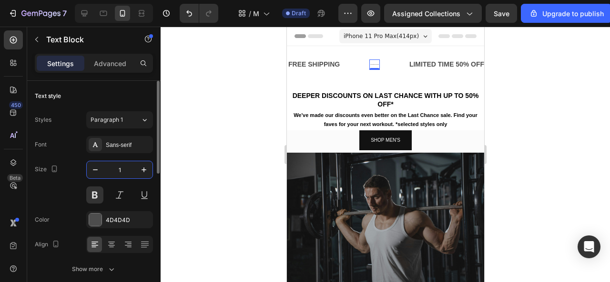
type input "10"
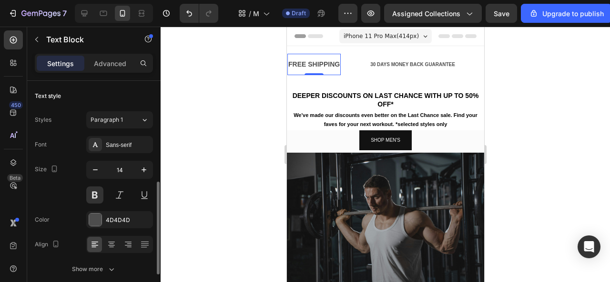
click at [305, 63] on div "FREE SHIPPING" at bounding box center [313, 65] width 53 height 14
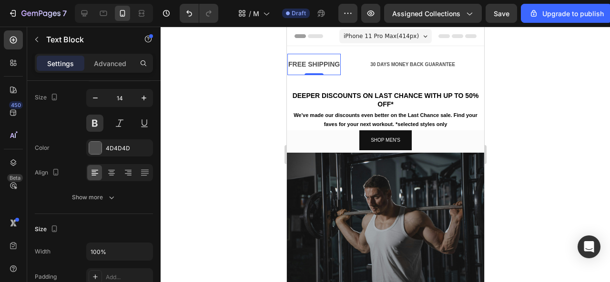
click at [216, 91] on div at bounding box center [385, 155] width 449 height 256
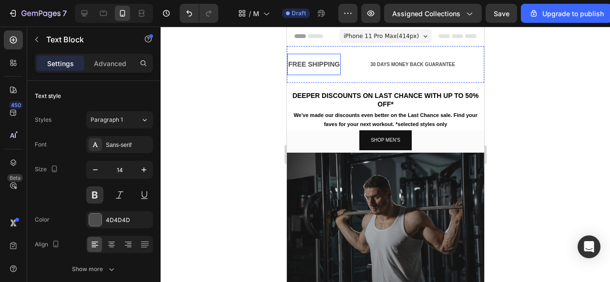
click at [337, 60] on div "FREE SHIPPING" at bounding box center [313, 65] width 53 height 14
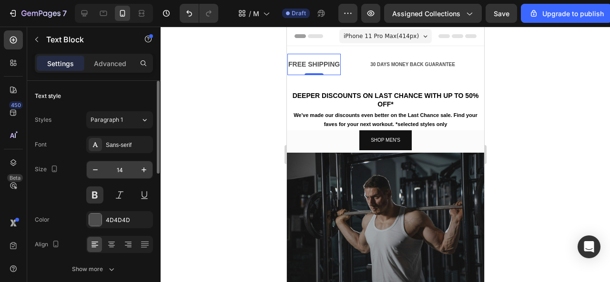
click at [129, 173] on input "14" at bounding box center [119, 169] width 31 height 17
type input "10"
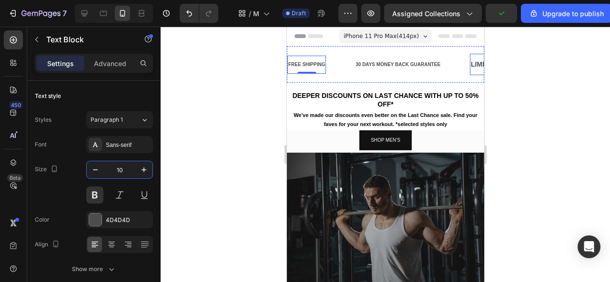
click at [472, 67] on div "LIMITED TIME 50% OFF SALE" at bounding box center [517, 65] width 96 height 14
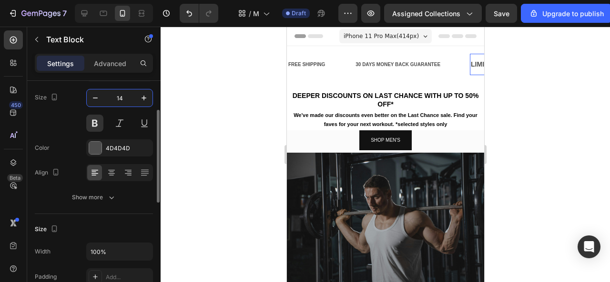
click at [125, 100] on input "14" at bounding box center [119, 98] width 31 height 17
type input "10"
click at [230, 69] on div at bounding box center [385, 155] width 449 height 256
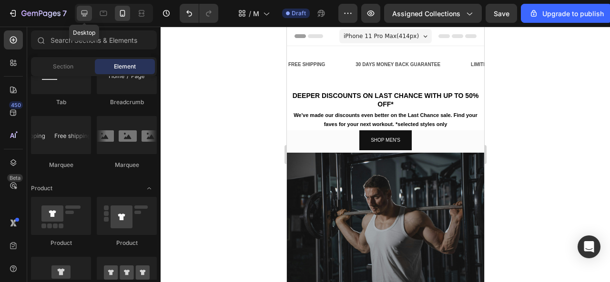
click at [81, 13] on icon at bounding box center [84, 13] width 6 height 6
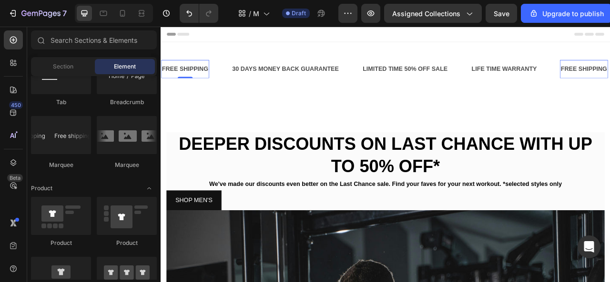
click at [215, 86] on div "FREE SHIPPING" at bounding box center [191, 81] width 61 height 16
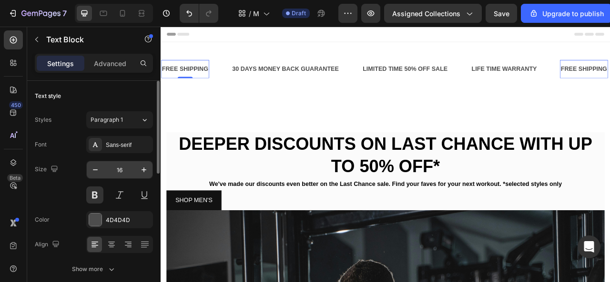
click at [130, 166] on input "16" at bounding box center [119, 169] width 31 height 17
type input "10"
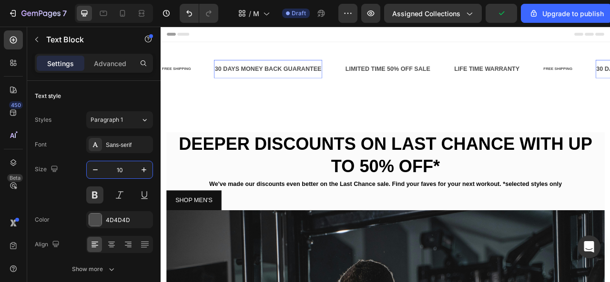
click at [318, 86] on div "30 DAYS MONEY BACK GUARANTEE" at bounding box center [297, 81] width 138 height 16
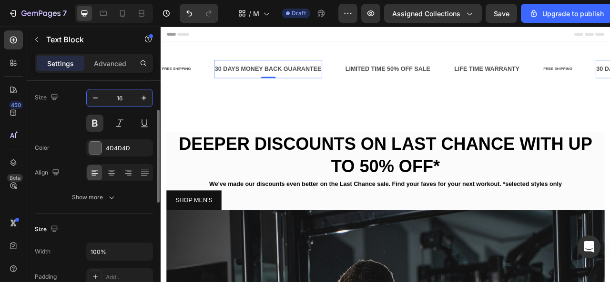
click at [131, 95] on input "16" at bounding box center [119, 98] width 31 height 17
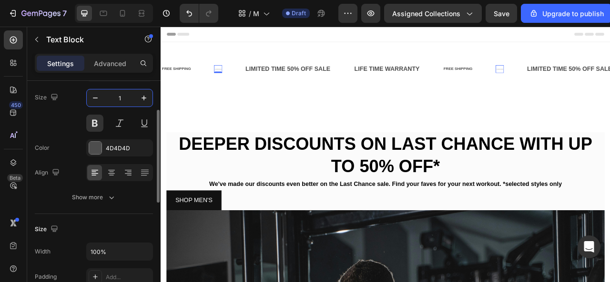
type input "10"
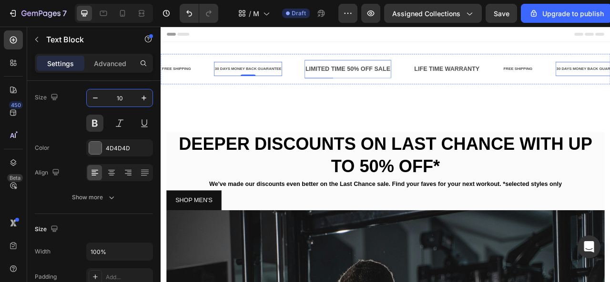
click at [391, 85] on div "LIMITED TIME 50% OFF SALE" at bounding box center [398, 81] width 110 height 16
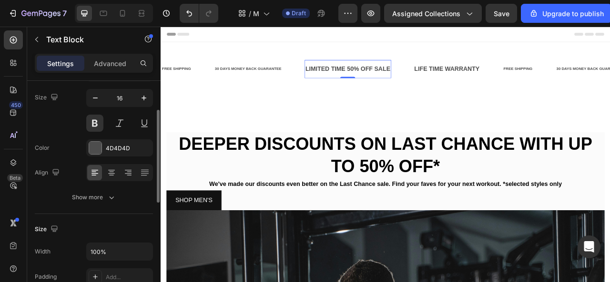
click at [131, 87] on div "Font Sans-serif Size 16 Color 4D4D4D Align Show more" at bounding box center [94, 135] width 118 height 142
click at [125, 95] on input "16" at bounding box center [119, 98] width 31 height 17
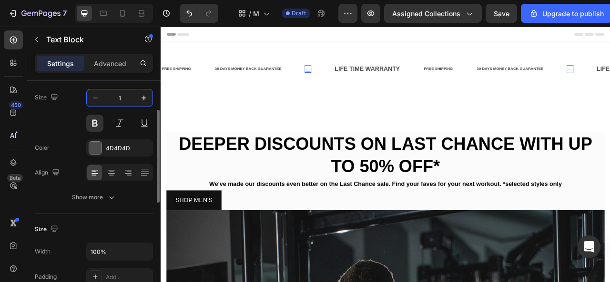
type input "10"
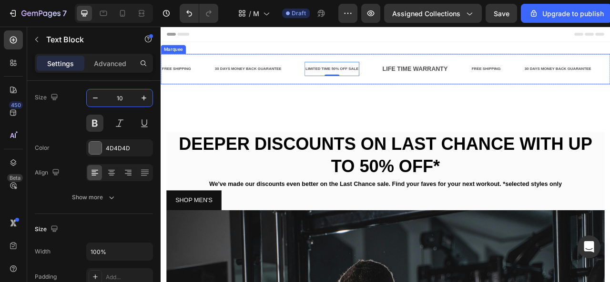
click at [468, 76] on div "LIFE TIME WARRANTY" at bounding box center [484, 81] width 85 height 16
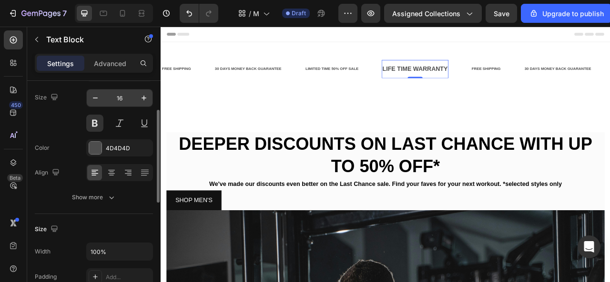
click at [121, 99] on input "16" at bounding box center [119, 98] width 31 height 17
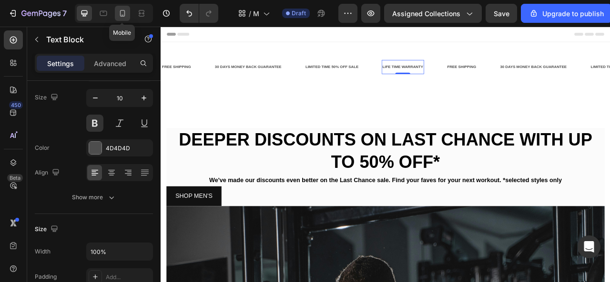
click at [122, 11] on icon at bounding box center [123, 14] width 10 height 10
type input "14"
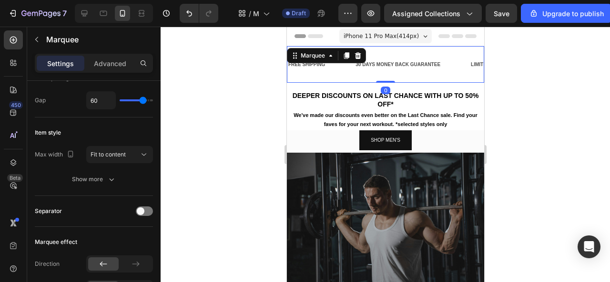
click at [354, 74] on div "FREE SHIPPING Text Block 30 DAYS MONEY BACK GUARANTEE Text Block LIMITED TIME 5…" at bounding box center [478, 64] width 383 height 21
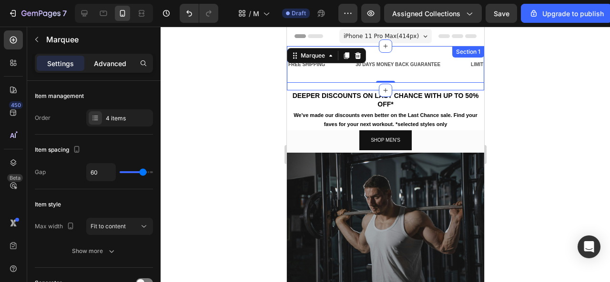
click at [111, 59] on p "Advanced" at bounding box center [110, 64] width 32 height 10
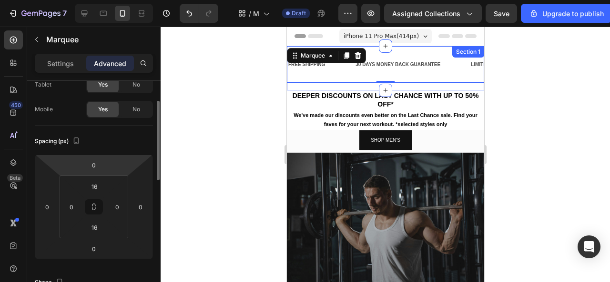
scroll to position [63, 0]
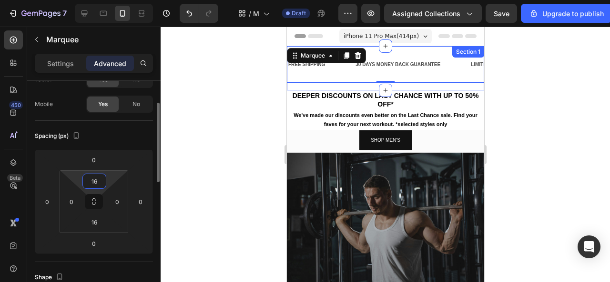
click at [99, 183] on input "16" at bounding box center [94, 181] width 19 height 14
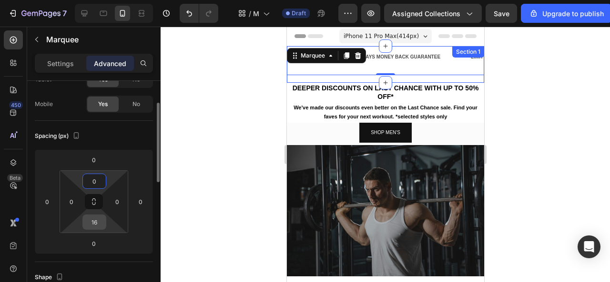
type input "0"
click at [99, 221] on input "16" at bounding box center [94, 222] width 19 height 14
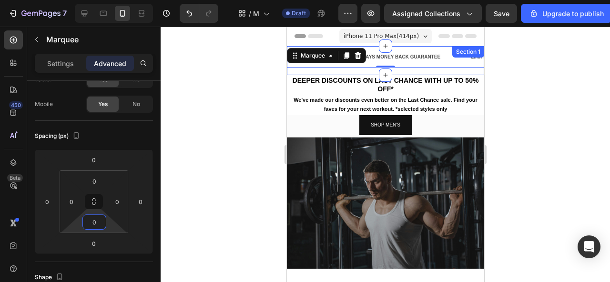
type input "0"
click at [203, 156] on div at bounding box center [385, 155] width 449 height 256
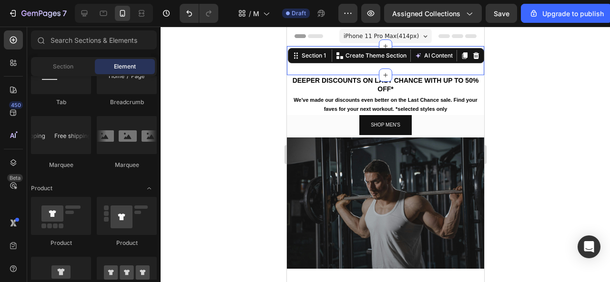
click at [349, 72] on div "FREE SHIPPING Text Block 30 DAYS MONEY BACK GUARANTEE Text Block LIMITED TIME 5…" at bounding box center [384, 60] width 197 height 29
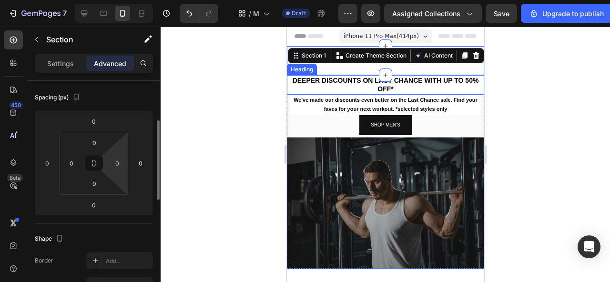
scroll to position [107, 0]
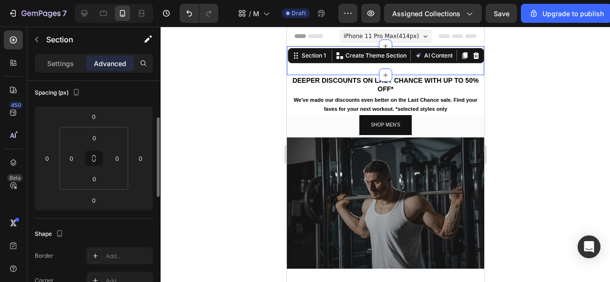
click at [224, 102] on div at bounding box center [385, 155] width 449 height 256
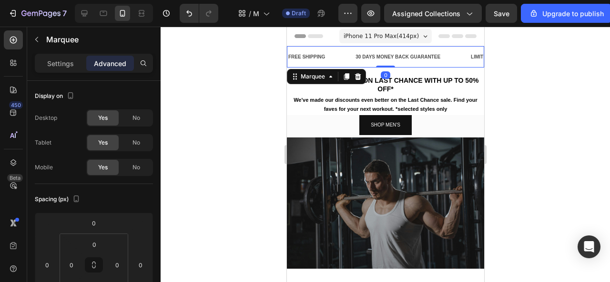
click at [348, 55] on div "FREE SHIPPING Text Block" at bounding box center [320, 57] width 67 height 18
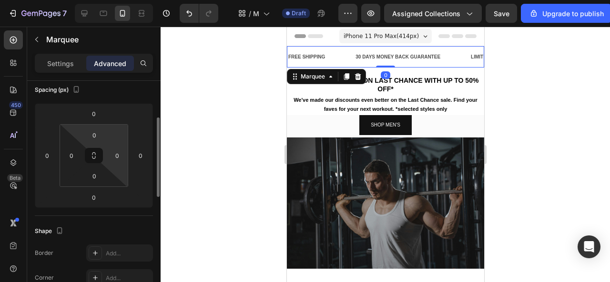
scroll to position [111, 0]
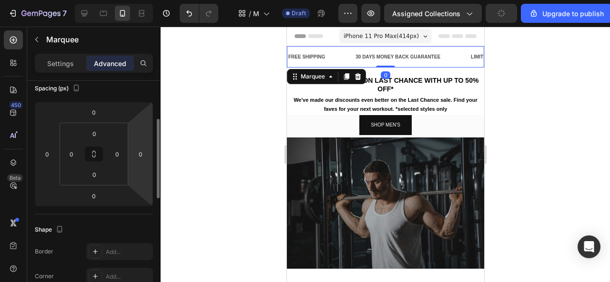
click at [216, 148] on div at bounding box center [385, 155] width 449 height 256
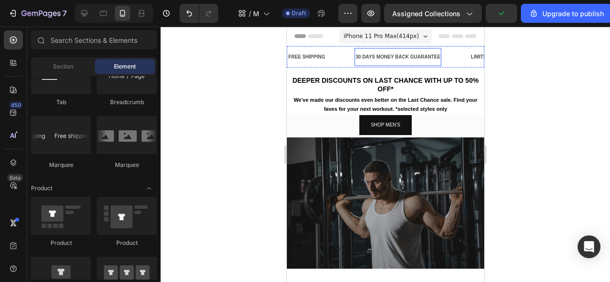
click at [381, 56] on div "30 DAYS MONEY BACK GUARANTEE" at bounding box center [397, 57] width 87 height 10
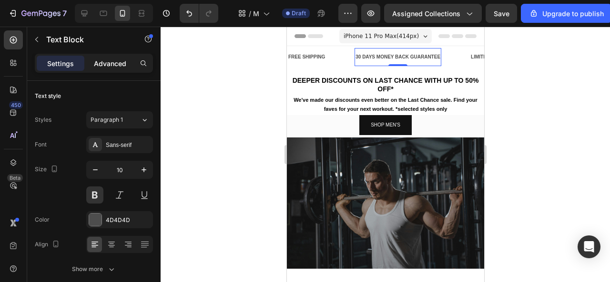
click at [108, 60] on p "Advanced" at bounding box center [110, 64] width 32 height 10
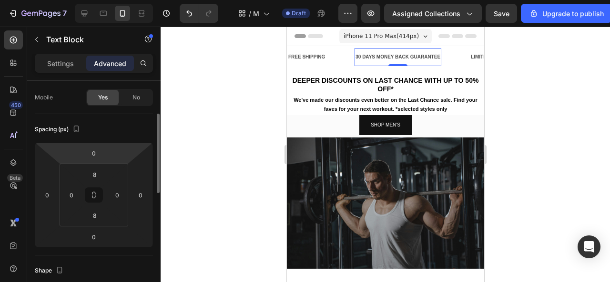
scroll to position [81, 0]
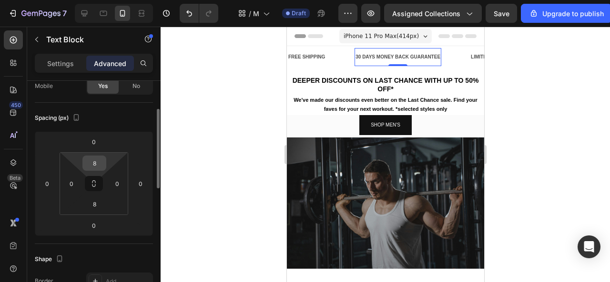
click at [98, 161] on input "8" at bounding box center [94, 163] width 19 height 14
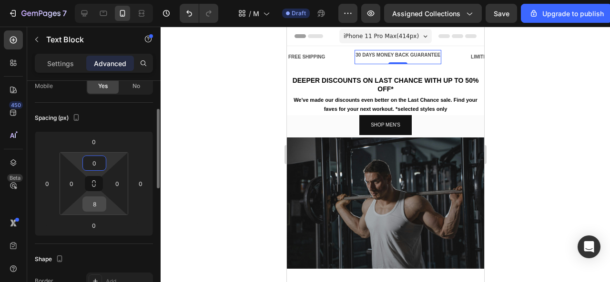
type input "0"
click at [99, 206] on input "8" at bounding box center [94, 204] width 19 height 14
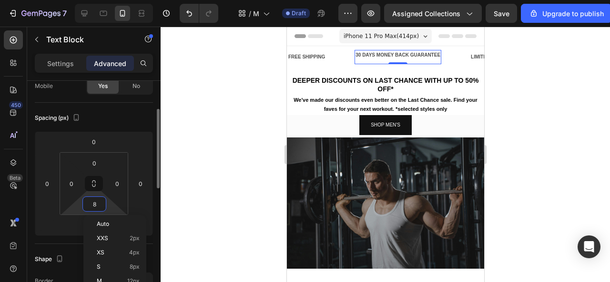
type input "0"
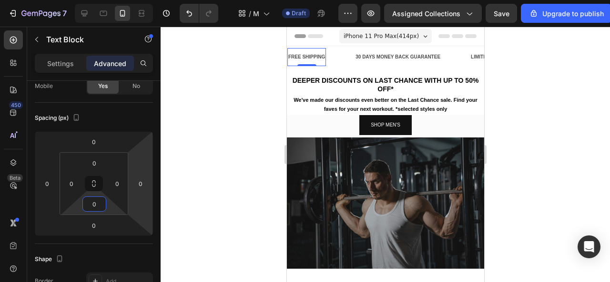
click at [314, 59] on div "FREE SHIPPING" at bounding box center [306, 57] width 39 height 10
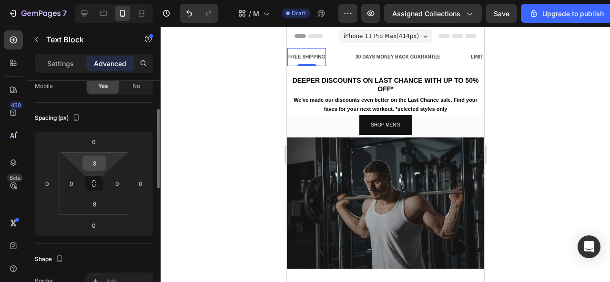
click at [101, 161] on input "8" at bounding box center [94, 163] width 19 height 14
type input "0"
click at [99, 202] on input "8" at bounding box center [94, 204] width 19 height 14
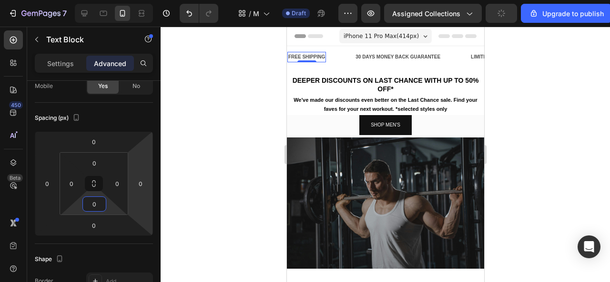
type input "0"
click at [234, 146] on div at bounding box center [385, 155] width 449 height 256
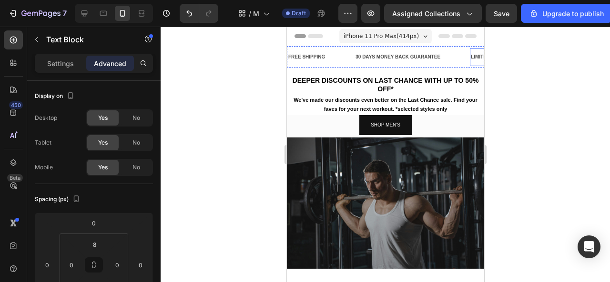
click at [473, 56] on div "LIMITED TIME 50% OFF SALE" at bounding box center [504, 57] width 70 height 10
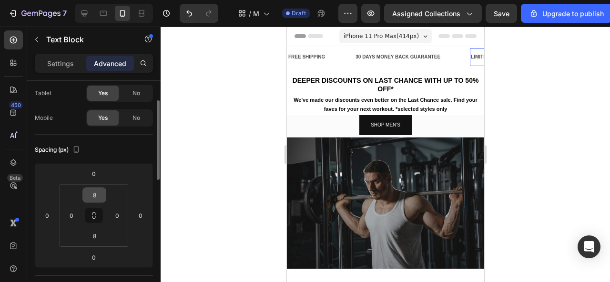
scroll to position [52, 0]
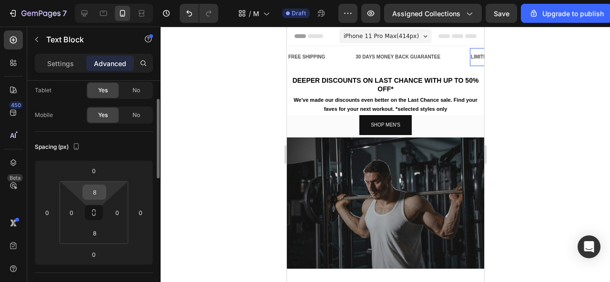
click at [93, 191] on input "8" at bounding box center [94, 192] width 19 height 14
type input "0"
click at [98, 233] on input "8" at bounding box center [94, 233] width 19 height 14
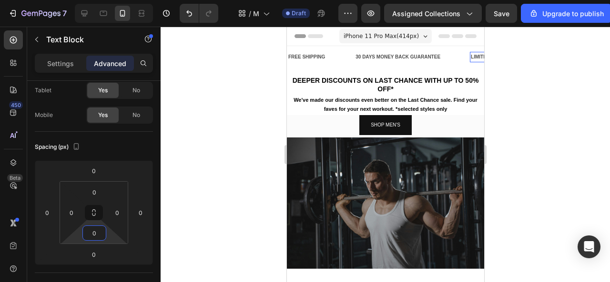
type input "0"
click at [213, 178] on div at bounding box center [385, 155] width 449 height 256
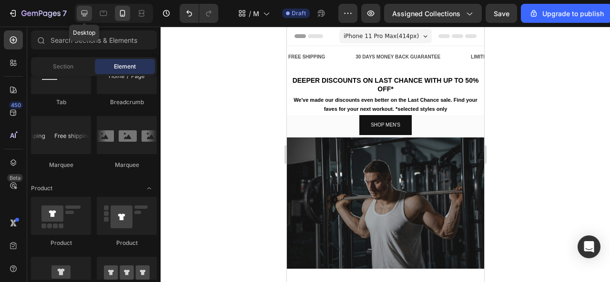
click at [88, 12] on icon at bounding box center [85, 14] width 10 height 10
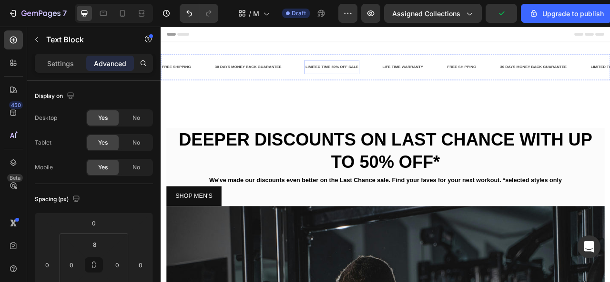
click at [402, 77] on div "LIMITED TIME 50% OFF SALE" at bounding box center [378, 78] width 70 height 10
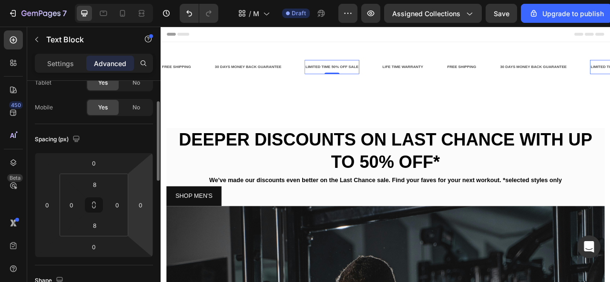
scroll to position [61, 0]
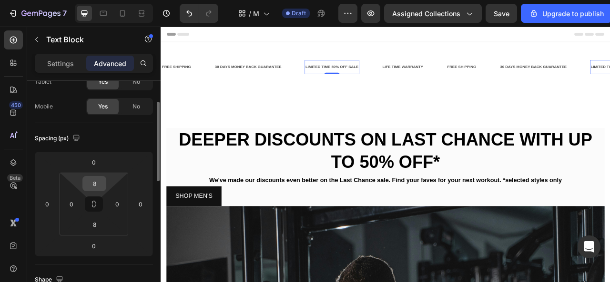
click at [94, 184] on input "8" at bounding box center [94, 184] width 19 height 14
type input "0"
click at [97, 220] on input "8" at bounding box center [94, 225] width 19 height 14
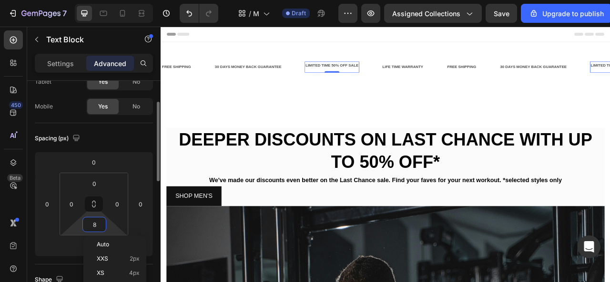
type input "0"
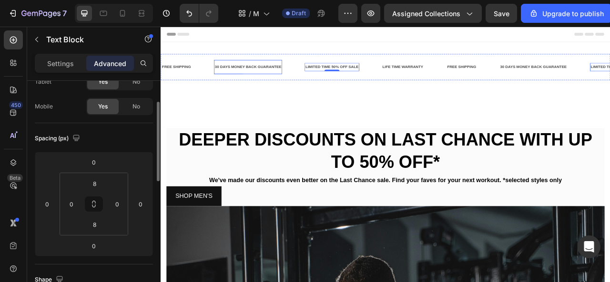
click at [252, 79] on div "30 DAYS MONEY BACK GUARANTEE" at bounding box center [271, 78] width 87 height 10
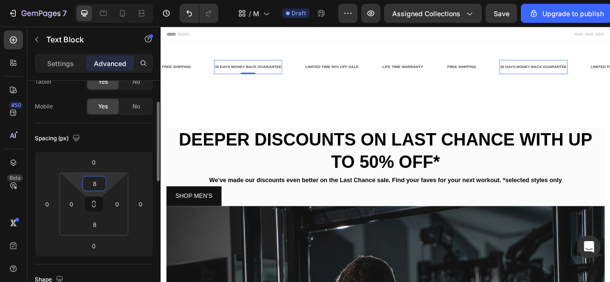
click at [100, 185] on input "8" at bounding box center [94, 184] width 19 height 14
type input "0"
click at [98, 221] on input "8" at bounding box center [94, 225] width 19 height 14
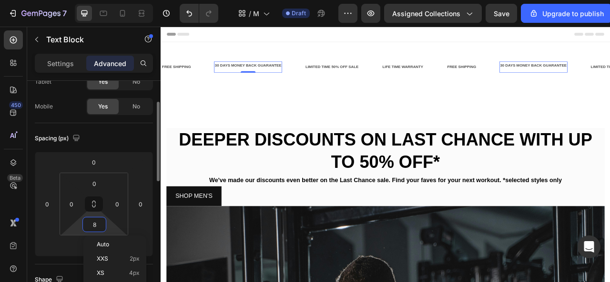
type input "0"
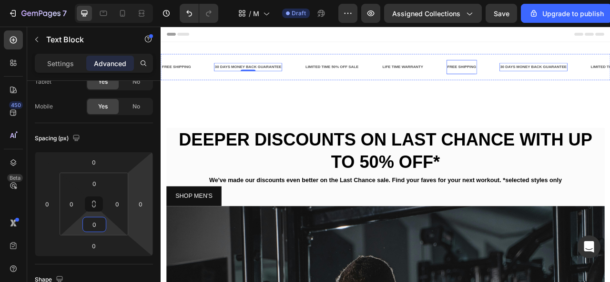
click at [545, 79] on div "FREE SHIPPING" at bounding box center [543, 78] width 39 height 10
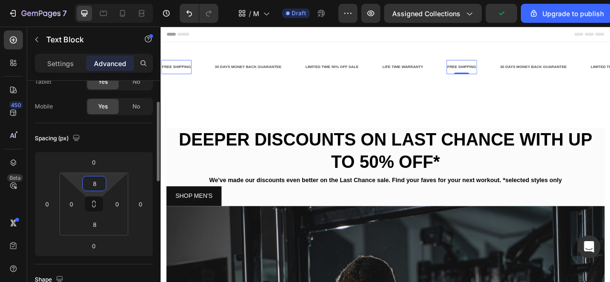
click at [99, 182] on input "8" at bounding box center [94, 184] width 19 height 14
type input "0"
click at [99, 221] on input "8" at bounding box center [94, 225] width 19 height 14
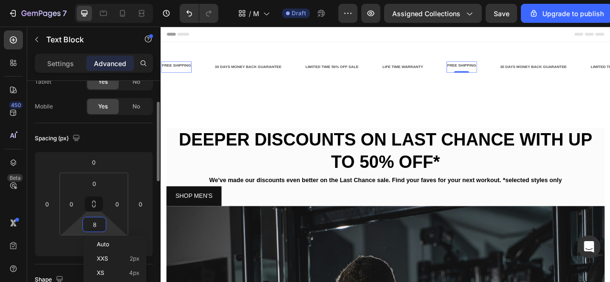
type input "0"
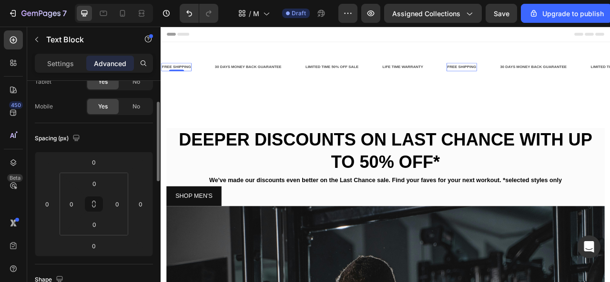
click at [189, 79] on div "FREE SHIPPING" at bounding box center [180, 78] width 39 height 10
click at [370, 80] on div "LIMITED TIME 50% OFF SALE" at bounding box center [378, 78] width 70 height 10
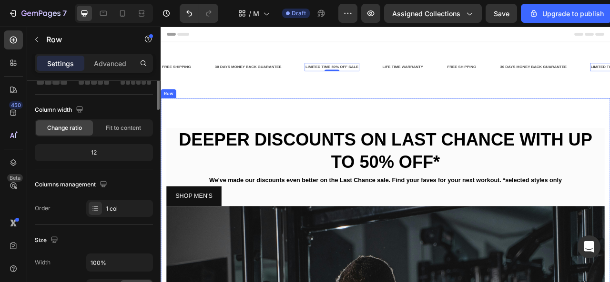
scroll to position [0, 0]
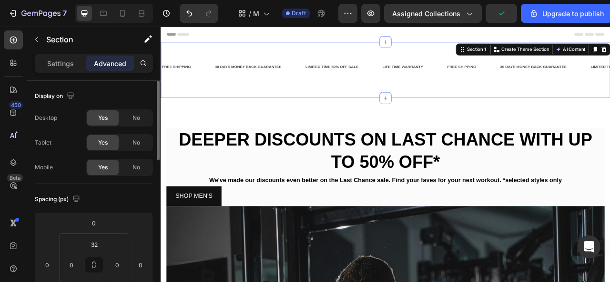
click at [316, 105] on div "FREE SHIPPING Text Block 30 DAYS MONEY BACK GUARANTEE Text Block LIMITED TIME 5…" at bounding box center [447, 81] width 572 height 71
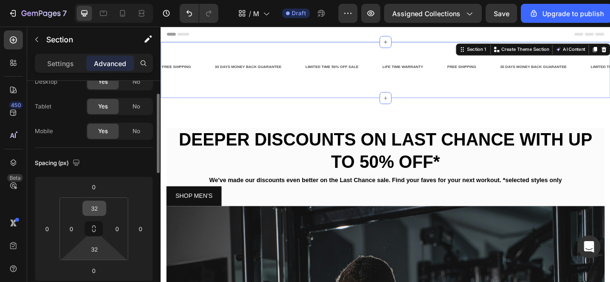
scroll to position [37, 0]
click at [101, 249] on input "32" at bounding box center [94, 249] width 19 height 14
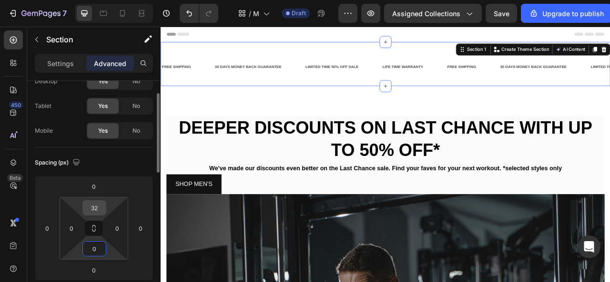
type input "0"
click at [99, 203] on input "32" at bounding box center [94, 208] width 19 height 14
type input "0"
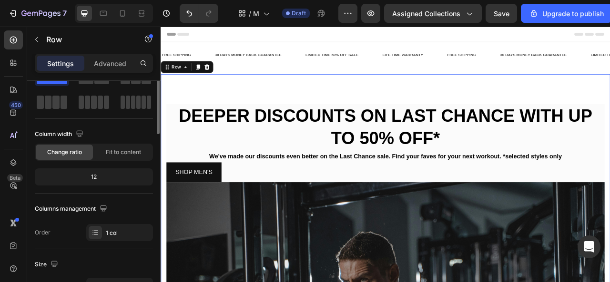
scroll to position [0, 0]
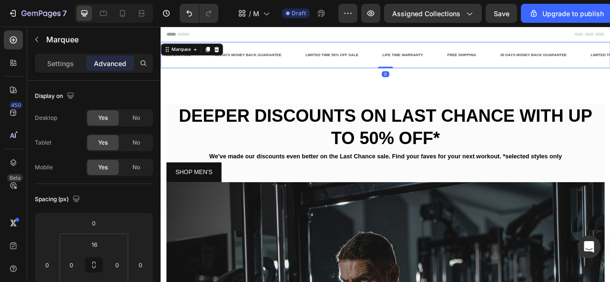
click at [266, 49] on div "FREE SHIPPING Text Block 30 DAYS MONEY BACK GUARANTEE Text Block LIMITED TIME 5…" at bounding box center [447, 62] width 572 height 33
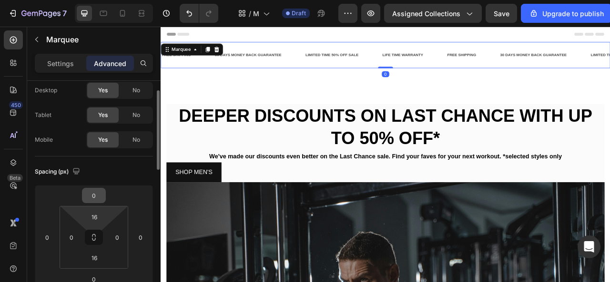
scroll to position [29, 0]
click at [99, 212] on input "16" at bounding box center [94, 216] width 19 height 14
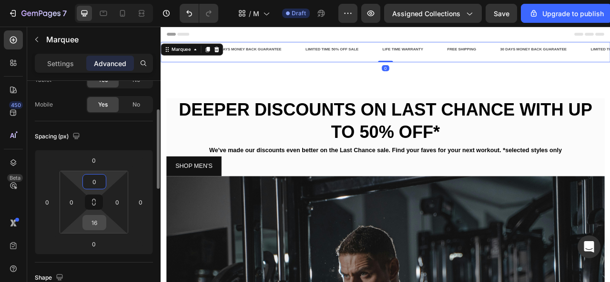
scroll to position [68, 0]
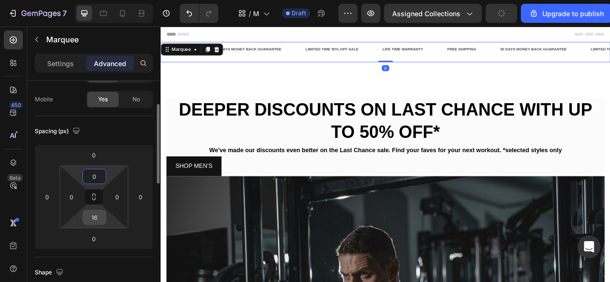
type input "0"
click at [99, 221] on input "16" at bounding box center [94, 218] width 19 height 14
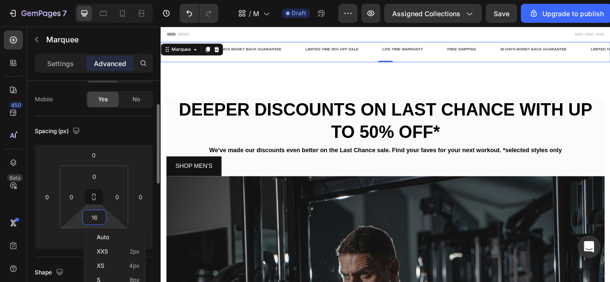
type input "0"
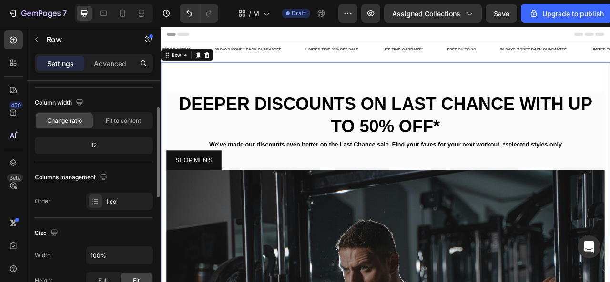
scroll to position [0, 0]
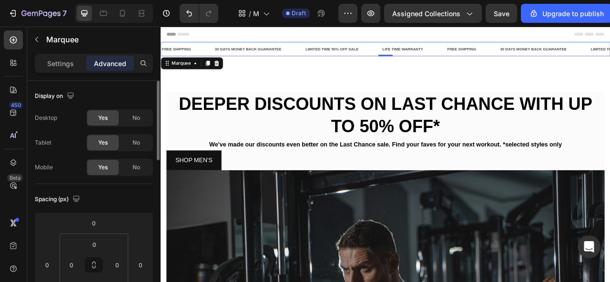
click at [327, 46] on div "FREE SHIPPING Text Block 30 DAYS MONEY BACK GUARANTEE Text Block LIMITED TIME 5…" at bounding box center [342, 55] width 363 height 18
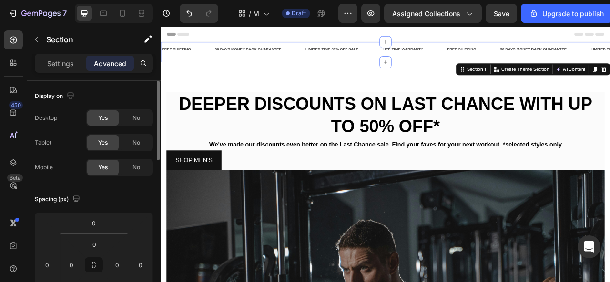
click at [324, 70] on div "FREE SHIPPING Text Block 30 DAYS MONEY BACK GUARANTEE Text Block LIMITED TIME 5…" at bounding box center [447, 59] width 572 height 26
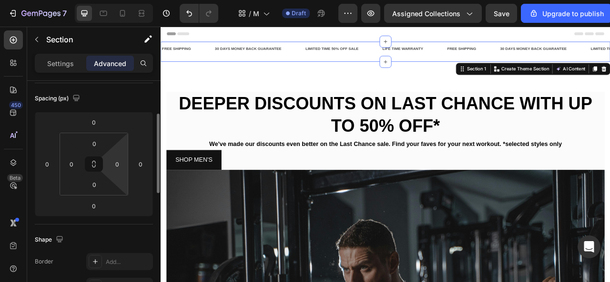
scroll to position [105, 0]
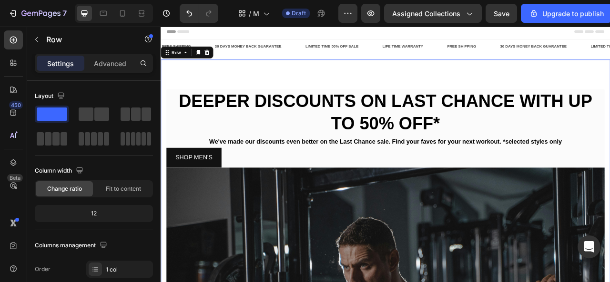
scroll to position [0, 0]
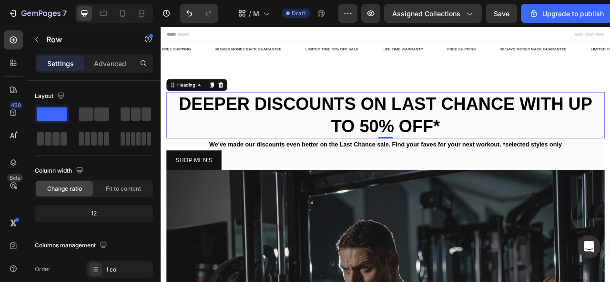
click at [225, 113] on strong "DEEPER DISCOUNTS ON LAST CHANCE WITH UP TO 50% OFF*" at bounding box center [446, 138] width 526 height 53
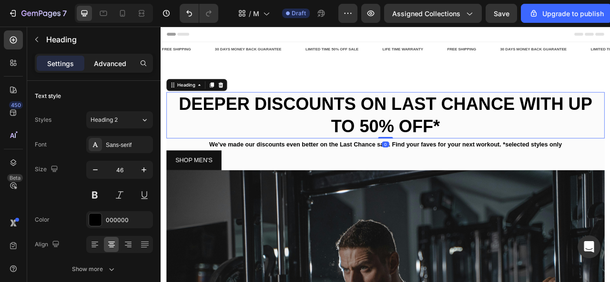
click at [111, 60] on p "Advanced" at bounding box center [110, 64] width 32 height 10
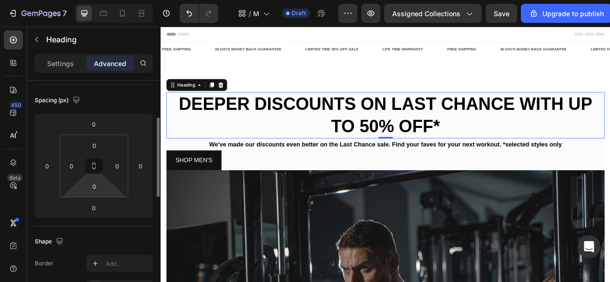
scroll to position [103, 0]
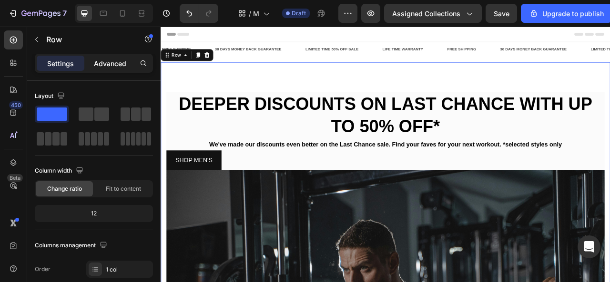
click at [112, 69] on div "Advanced" at bounding box center [110, 63] width 48 height 15
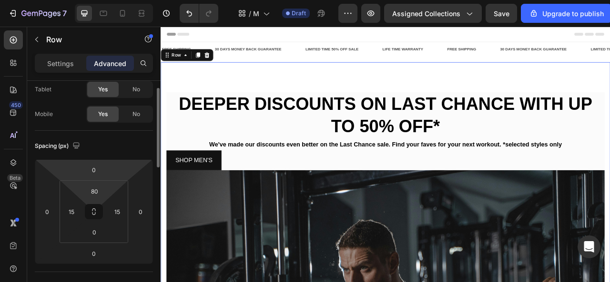
scroll to position [54, 0]
click at [100, 185] on input "80" at bounding box center [94, 190] width 19 height 14
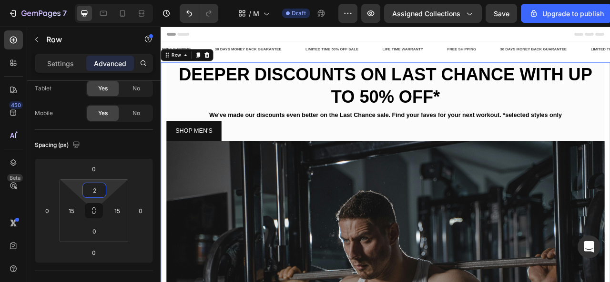
type input "20"
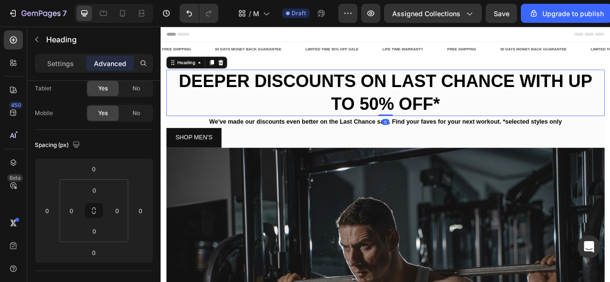
click at [299, 98] on strong "DEEPER DISCOUNTS ON LAST CHANCE WITH UP TO 50% OFF*" at bounding box center [446, 110] width 526 height 53
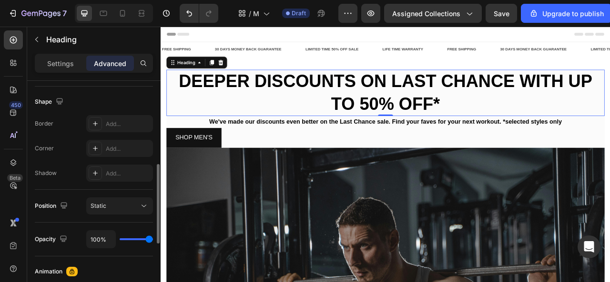
scroll to position [240, 0]
click at [62, 67] on p "Settings" at bounding box center [60, 64] width 27 height 10
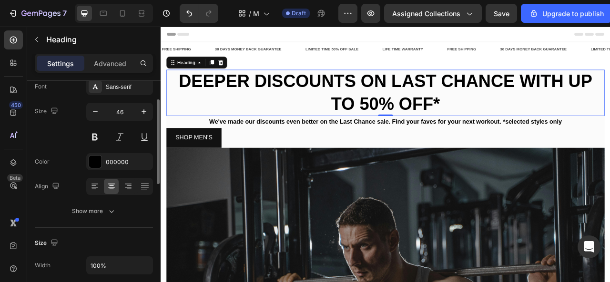
scroll to position [56, 0]
click at [126, 115] on input "46" at bounding box center [119, 113] width 31 height 17
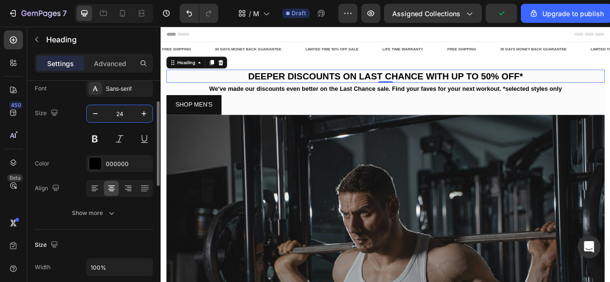
type input "2"
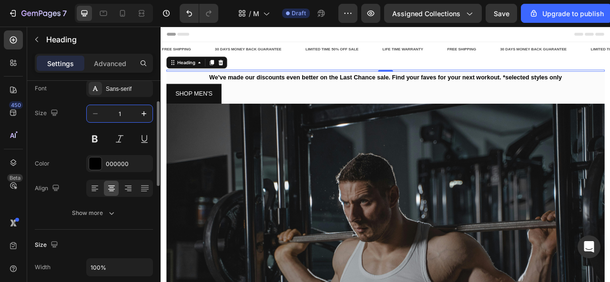
type input "18"
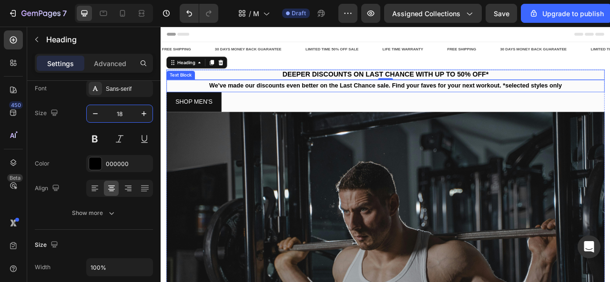
click at [317, 105] on p "We've made our discounts even better on the Last Chance sale. Find your faves f…" at bounding box center [446, 102] width 555 height 14
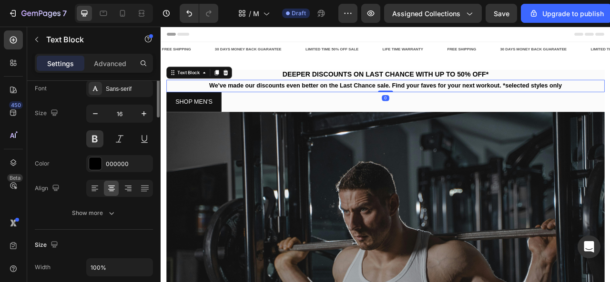
scroll to position [0, 0]
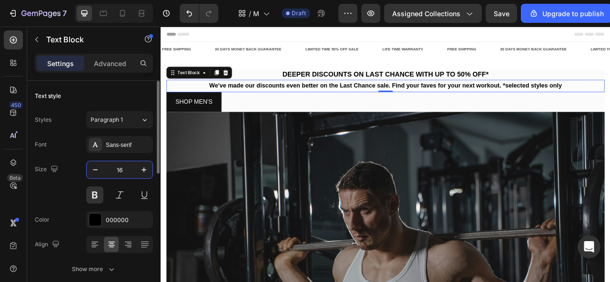
click at [121, 168] on input "16" at bounding box center [119, 169] width 31 height 17
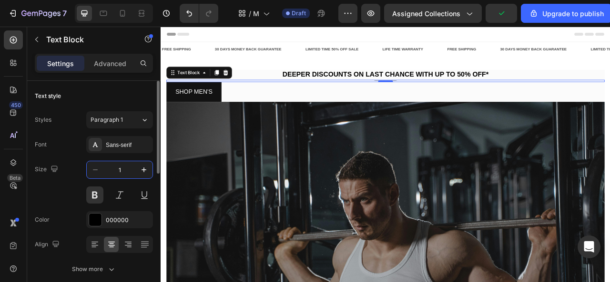
type input "14"
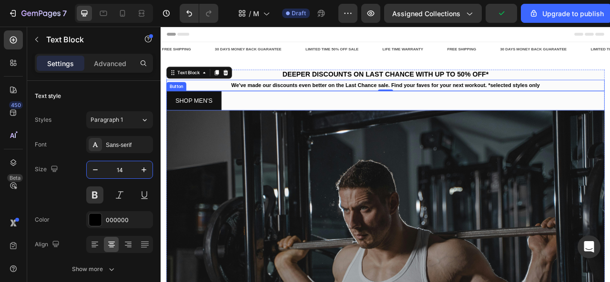
click at [400, 116] on div "SHOP MEN'S Button" at bounding box center [446, 121] width 557 height 25
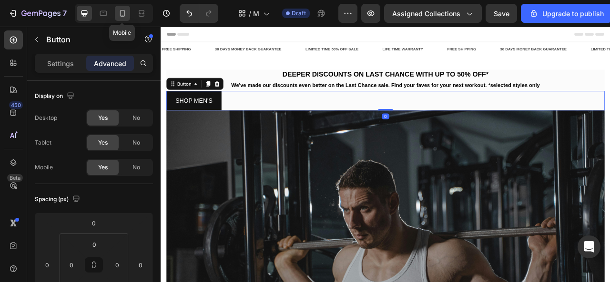
click at [122, 14] on icon at bounding box center [123, 14] width 10 height 10
type input "5"
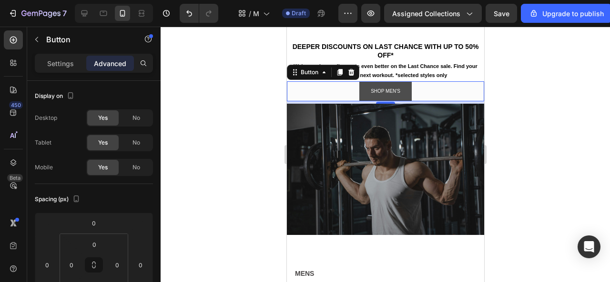
scroll to position [32, 0]
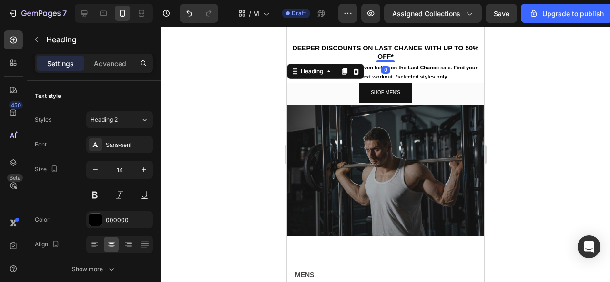
click at [378, 52] on p "⁠⁠⁠⁠⁠⁠⁠ DEEPER DISCOUNTS ON LAST CHANCE WITH UP TO 50% OFF*" at bounding box center [384, 52] width 195 height 17
click at [84, 10] on icon at bounding box center [84, 13] width 6 height 6
type input "18"
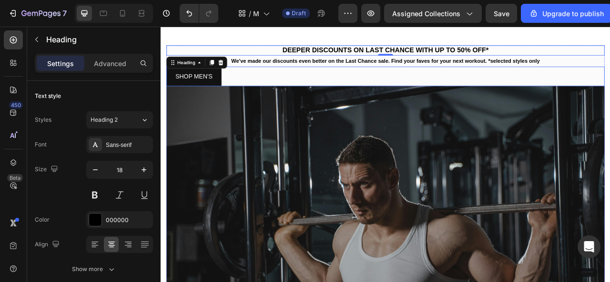
scroll to position [21, 0]
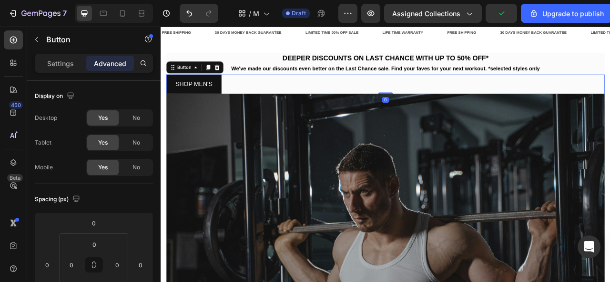
click at [295, 100] on div "SHOP MEN'S Button 0" at bounding box center [446, 100] width 557 height 25
click at [66, 61] on p "Settings" at bounding box center [60, 64] width 27 height 10
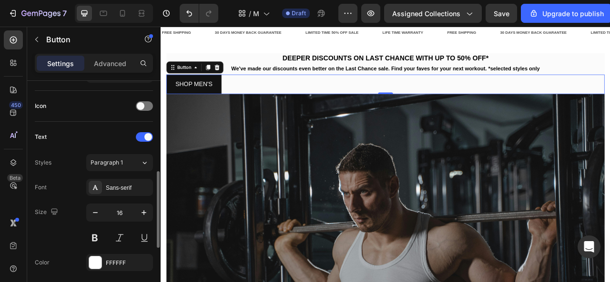
scroll to position [279, 0]
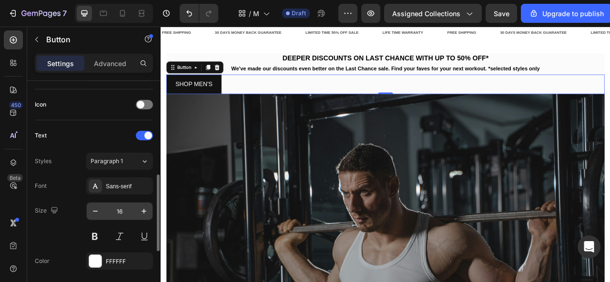
click at [120, 210] on input "16" at bounding box center [119, 211] width 31 height 17
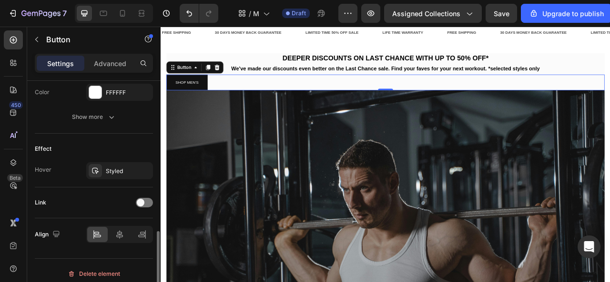
scroll to position [452, 0]
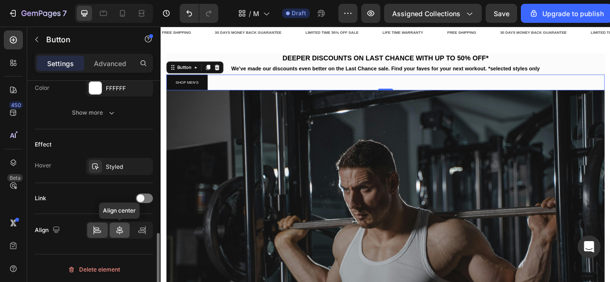
type input "10"
click at [115, 230] on icon at bounding box center [120, 231] width 10 height 10
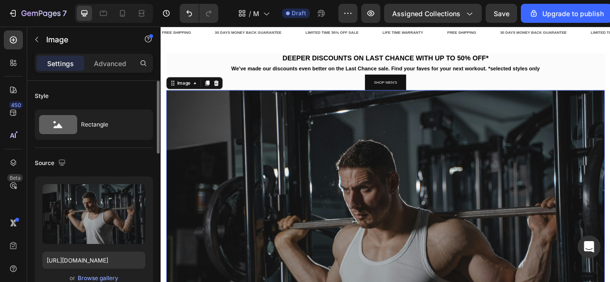
scroll to position [0, 0]
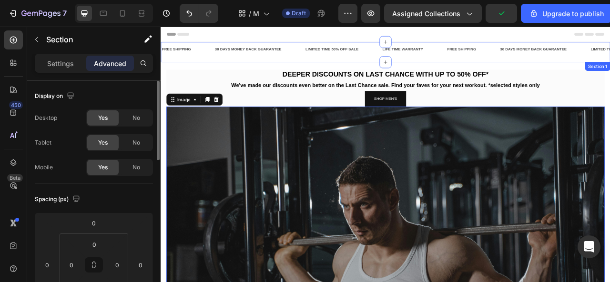
click at [358, 69] on div "FREE SHIPPING Text Block 30 DAYS MONEY BACK GUARANTEE Text Block LIMITED TIME 5…" at bounding box center [447, 59] width 572 height 26
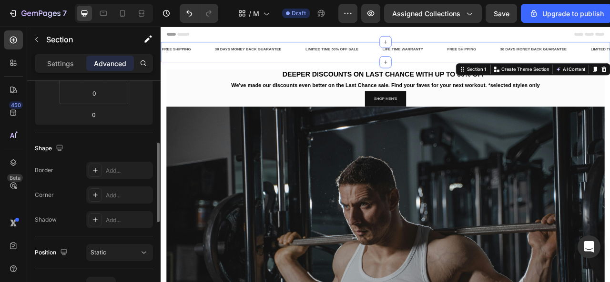
scroll to position [189, 0]
click at [64, 59] on p "Settings" at bounding box center [60, 64] width 27 height 10
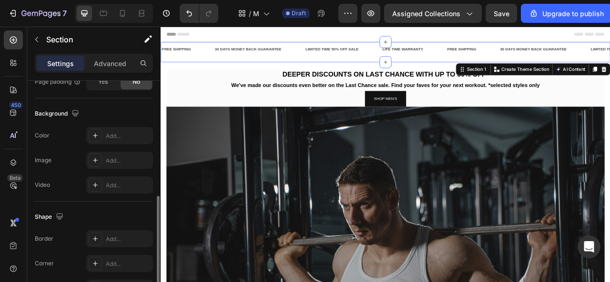
scroll to position [289, 0]
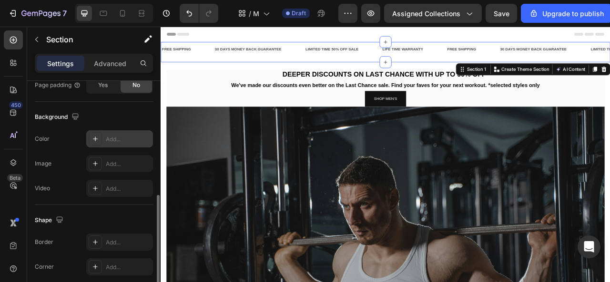
click at [111, 139] on div "Add..." at bounding box center [128, 139] width 45 height 9
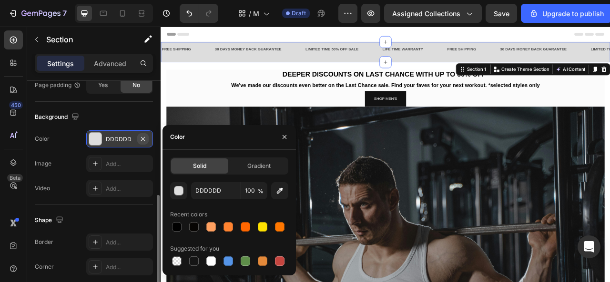
click at [142, 135] on icon "button" at bounding box center [143, 139] width 8 height 8
type input "000000"
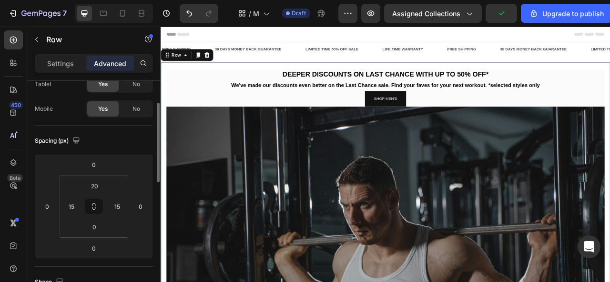
scroll to position [60, 0]
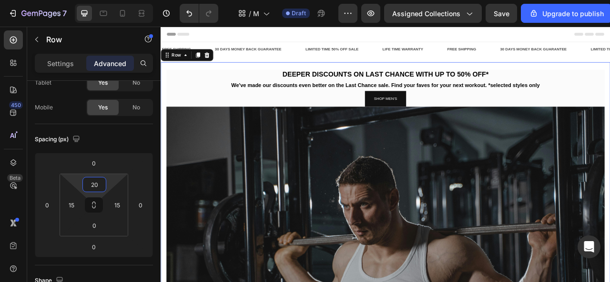
click at [97, 183] on input "20" at bounding box center [94, 185] width 19 height 14
click at [118, 141] on div "Spacing (px)" at bounding box center [94, 139] width 118 height 15
click at [100, 185] on input "20" at bounding box center [94, 185] width 19 height 14
click at [123, 139] on div "Spacing (px)" at bounding box center [94, 139] width 118 height 15
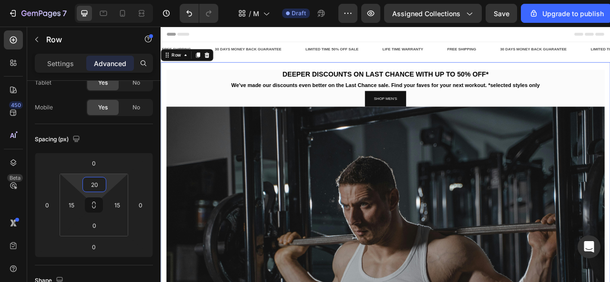
click at [98, 184] on input "20" at bounding box center [94, 185] width 19 height 14
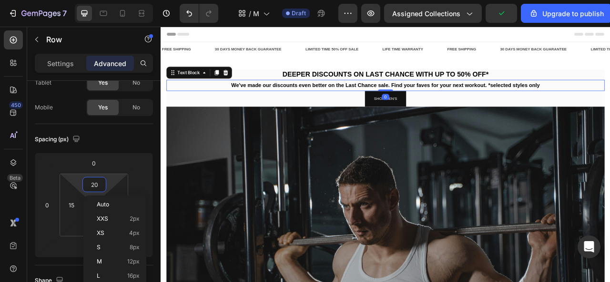
click at [194, 106] on p "We've made our discounts even better on the Last Chance sale. Find your faves f…" at bounding box center [446, 101] width 555 height 12
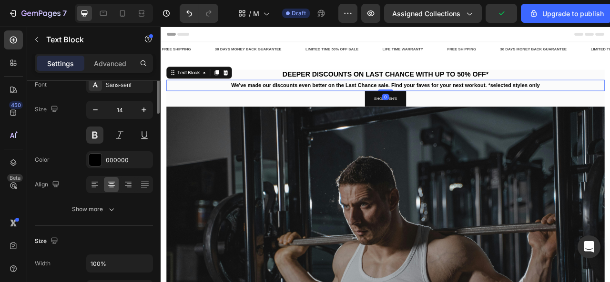
scroll to position [0, 0]
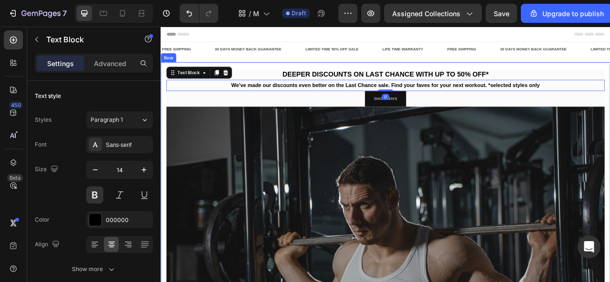
click at [260, 75] on div "⁠⁠⁠⁠⁠⁠⁠ DEEPER DISCOUNTS ON LAST CHANCE WITH UP TO 50% OFF* Heading We've made …" at bounding box center [447, 286] width 572 height 428
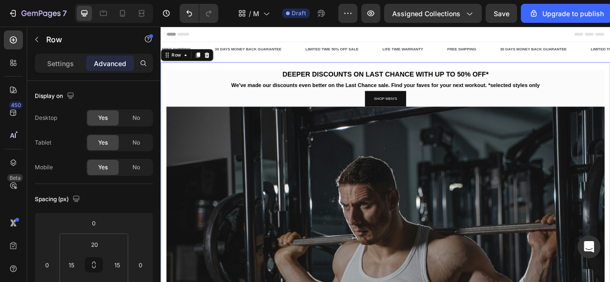
click at [166, 116] on div "⁠⁠⁠⁠⁠⁠⁠ DEEPER DISCOUNTS ON LAST CHANCE WITH UP TO 50% OFF* Heading We've made …" at bounding box center [447, 286] width 572 height 428
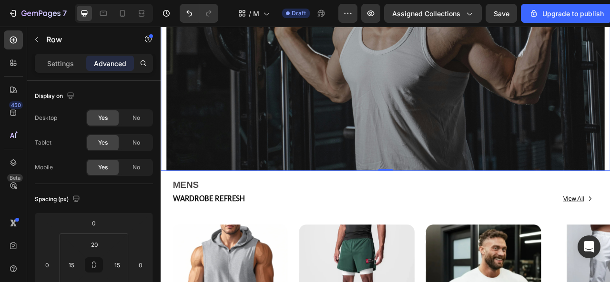
scroll to position [290, 0]
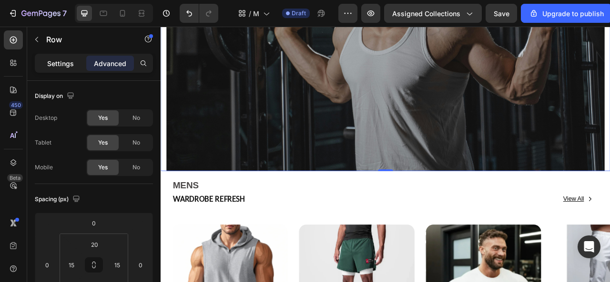
click at [63, 59] on p "Settings" at bounding box center [60, 64] width 27 height 10
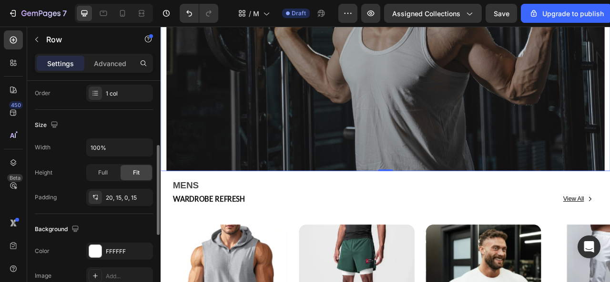
scroll to position [180, 0]
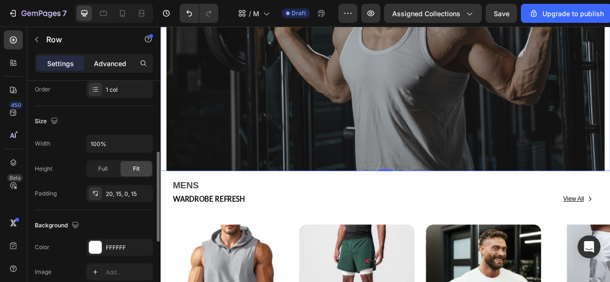
click at [113, 64] on p "Advanced" at bounding box center [110, 64] width 32 height 10
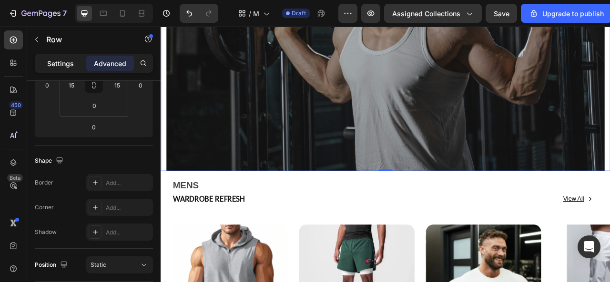
click at [71, 60] on p "Settings" at bounding box center [60, 64] width 27 height 10
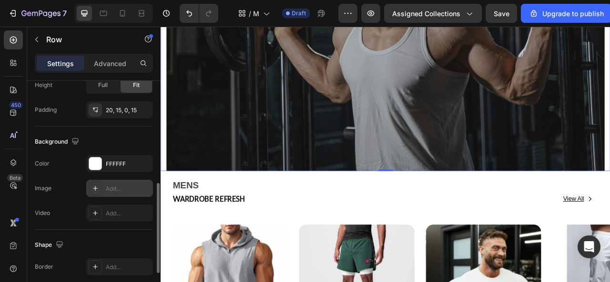
scroll to position [264, 0]
click at [95, 164] on div at bounding box center [95, 163] width 12 height 12
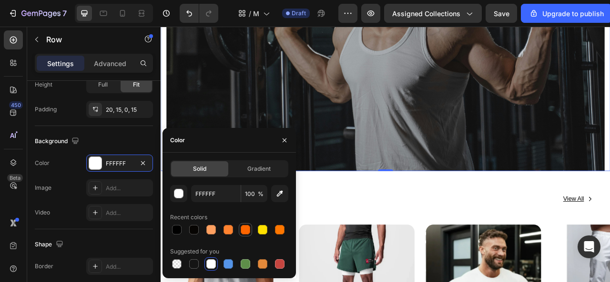
click at [246, 228] on div at bounding box center [246, 230] width 10 height 10
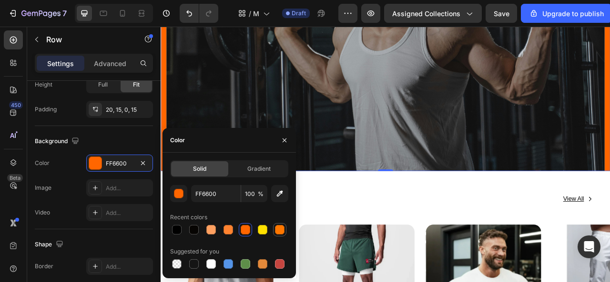
click at [279, 227] on div at bounding box center [280, 230] width 10 height 10
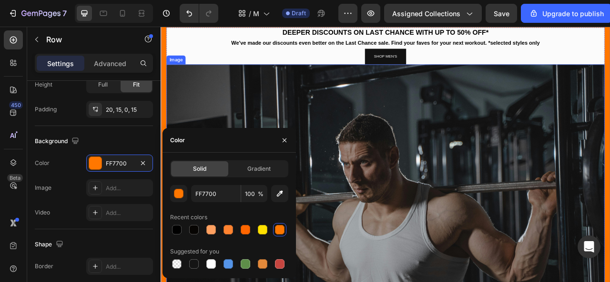
scroll to position [55, 0]
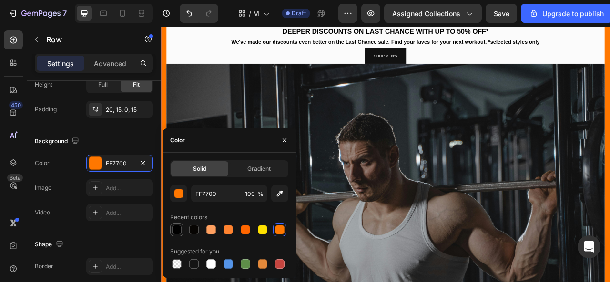
click at [180, 232] on div at bounding box center [177, 230] width 10 height 10
type input "000000"
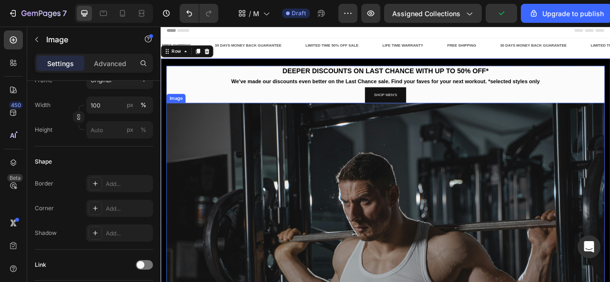
scroll to position [0, 0]
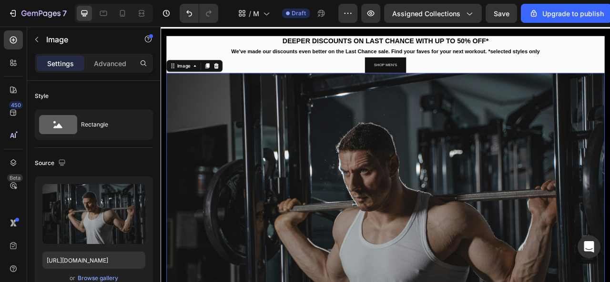
scroll to position [40, 0]
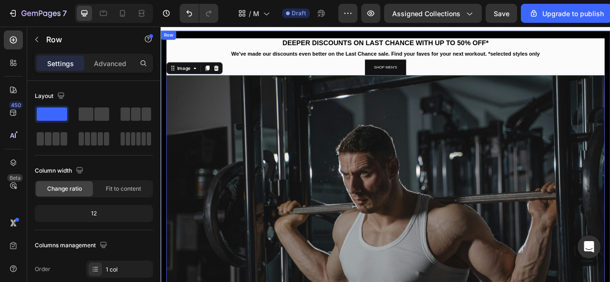
click at [243, 37] on div "⁠⁠⁠⁠⁠⁠⁠ DEEPER DISCOUNTS ON LAST CHANCE WITH UP TO 50% OFF* Heading We've made …" at bounding box center [447, 246] width 572 height 428
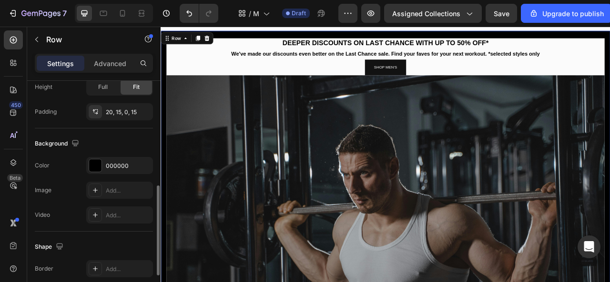
scroll to position [264, 0]
click at [97, 164] on div at bounding box center [95, 164] width 12 height 12
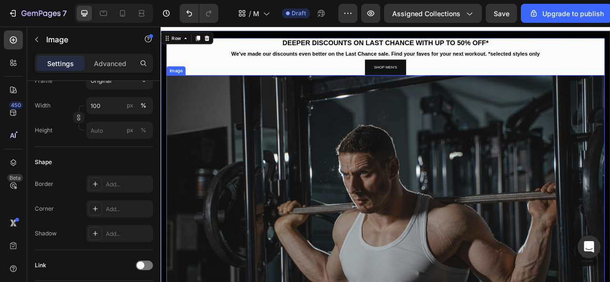
click at [194, 111] on img at bounding box center [446, 275] width 557 height 372
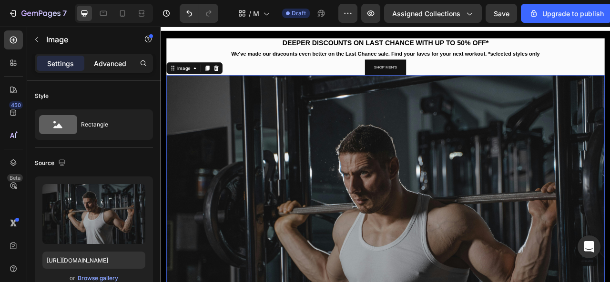
click at [127, 60] on div "Advanced" at bounding box center [110, 63] width 48 height 15
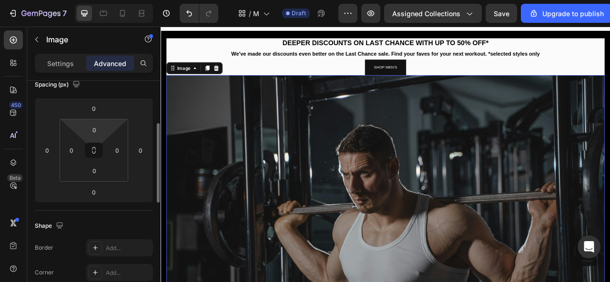
scroll to position [118, 0]
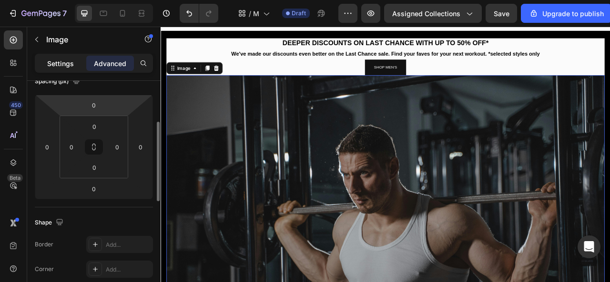
click at [70, 64] on p "Settings" at bounding box center [60, 64] width 27 height 10
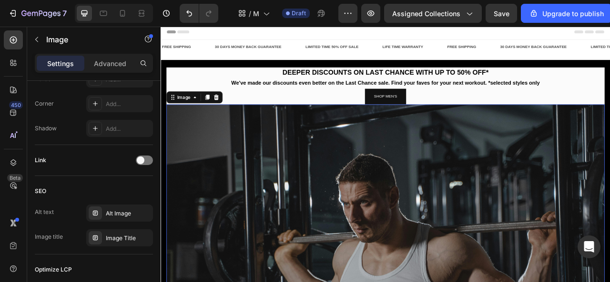
scroll to position [2, 0]
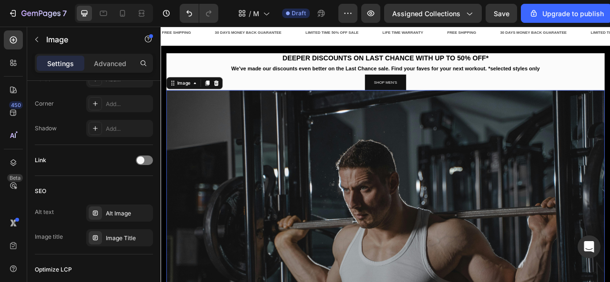
scroll to position [22, 0]
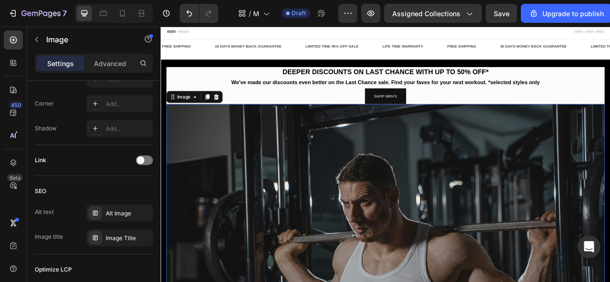
scroll to position [0, 0]
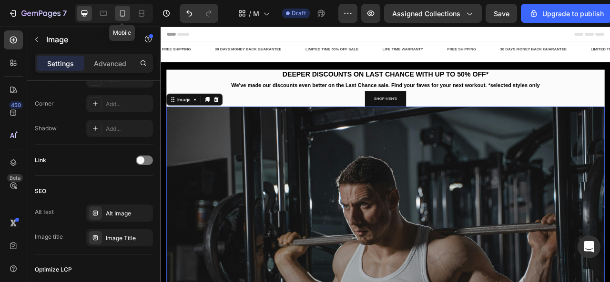
click at [124, 8] on div at bounding box center [122, 13] width 15 height 15
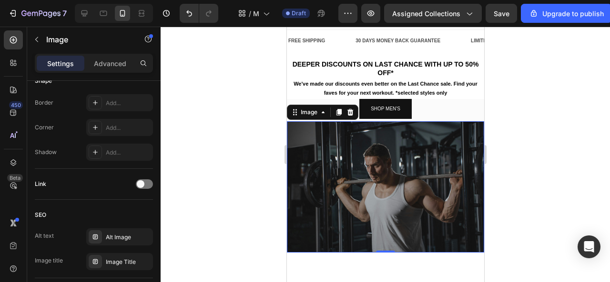
scroll to position [13, 0]
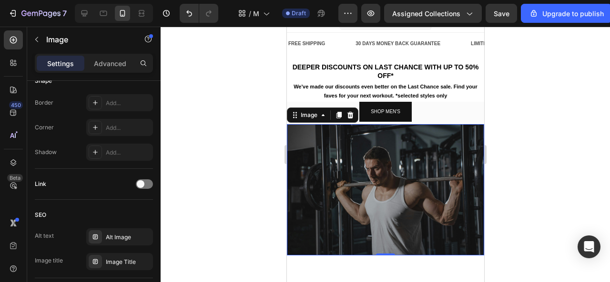
click at [226, 138] on div at bounding box center [385, 155] width 449 height 256
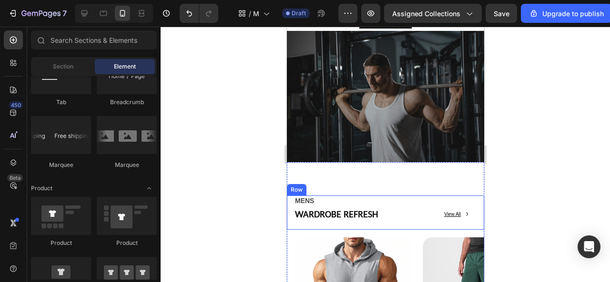
scroll to position [67, 0]
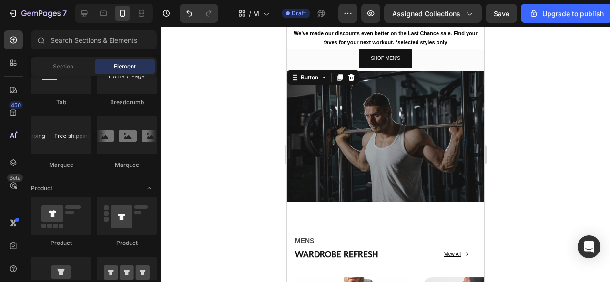
click at [475, 64] on div "SHOP MEN'S Button 0" at bounding box center [384, 59] width 197 height 20
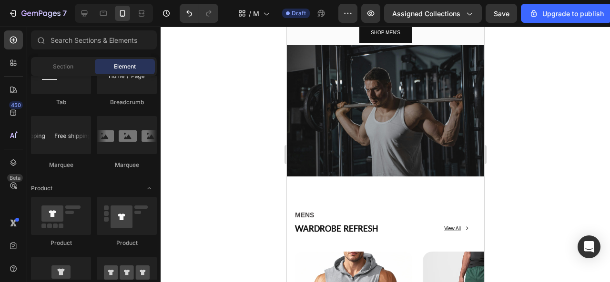
scroll to position [39, 0]
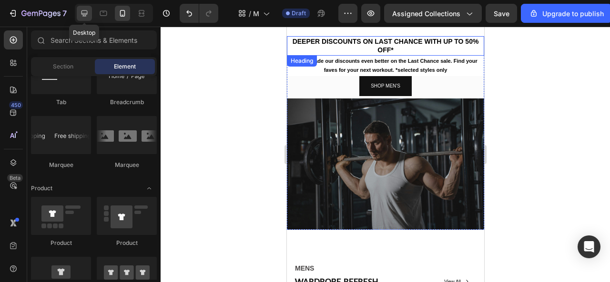
click at [87, 9] on icon at bounding box center [85, 14] width 10 height 10
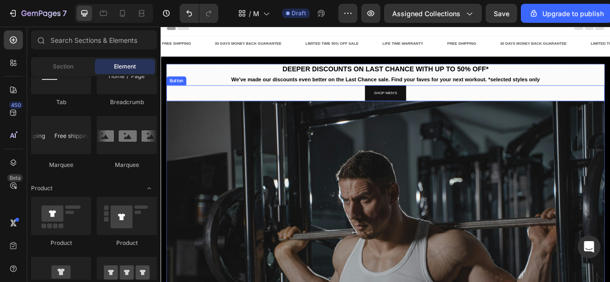
scroll to position [5, 0]
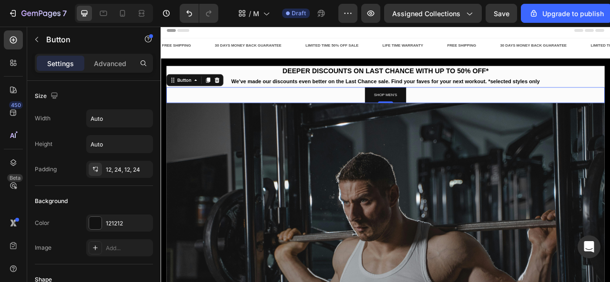
click at [232, 122] on div "SHOP MEN'S Button 0" at bounding box center [446, 114] width 557 height 20
click at [105, 61] on p "Advanced" at bounding box center [110, 64] width 32 height 10
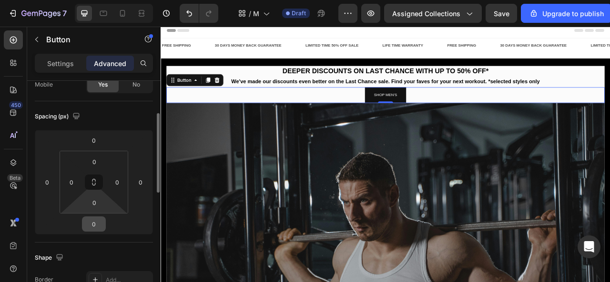
scroll to position [87, 0]
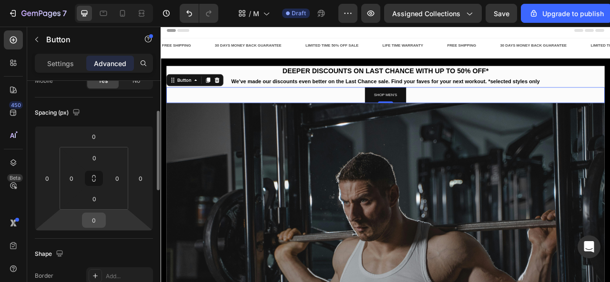
click at [96, 225] on input "0" at bounding box center [93, 220] width 19 height 14
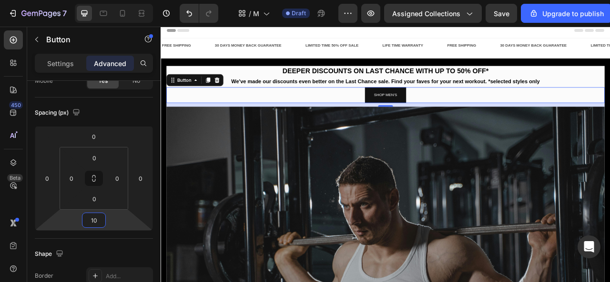
type input "10"
click at [279, 108] on div "SHOP MEN'S Button 10" at bounding box center [446, 114] width 557 height 20
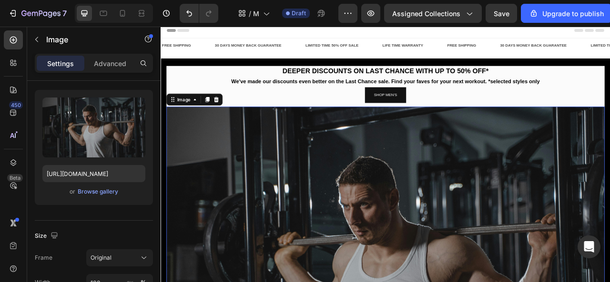
scroll to position [0, 0]
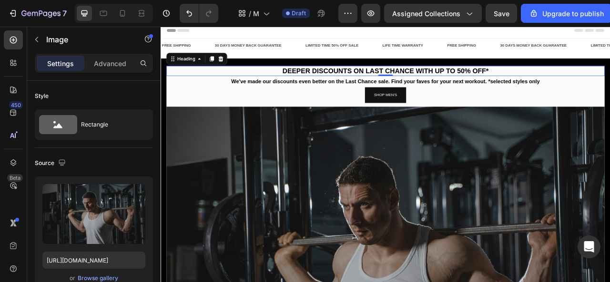
click at [210, 81] on p "⁠⁠⁠⁠⁠⁠⁠ DEEPER DISCOUNTS ON LAST CHANCE WITH UP TO 50% OFF*" at bounding box center [446, 83] width 555 height 11
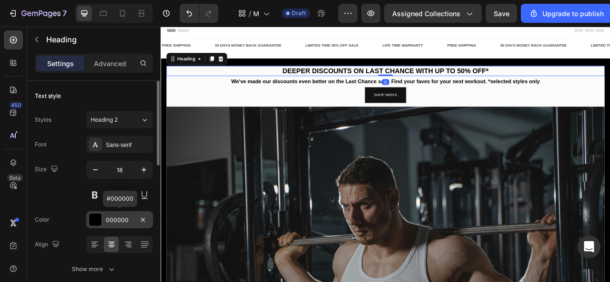
click at [97, 211] on div "000000" at bounding box center [119, 219] width 67 height 17
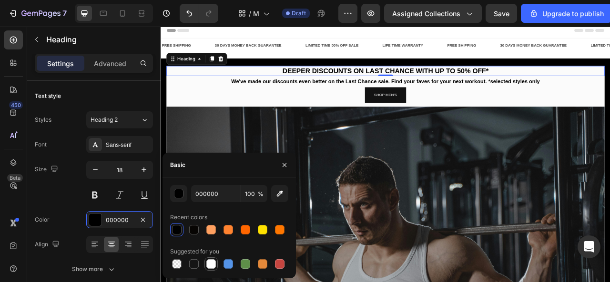
click at [210, 266] on div at bounding box center [211, 265] width 10 height 10
type input "FFFFFF"
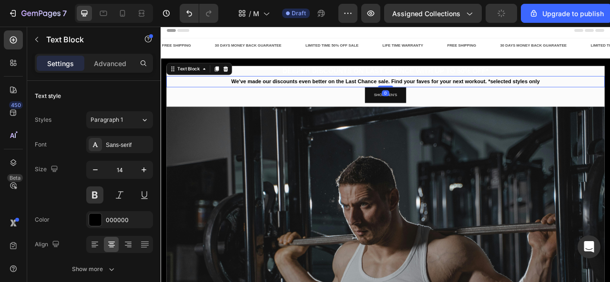
click at [285, 94] on p "We've made our discounts even better on the Last Chance sale. Find your faves f…" at bounding box center [446, 97] width 555 height 12
click at [91, 218] on div at bounding box center [95, 220] width 12 height 12
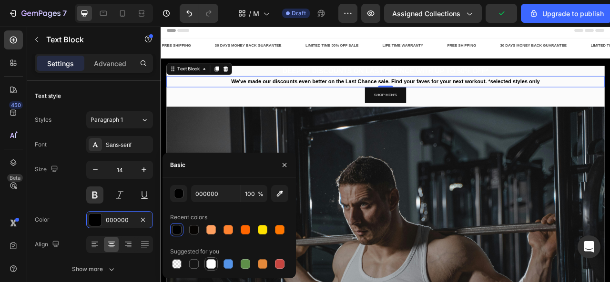
click at [210, 261] on div at bounding box center [211, 265] width 10 height 10
type input "FFFFFF"
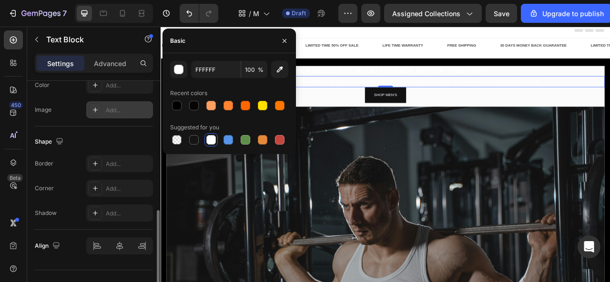
scroll to position [334, 0]
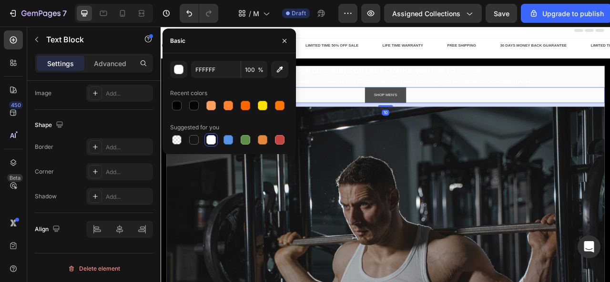
click at [425, 119] on button "SHOP MEN'S" at bounding box center [446, 114] width 52 height 20
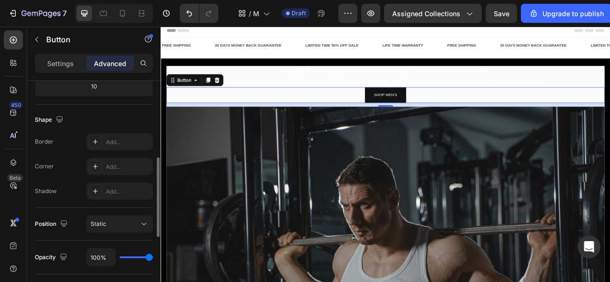
scroll to position [0, 0]
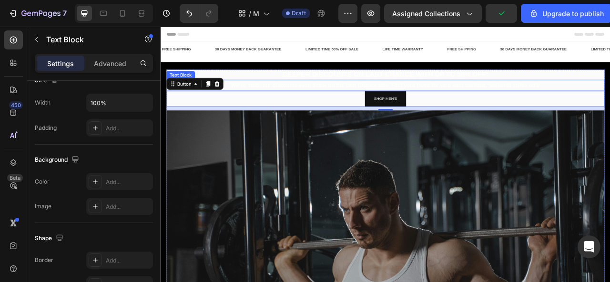
click at [267, 103] on p "We've made our discounts even better on the Last Chance sale. Find your faves f…" at bounding box center [446, 101] width 555 height 12
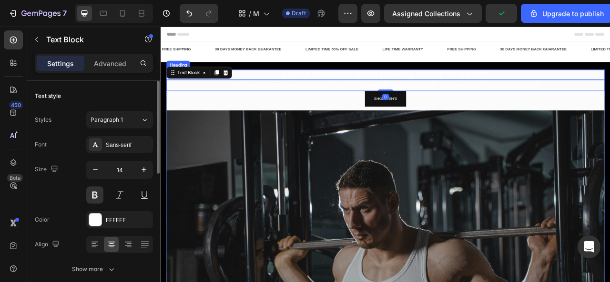
click at [290, 88] on p "⁠⁠⁠⁠⁠⁠⁠ DEEPER DISCOUNTS ON LAST CHANCE WITH UP TO 50% OFF*" at bounding box center [446, 87] width 555 height 11
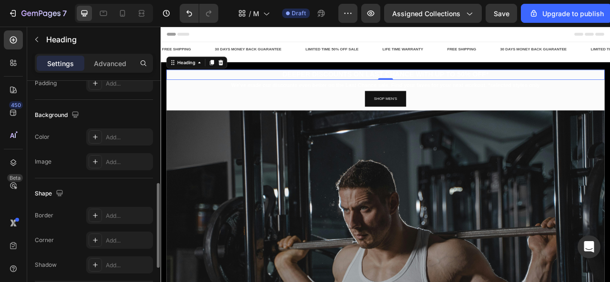
scroll to position [265, 0]
click at [108, 138] on div "Add..." at bounding box center [128, 138] width 45 height 9
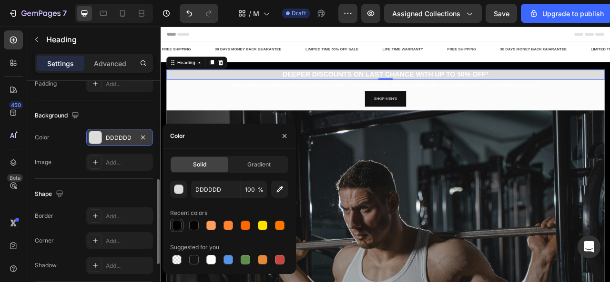
click at [178, 225] on div at bounding box center [177, 226] width 10 height 10
type input "000000"
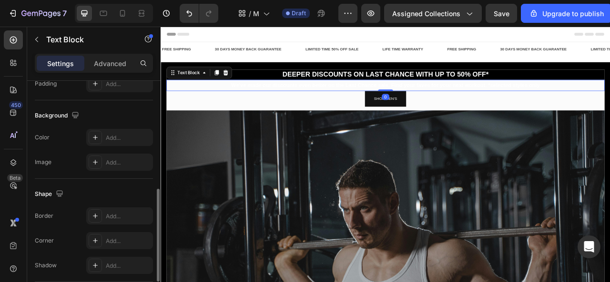
click at [246, 101] on p "We've made our discounts even better on the Last Chance sale. Find your faves f…" at bounding box center [446, 101] width 555 height 12
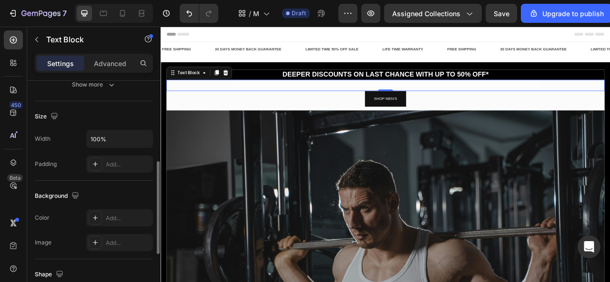
scroll to position [189, 0]
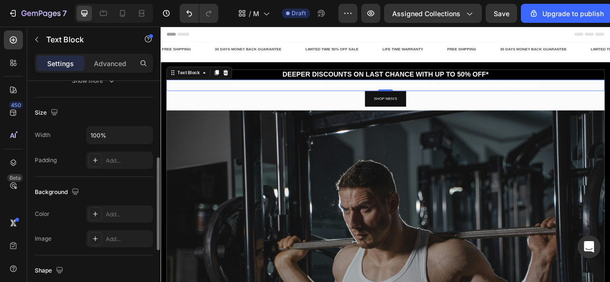
click at [108, 213] on div "Add..." at bounding box center [128, 215] width 45 height 9
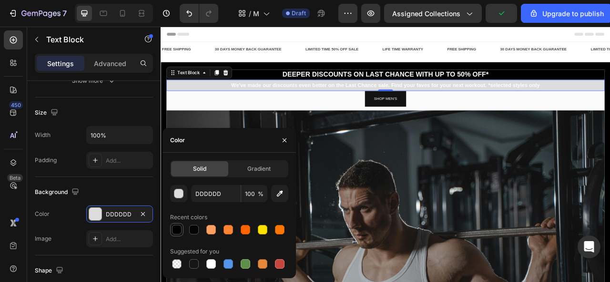
click at [177, 232] on div at bounding box center [177, 230] width 10 height 10
type input "000000"
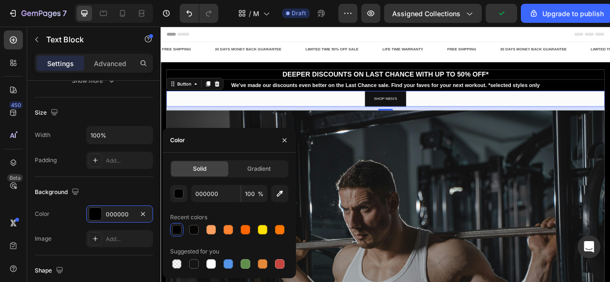
click at [290, 123] on div "SHOP MEN'S Button 0" at bounding box center [446, 119] width 557 height 20
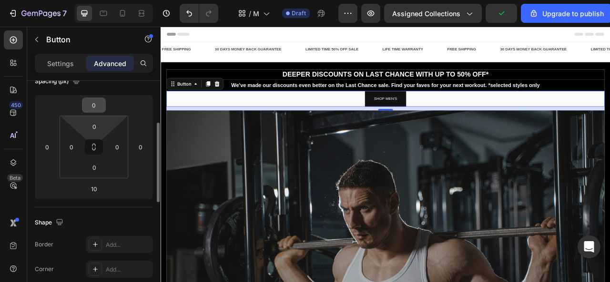
scroll to position [119, 0]
click at [67, 62] on p "Settings" at bounding box center [60, 64] width 27 height 10
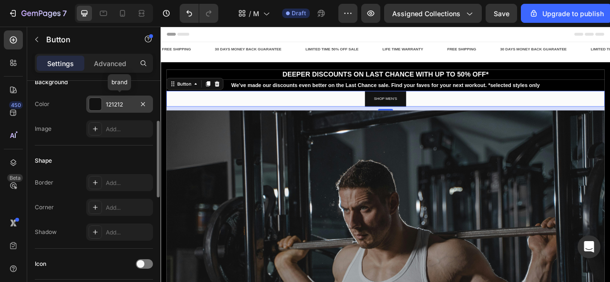
click at [113, 105] on div "121212" at bounding box center [120, 105] width 28 height 9
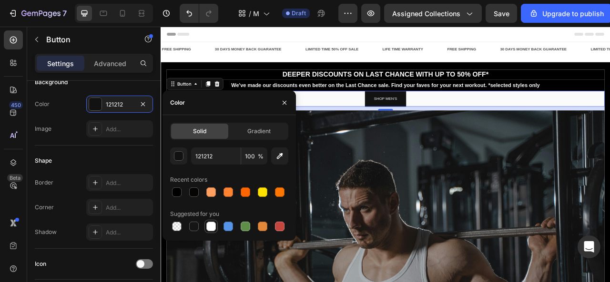
click at [210, 228] on div at bounding box center [211, 227] width 10 height 10
type input "FFFFFF"
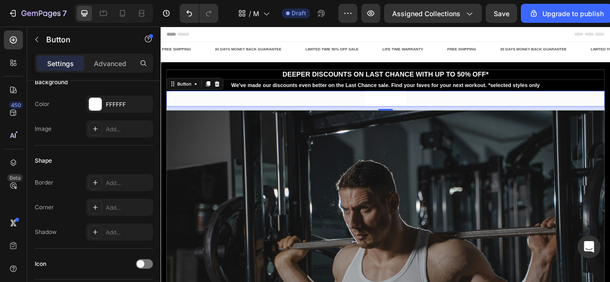
click at [137, 146] on div "Shape Border Add... Corner Add... Shadow Add..." at bounding box center [94, 197] width 118 height 103
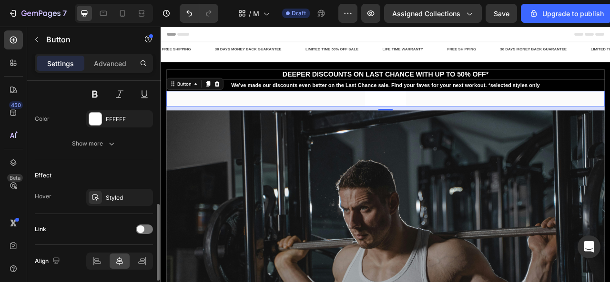
scroll to position [424, 0]
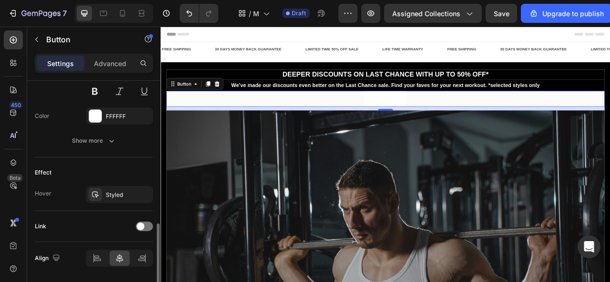
click at [116, 188] on div "Styled" at bounding box center [119, 194] width 67 height 17
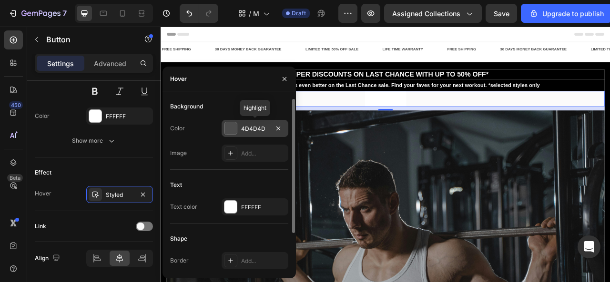
click at [232, 125] on div at bounding box center [230, 128] width 12 height 12
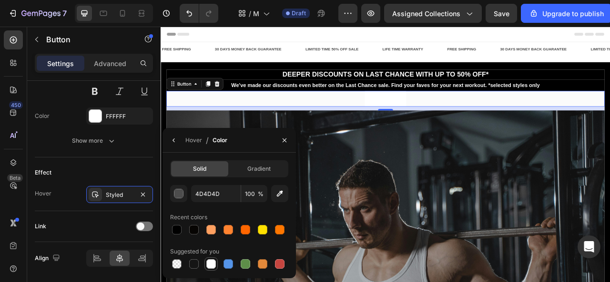
click at [211, 265] on div at bounding box center [211, 265] width 10 height 10
type input "FFFFFF"
click at [176, 143] on icon "button" at bounding box center [174, 141] width 8 height 8
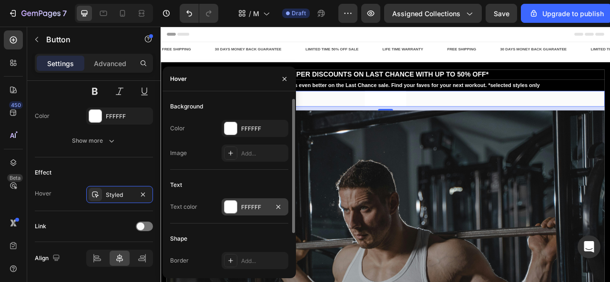
click at [230, 211] on div at bounding box center [230, 207] width 12 height 12
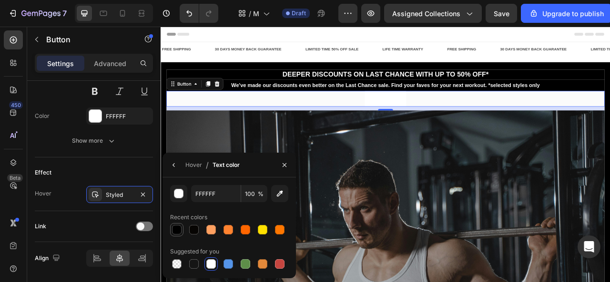
click at [178, 228] on div at bounding box center [177, 230] width 10 height 10
type input "000000"
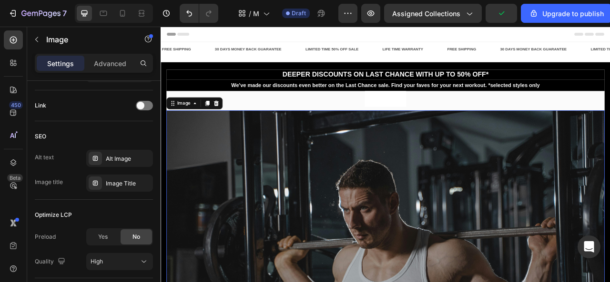
scroll to position [0, 0]
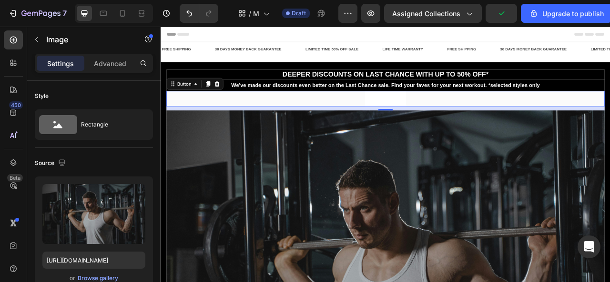
click at [398, 122] on div "SHOP MEN'S Button 0" at bounding box center [446, 119] width 557 height 20
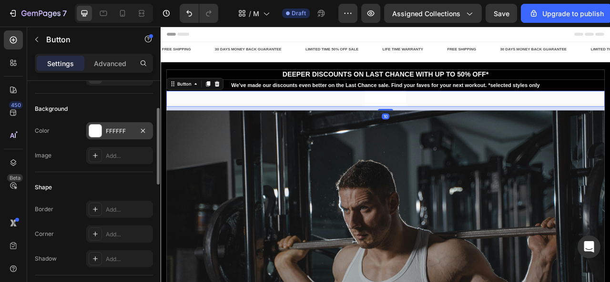
scroll to position [93, 0]
click at [98, 132] on div at bounding box center [95, 130] width 12 height 12
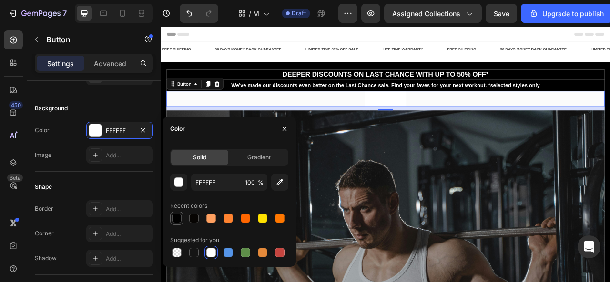
click at [180, 219] on div at bounding box center [177, 219] width 10 height 10
type input "000000"
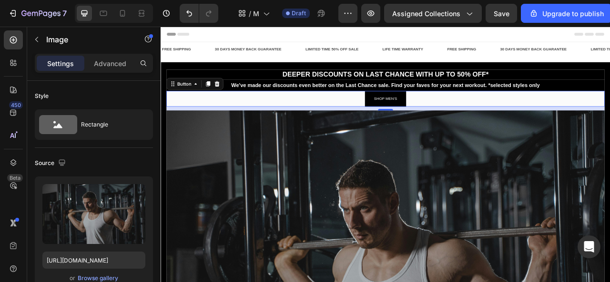
click at [357, 125] on div "SHOP MEN'S Button 0" at bounding box center [446, 119] width 557 height 20
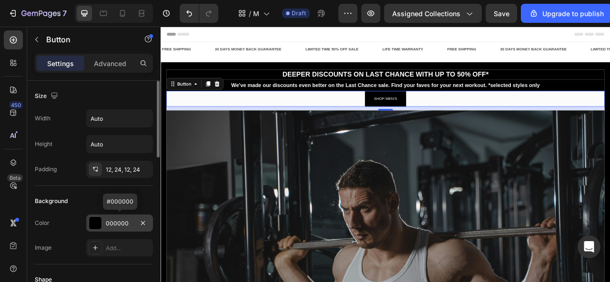
click at [94, 221] on div at bounding box center [95, 223] width 12 height 12
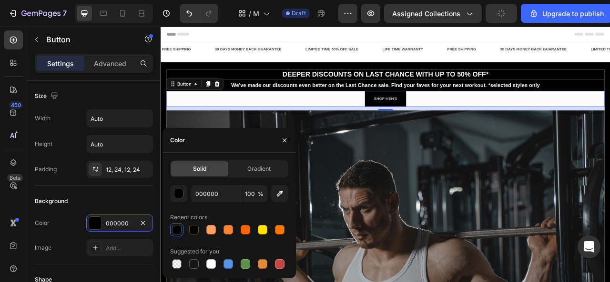
click at [176, 227] on div at bounding box center [177, 230] width 10 height 10
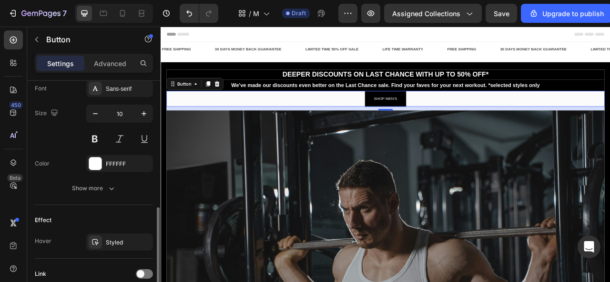
scroll to position [377, 0]
click at [98, 159] on div at bounding box center [95, 163] width 12 height 12
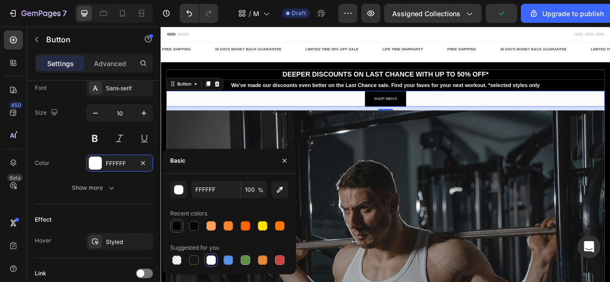
click at [179, 224] on div at bounding box center [177, 226] width 10 height 10
click at [211, 260] on div at bounding box center [211, 261] width 10 height 10
type input "FFFFFF"
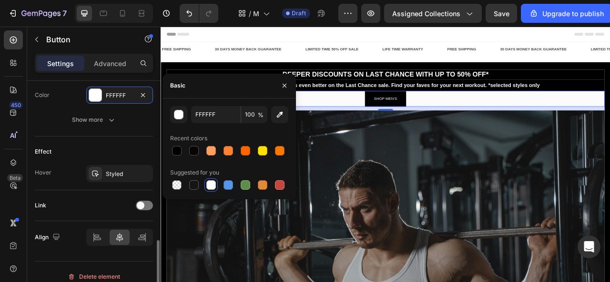
scroll to position [452, 0]
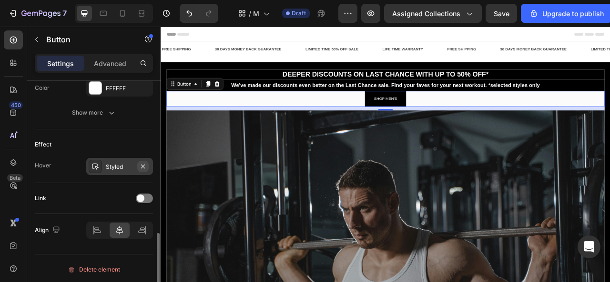
click at [142, 166] on icon "button" at bounding box center [143, 167] width 8 height 8
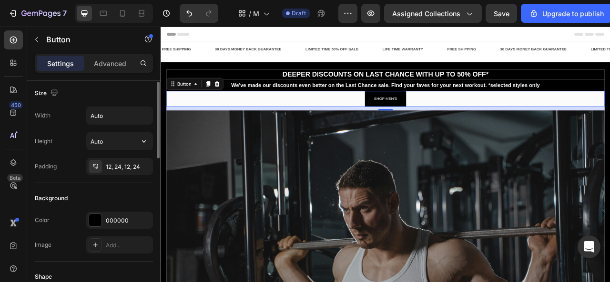
scroll to position [0, 0]
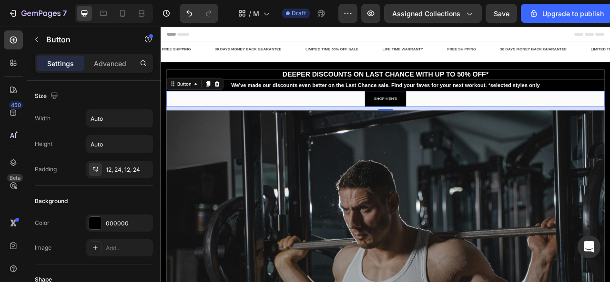
click at [262, 115] on div "SHOP MEN'S Button 10" at bounding box center [446, 119] width 557 height 20
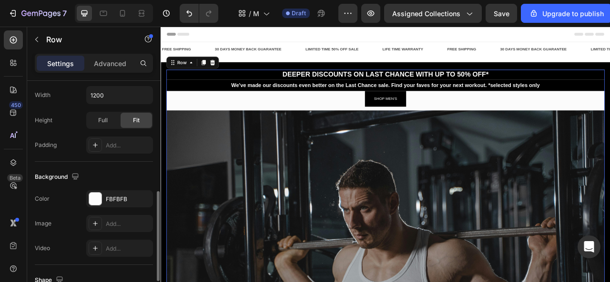
scroll to position [244, 0]
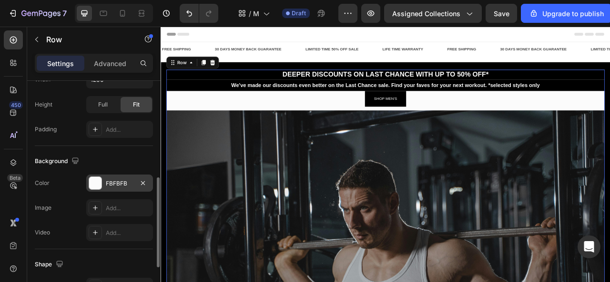
click at [95, 181] on div at bounding box center [95, 183] width 12 height 12
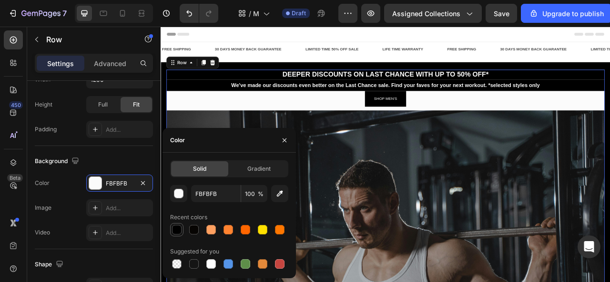
click at [177, 230] on div at bounding box center [177, 230] width 10 height 10
type input "000000"
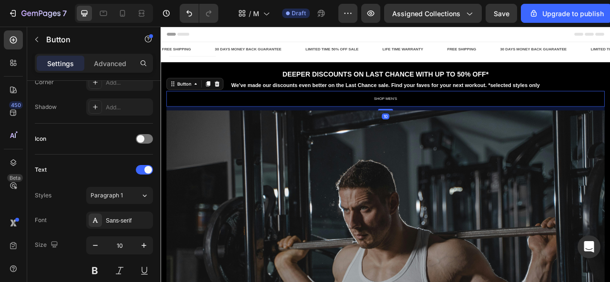
click at [463, 124] on button "SHOP MEN'S" at bounding box center [446, 119] width 52 height 20
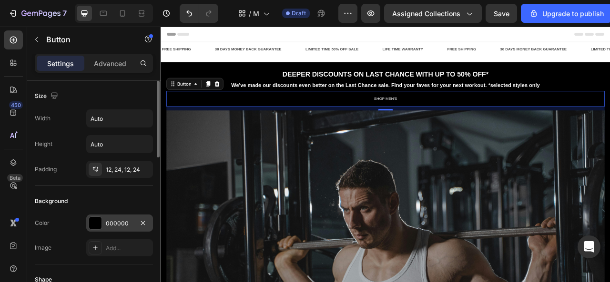
click at [97, 219] on div at bounding box center [95, 223] width 12 height 12
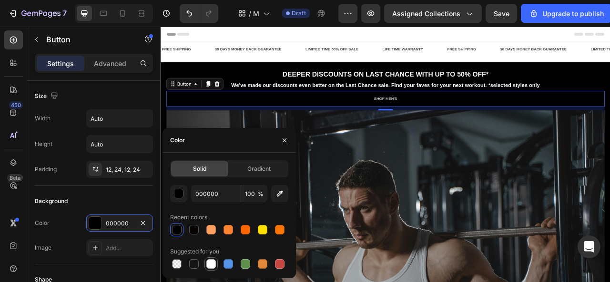
click at [211, 262] on div at bounding box center [211, 265] width 10 height 10
type input "FFFFFF"
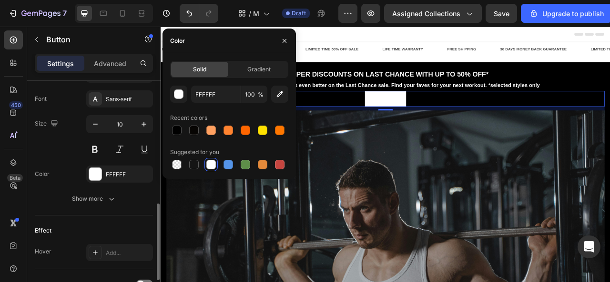
scroll to position [367, 0]
click at [93, 173] on div at bounding box center [95, 173] width 12 height 12
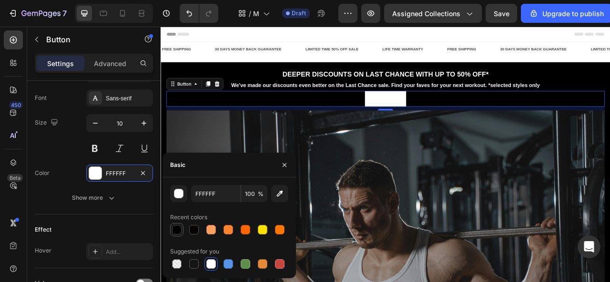
click at [178, 230] on div at bounding box center [177, 230] width 10 height 10
type input "000000"
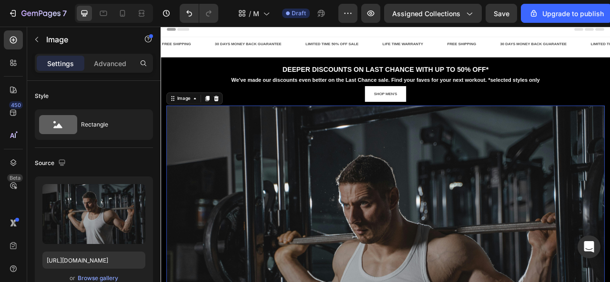
scroll to position [0, 0]
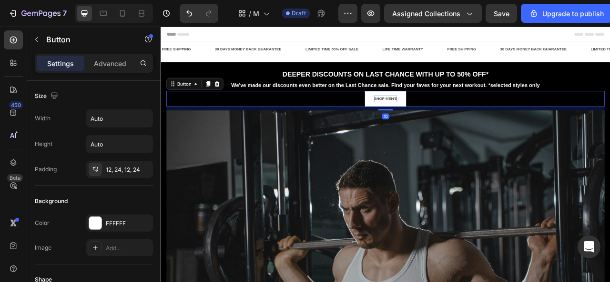
click at [449, 116] on p "SHOP MEN'S" at bounding box center [447, 118] width 30 height 9
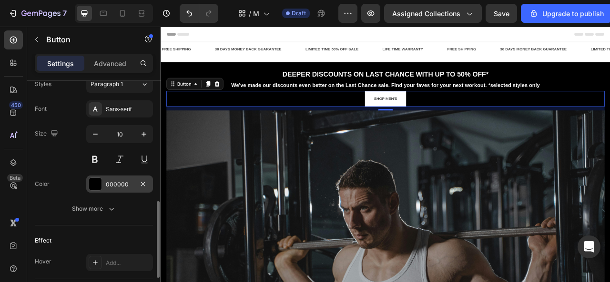
scroll to position [355, 0]
click at [99, 160] on button at bounding box center [94, 159] width 17 height 17
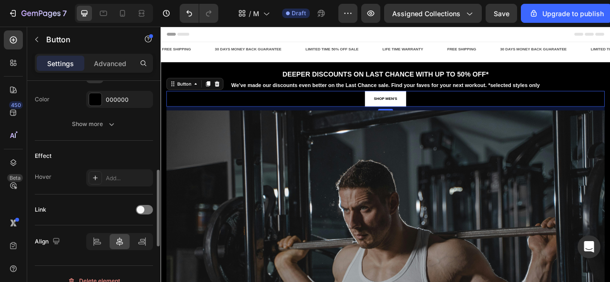
scroll to position [452, 0]
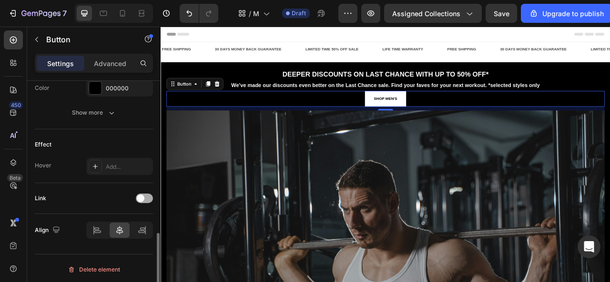
click at [146, 197] on div at bounding box center [144, 199] width 17 height 10
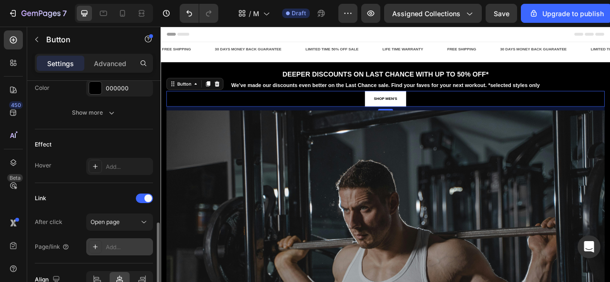
click at [114, 243] on div "Add..." at bounding box center [128, 247] width 45 height 9
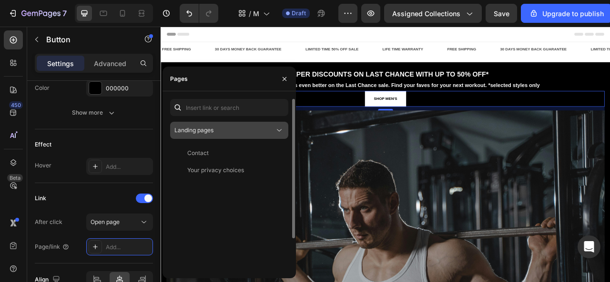
click at [228, 132] on div "Landing pages" at bounding box center [224, 130] width 100 height 9
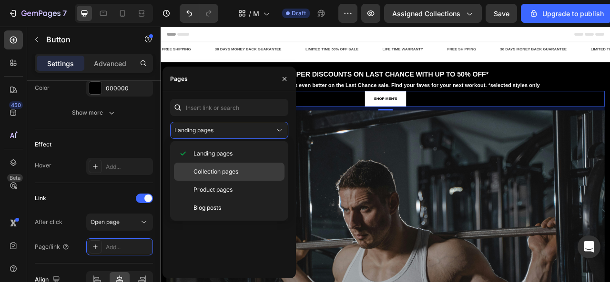
click at [222, 169] on span "Collection pages" at bounding box center [215, 172] width 45 height 9
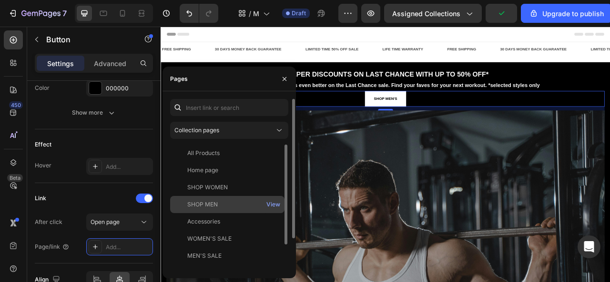
click at [209, 207] on div "SHOP MEN" at bounding box center [202, 205] width 30 height 9
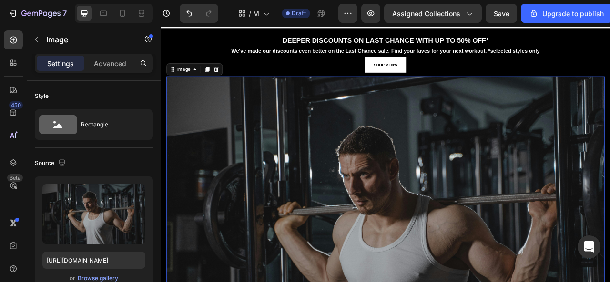
scroll to position [0, 0]
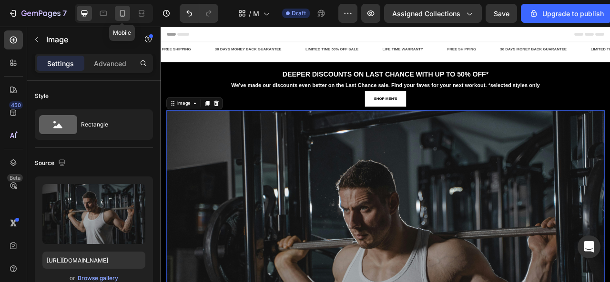
click at [123, 9] on icon at bounding box center [123, 14] width 10 height 10
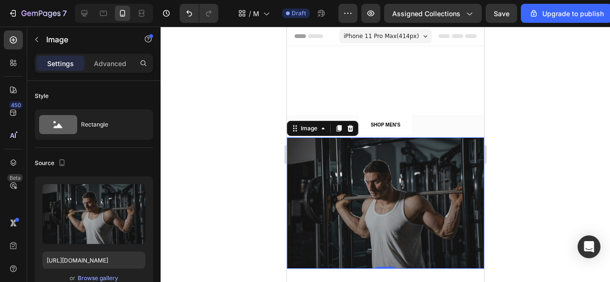
scroll to position [77, 0]
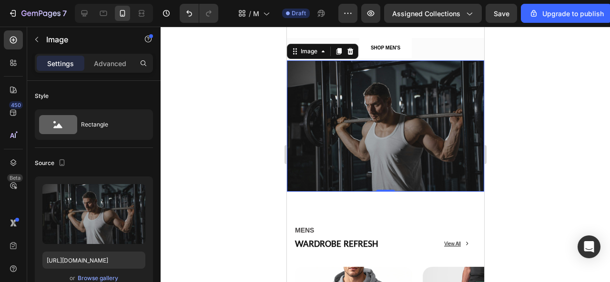
click at [234, 130] on div at bounding box center [385, 155] width 449 height 256
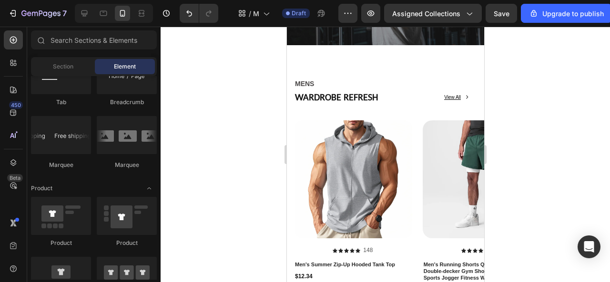
scroll to position [0, 0]
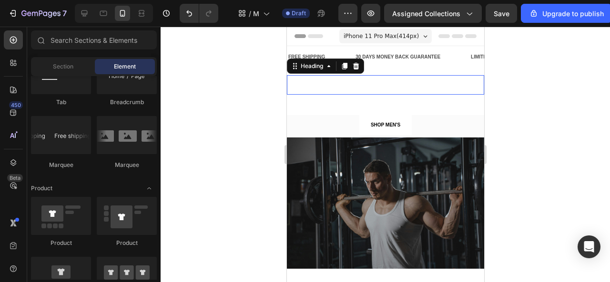
click at [331, 78] on strong "DEEPER DISCOUNTS ON LAST CHANCE WITH UP TO 50% OFF*" at bounding box center [385, 85] width 186 height 16
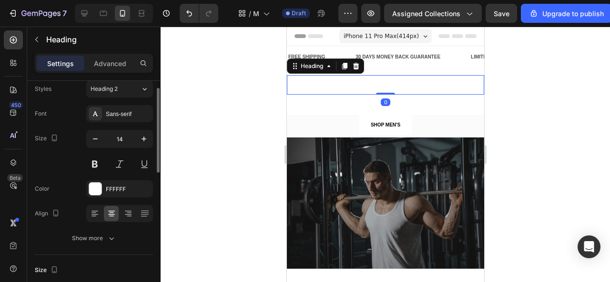
scroll to position [31, 0]
click at [98, 184] on div at bounding box center [95, 188] width 12 height 12
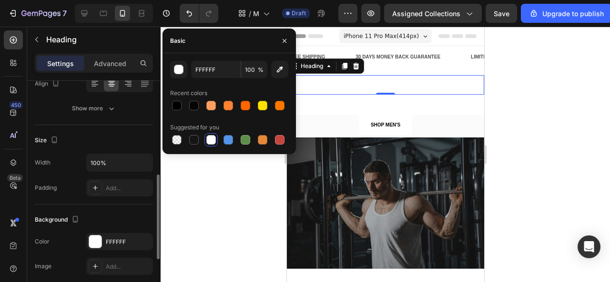
scroll to position [191, 0]
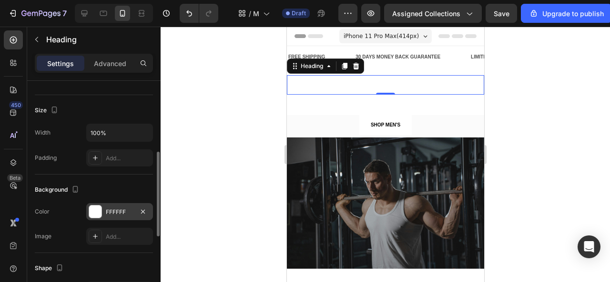
click at [91, 214] on div at bounding box center [95, 212] width 12 height 12
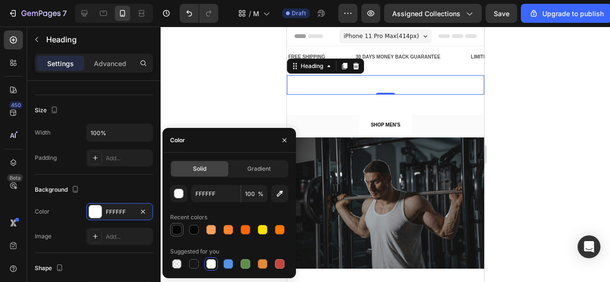
click at [173, 229] on div at bounding box center [177, 230] width 10 height 10
type input "000000"
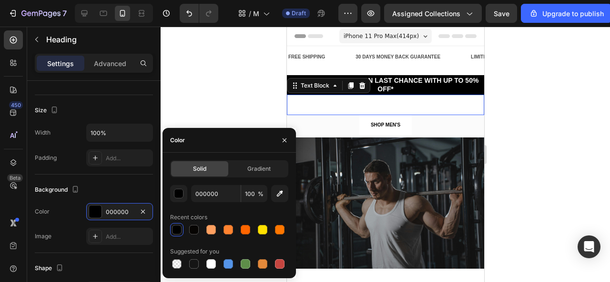
click at [312, 96] on p "We've made our discounts even better on the Last Chance sale. Find your faves f…" at bounding box center [384, 105] width 195 height 19
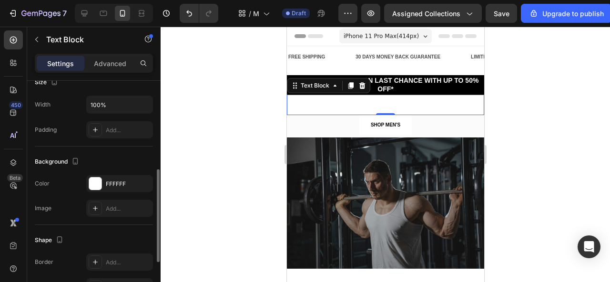
scroll to position [221, 0]
click at [95, 183] on div at bounding box center [95, 182] width 12 height 12
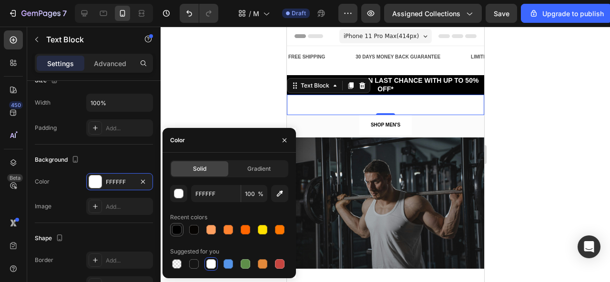
click at [178, 231] on div at bounding box center [177, 230] width 10 height 10
type input "000000"
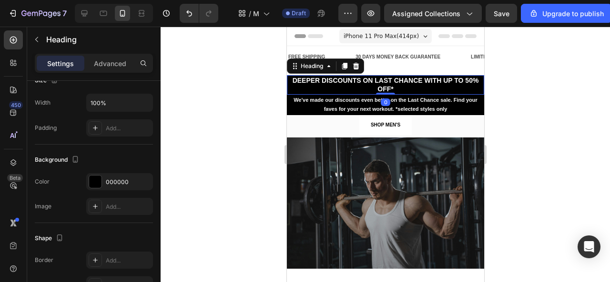
click at [395, 83] on strong "DEEPER DISCOUNTS ON LAST CHANCE WITH UP TO 50% OFF*" at bounding box center [385, 85] width 186 height 16
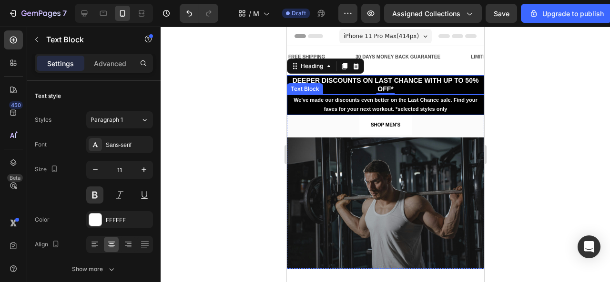
click at [332, 104] on p "We've made our discounts even better on the Last Chance sale. Find your faves f…" at bounding box center [384, 105] width 195 height 19
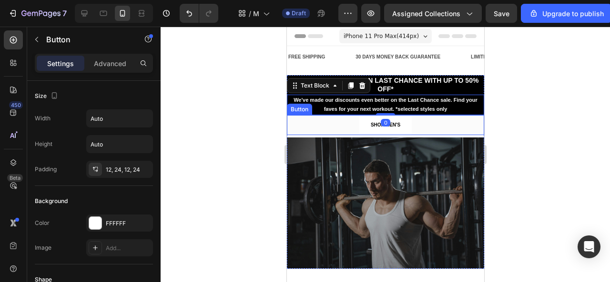
click at [364, 128] on link "SHOP MEN'S" at bounding box center [385, 125] width 52 height 20
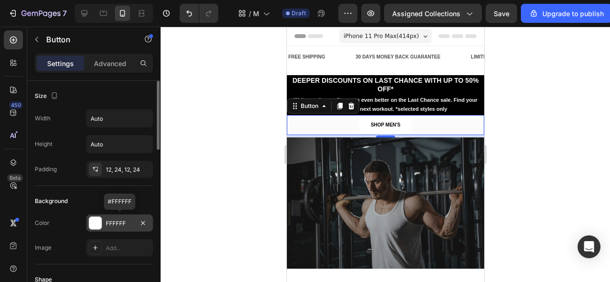
click at [96, 219] on div at bounding box center [95, 223] width 12 height 12
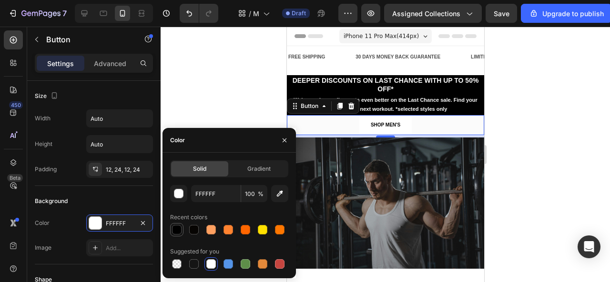
click at [177, 229] on div at bounding box center [177, 230] width 10 height 10
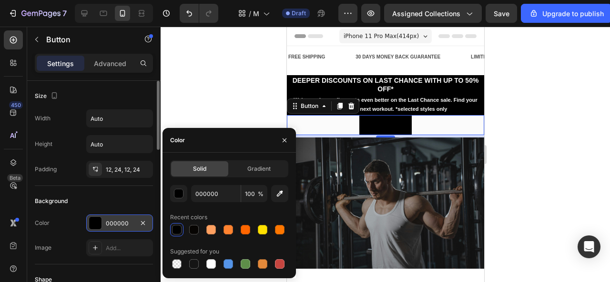
click at [98, 221] on div at bounding box center [95, 223] width 12 height 12
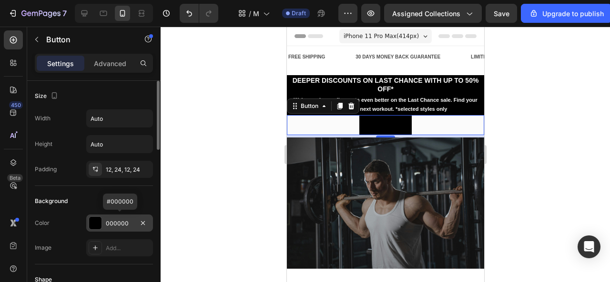
click at [105, 219] on div "000000" at bounding box center [119, 223] width 67 height 17
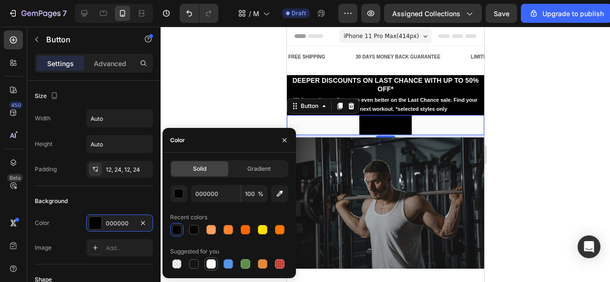
click at [212, 260] on div at bounding box center [211, 265] width 10 height 10
type input "FFFFFF"
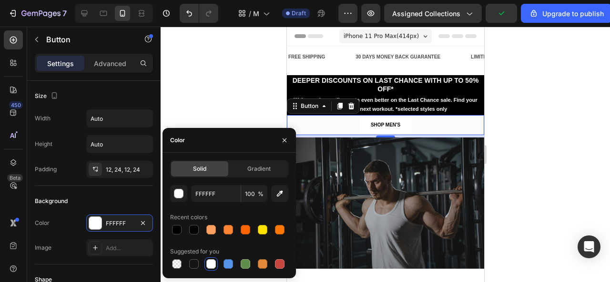
click at [193, 110] on div at bounding box center [385, 155] width 449 height 256
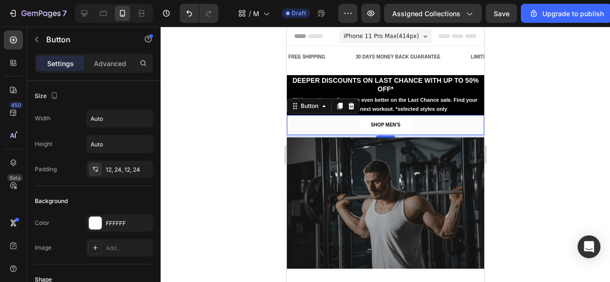
click at [289, 136] on div "5" at bounding box center [384, 136] width 197 height 2
click at [261, 141] on div at bounding box center [385, 155] width 449 height 256
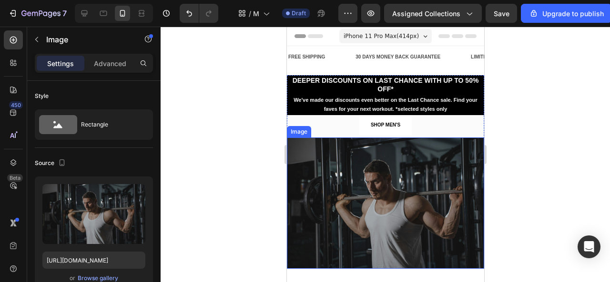
click at [288, 138] on img at bounding box center [384, 203] width 197 height 131
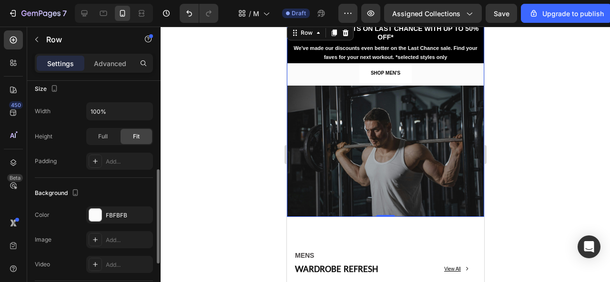
scroll to position [203, 0]
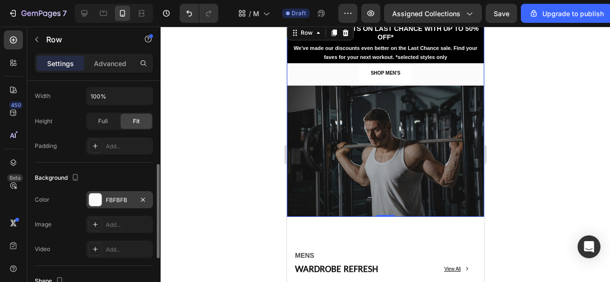
click at [98, 196] on div at bounding box center [95, 200] width 12 height 12
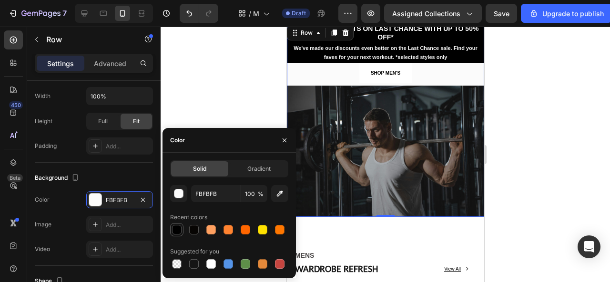
click at [176, 231] on div at bounding box center [177, 230] width 10 height 10
type input "000000"
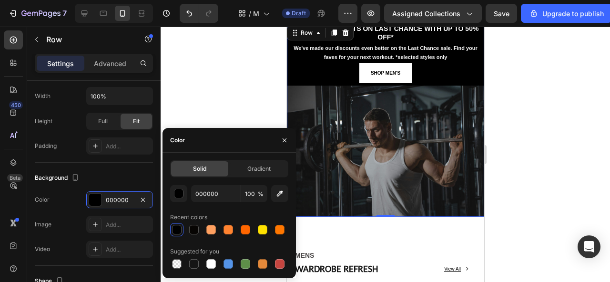
click at [199, 107] on div at bounding box center [385, 155] width 449 height 256
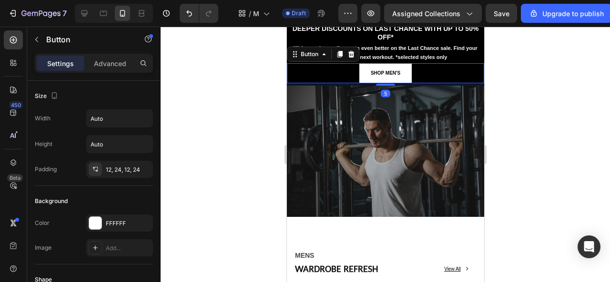
click at [363, 77] on link "SHOP MEN'S" at bounding box center [385, 73] width 52 height 20
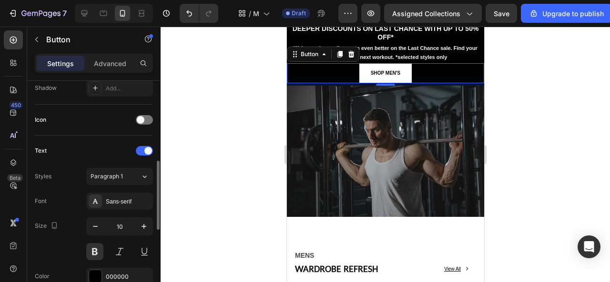
scroll to position [265, 0]
click at [122, 224] on input "10" at bounding box center [119, 225] width 31 height 17
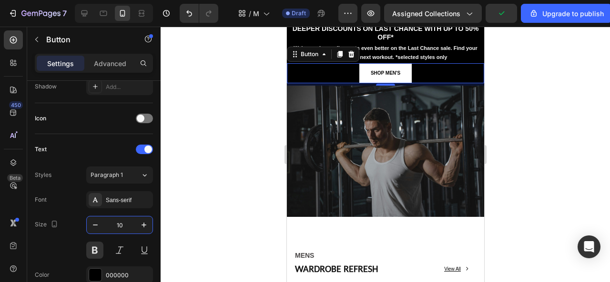
click at [216, 197] on div at bounding box center [385, 155] width 449 height 256
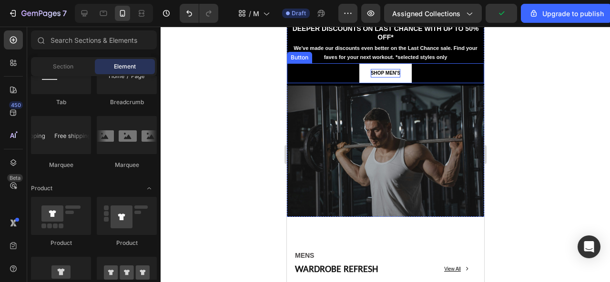
click at [383, 72] on p "SHOP MEN'S" at bounding box center [385, 73] width 30 height 9
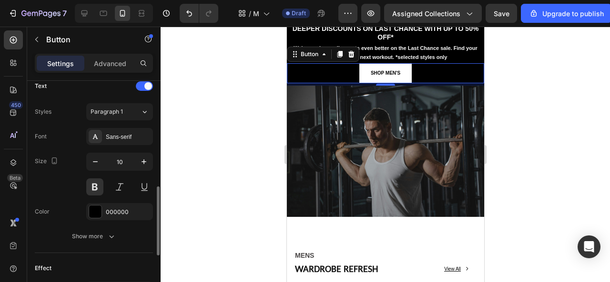
scroll to position [335, 0]
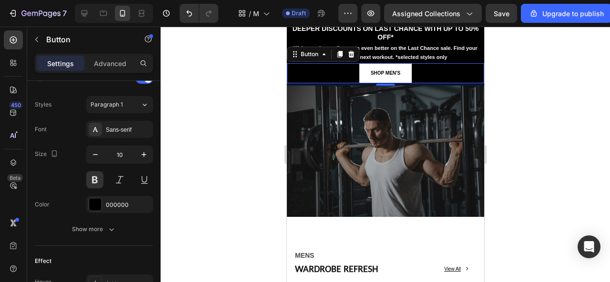
click at [254, 129] on div at bounding box center [385, 155] width 449 height 256
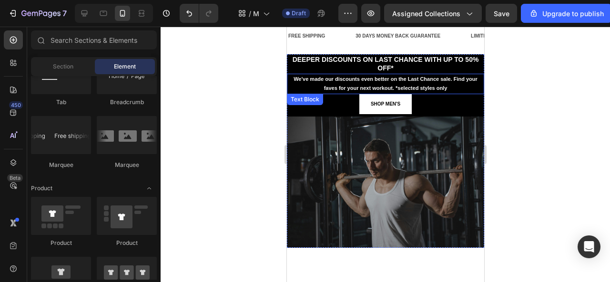
scroll to position [19, 0]
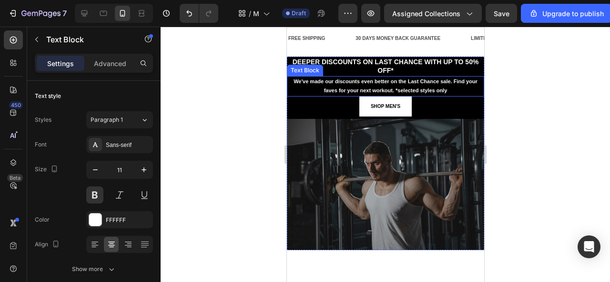
click at [419, 90] on p "We've made our discounts even better on the Last Chance sale. Find your faves f…" at bounding box center [384, 86] width 195 height 19
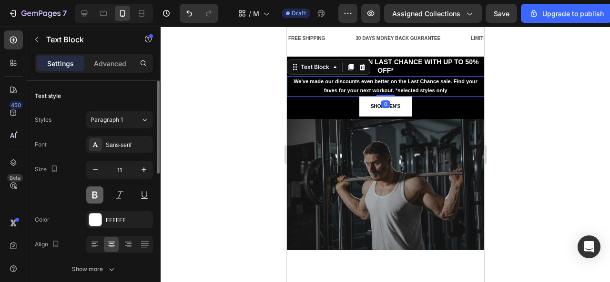
click at [96, 191] on button at bounding box center [94, 195] width 17 height 17
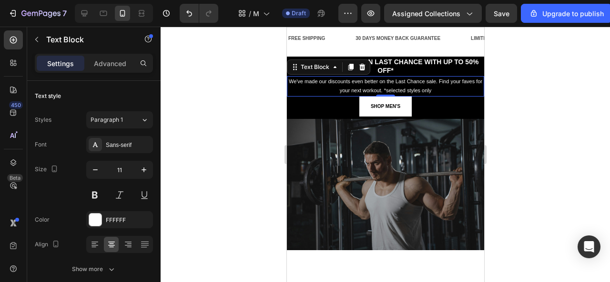
click at [197, 167] on div at bounding box center [385, 155] width 449 height 256
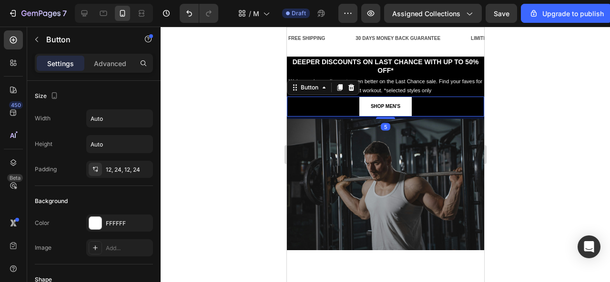
click at [359, 114] on link "SHOP MEN'S" at bounding box center [385, 107] width 52 height 20
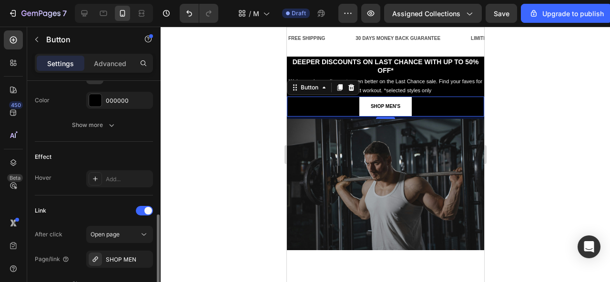
scroll to position [440, 0]
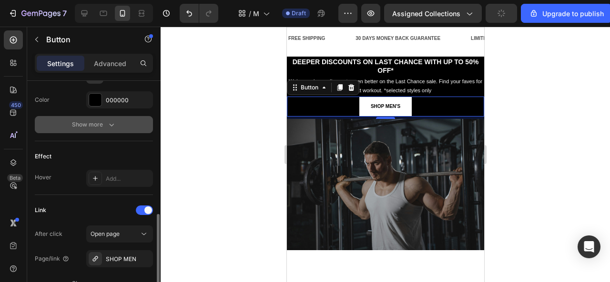
click at [111, 121] on icon "button" at bounding box center [112, 125] width 10 height 10
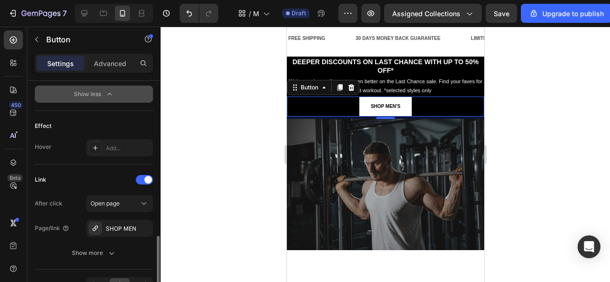
scroll to position [620, 0]
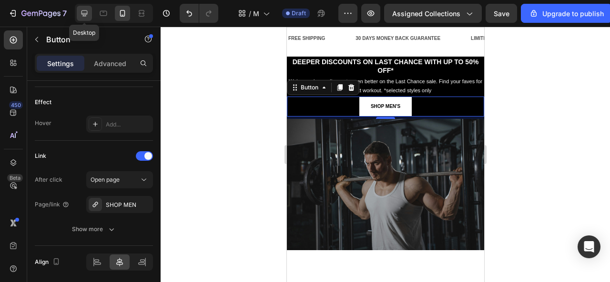
click at [85, 11] on icon at bounding box center [85, 14] width 10 height 10
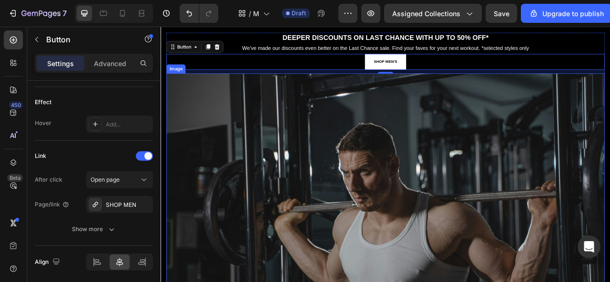
scroll to position [48, 0]
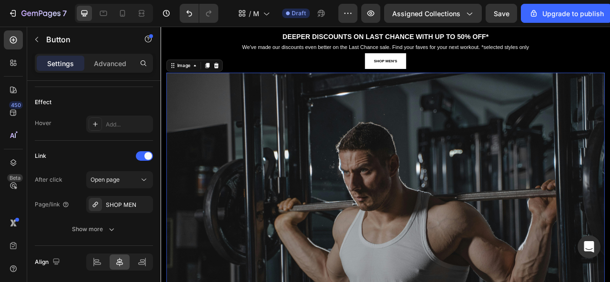
click at [609, 151] on img at bounding box center [446, 271] width 557 height 372
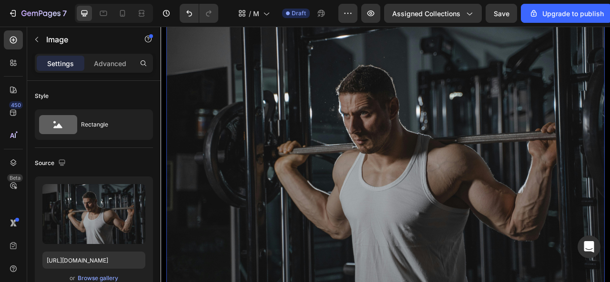
scroll to position [121, 0]
click at [367, 192] on img at bounding box center [446, 198] width 557 height 372
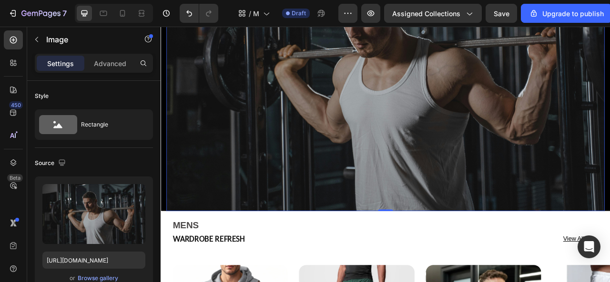
scroll to position [244, 0]
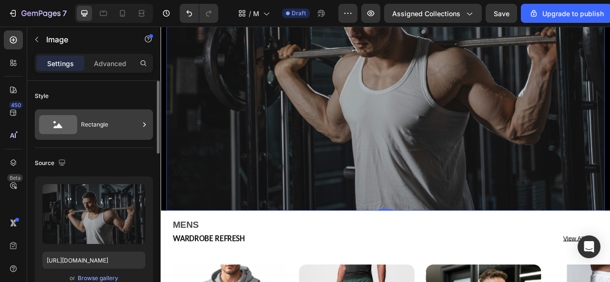
click at [94, 128] on div "Rectangle" at bounding box center [110, 125] width 58 height 22
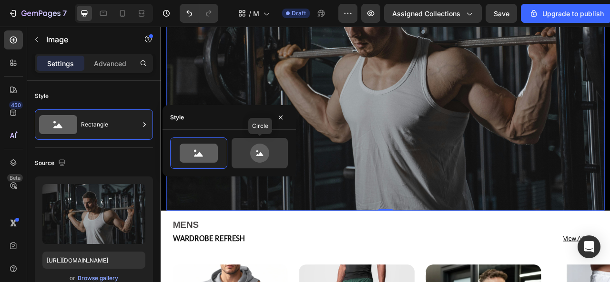
click at [262, 156] on icon at bounding box center [259, 154] width 7 height 4
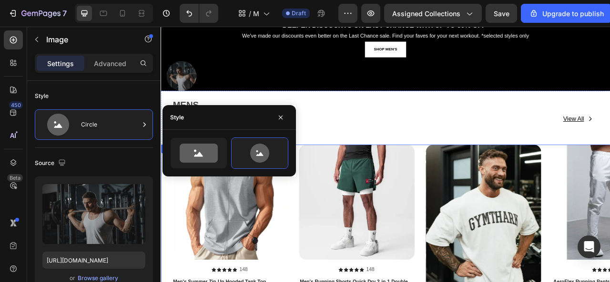
scroll to position [64, 0]
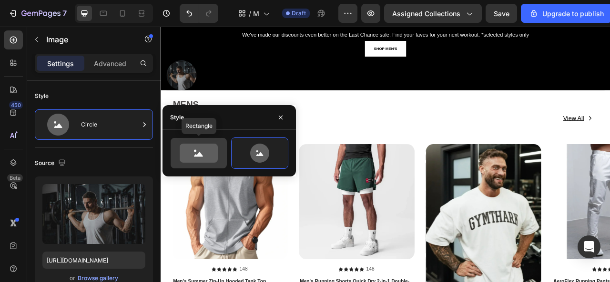
click at [199, 154] on icon at bounding box center [198, 154] width 9 height 5
type input "100"
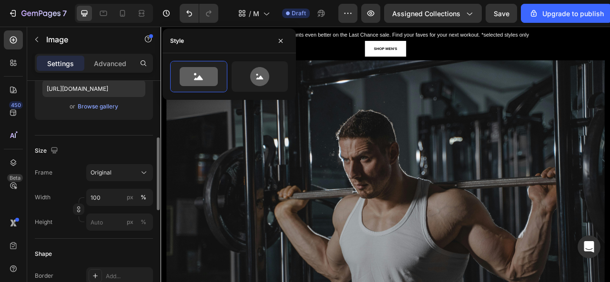
scroll to position [174, 0]
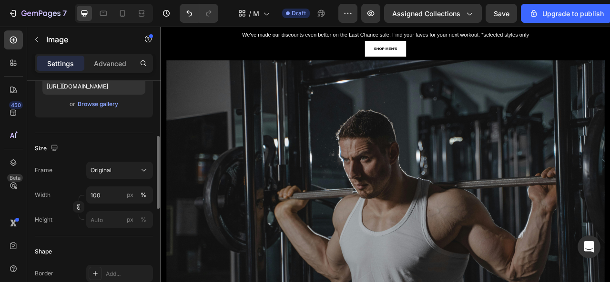
click at [125, 168] on div "Original" at bounding box center [114, 170] width 47 height 9
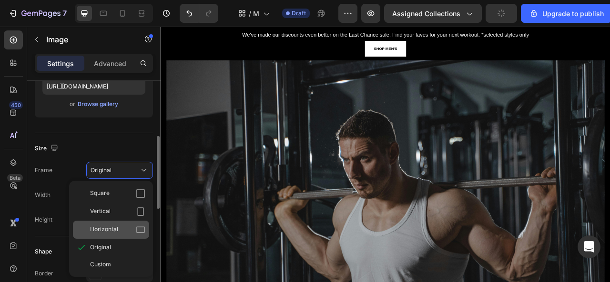
click at [126, 228] on div "Horizontal" at bounding box center [117, 230] width 55 height 10
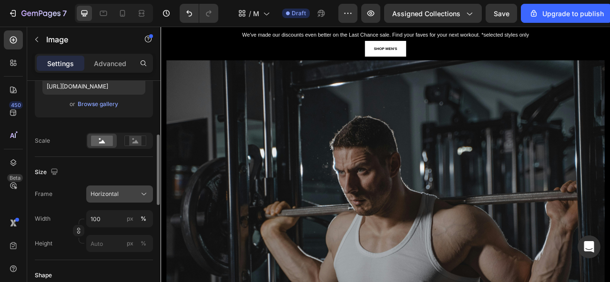
click at [124, 200] on button "Horizontal" at bounding box center [119, 194] width 67 height 17
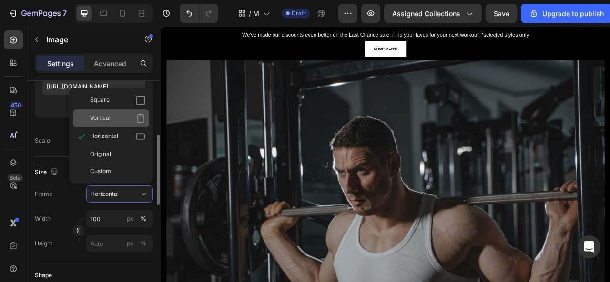
click at [124, 116] on div "Vertical" at bounding box center [117, 119] width 55 height 10
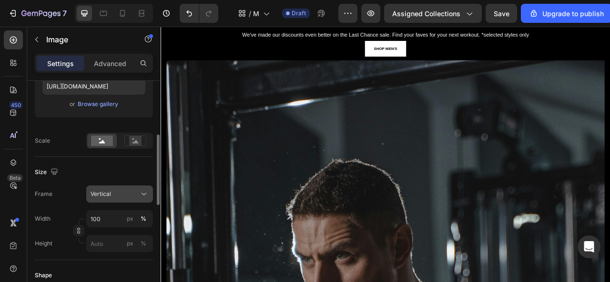
click at [106, 194] on span "Vertical" at bounding box center [101, 194] width 20 height 9
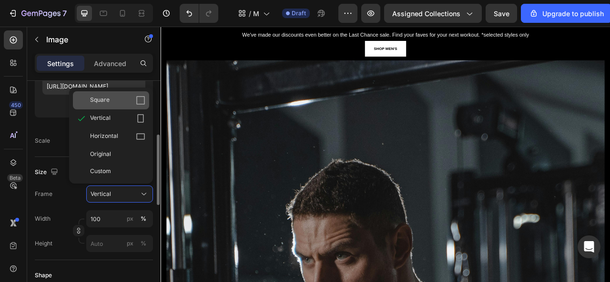
click at [125, 101] on div "Square" at bounding box center [117, 101] width 55 height 10
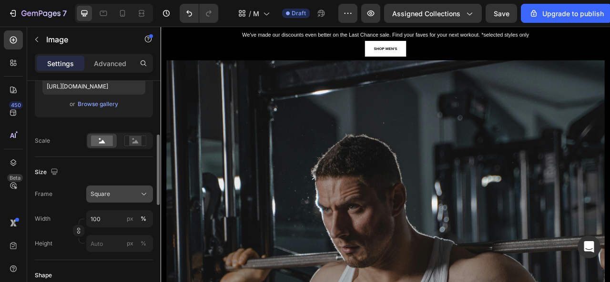
click at [134, 190] on div "Square" at bounding box center [114, 194] width 47 height 9
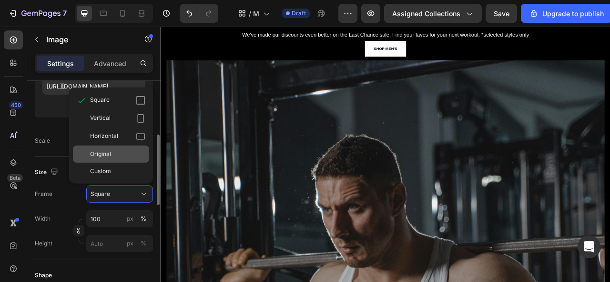
click at [116, 154] on div "Original" at bounding box center [117, 154] width 55 height 9
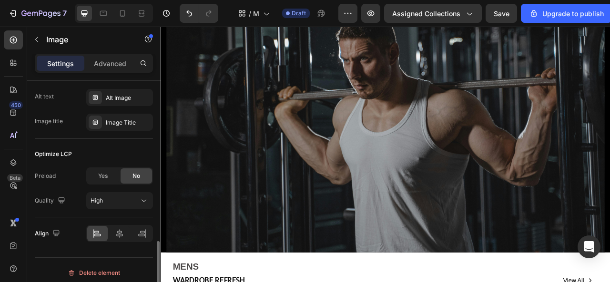
scroll to position [489, 0]
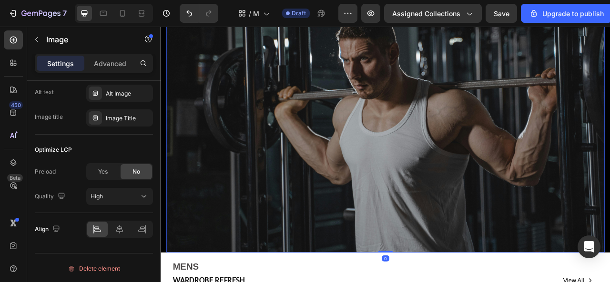
click at [222, 209] on img at bounding box center [446, 129] width 557 height 372
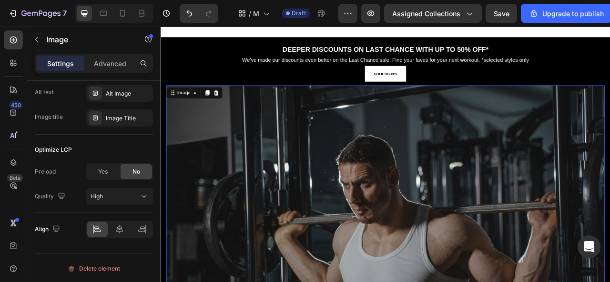
scroll to position [31, 0]
click at [203, 117] on div "Image" at bounding box center [203, 111] width 71 height 15
click at [180, 115] on div "Image" at bounding box center [190, 111] width 20 height 9
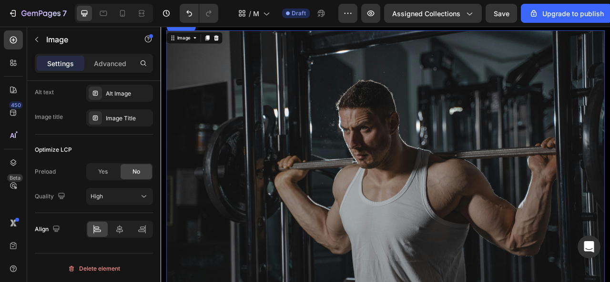
scroll to position [92, 0]
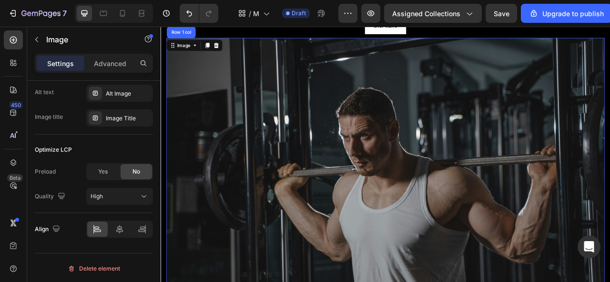
click at [273, 113] on img at bounding box center [446, 227] width 557 height 372
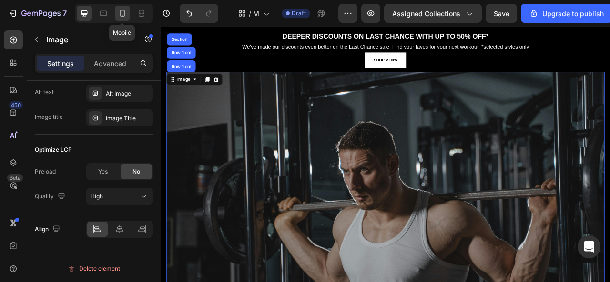
click at [124, 10] on icon at bounding box center [123, 14] width 10 height 10
type input "100"
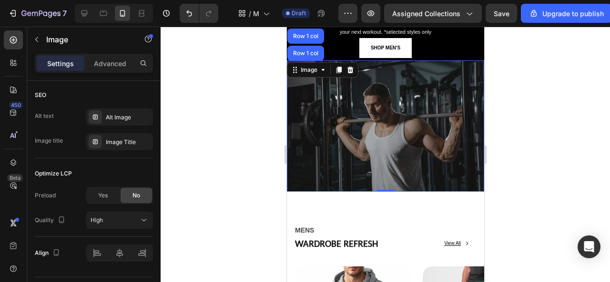
scroll to position [74, 0]
click at [214, 112] on div at bounding box center [385, 155] width 449 height 256
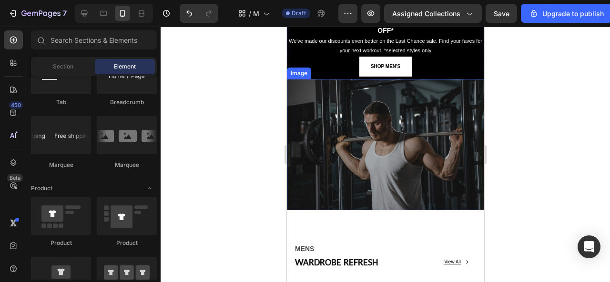
scroll to position [55, 0]
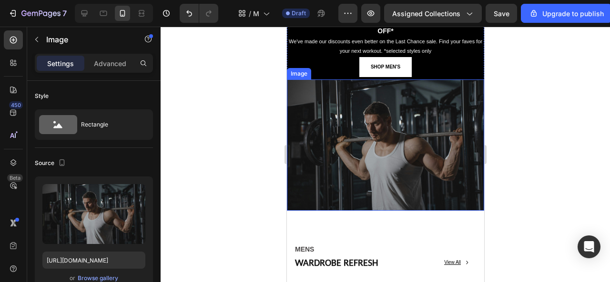
click at [312, 133] on img at bounding box center [384, 145] width 197 height 131
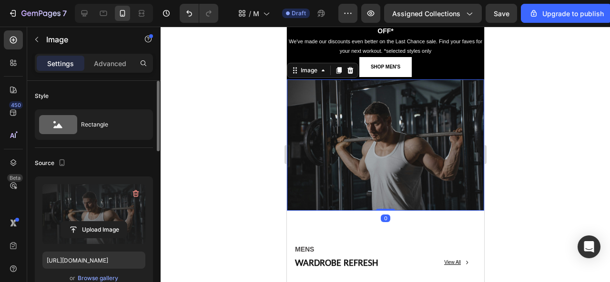
click at [92, 221] on button "Upload Image" at bounding box center [93, 229] width 67 height 17
click at [103, 225] on input "file" at bounding box center [94, 230] width 66 height 16
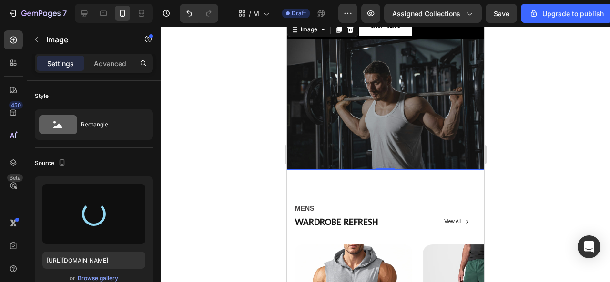
scroll to position [97, 0]
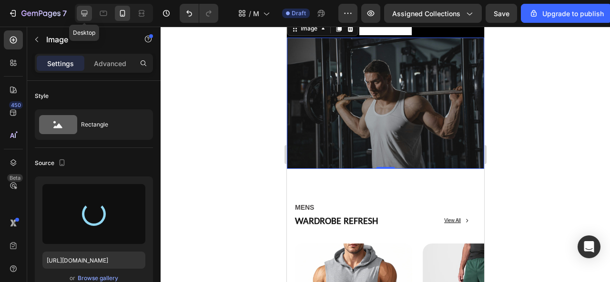
click at [83, 16] on icon at bounding box center [84, 13] width 6 height 6
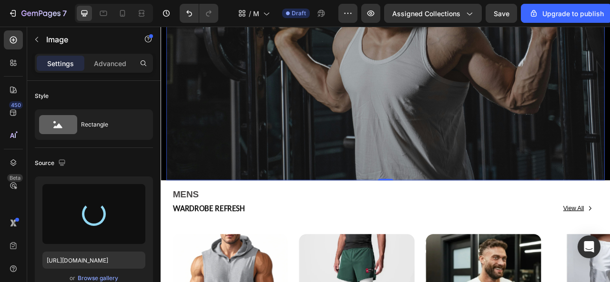
scroll to position [283, 0]
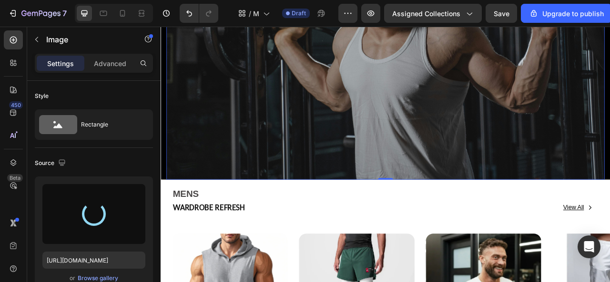
type input "https://cdn.shopify.com/s/files/1/0975/7324/0913/files/gempages_585123964674638…"
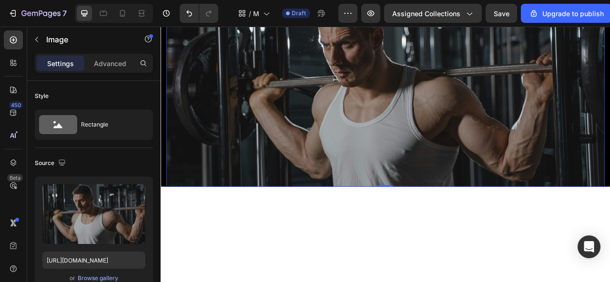
scroll to position [81, 0]
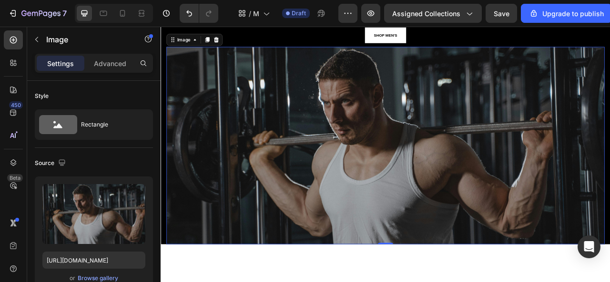
click at [251, 123] on img at bounding box center [446, 178] width 557 height 252
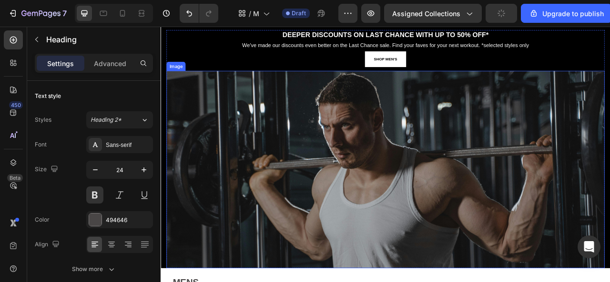
scroll to position [90, 0]
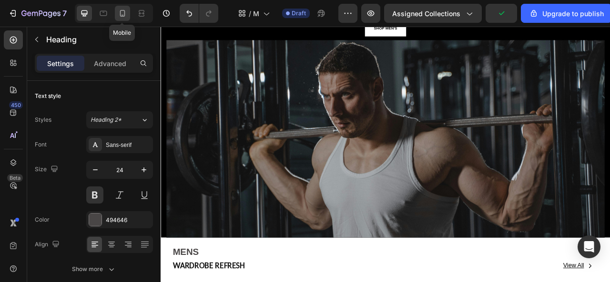
click at [120, 12] on icon at bounding box center [122, 13] width 5 height 7
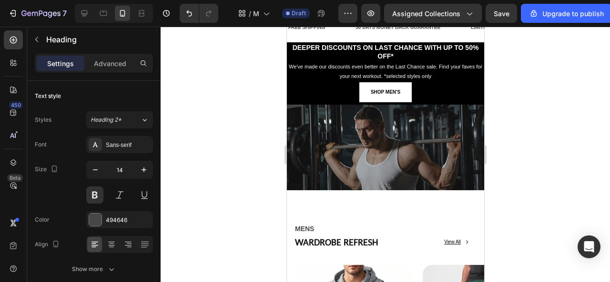
scroll to position [13, 0]
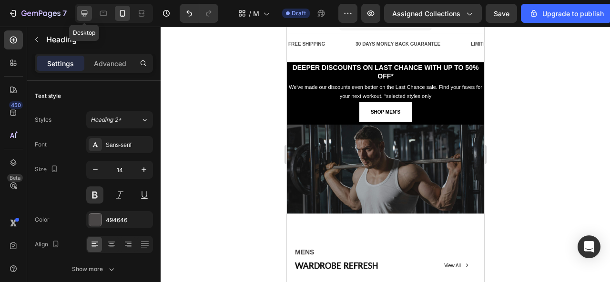
click at [86, 12] on icon at bounding box center [85, 14] width 10 height 10
type input "24"
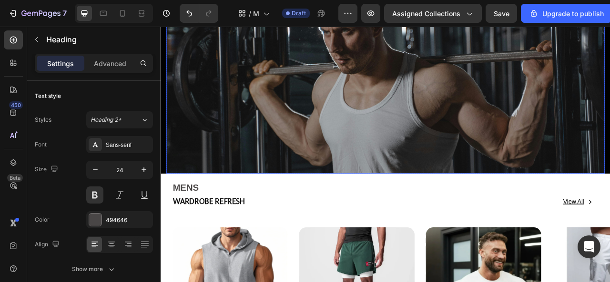
scroll to position [174, 0]
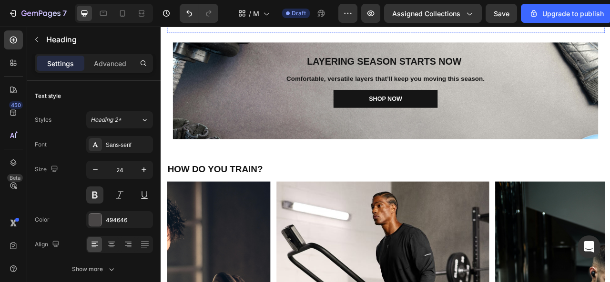
scroll to position [1168, 0]
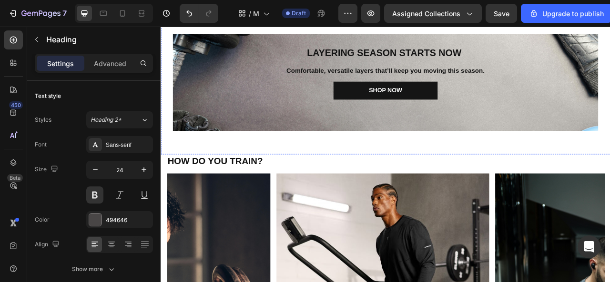
click at [459, 14] on button "Dot" at bounding box center [461, 12] width 6 height 6
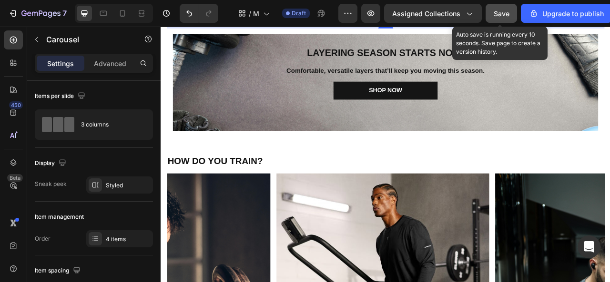
click at [502, 18] on div "Save" at bounding box center [501, 14] width 16 height 10
